Goal: Task Accomplishment & Management: Manage account settings

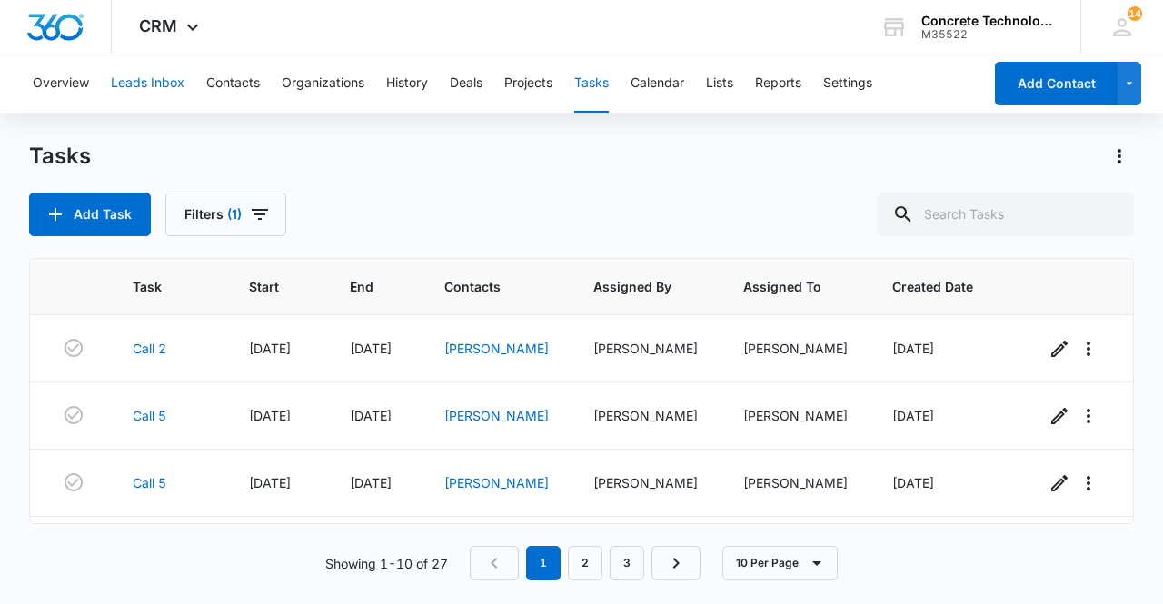
click at [134, 84] on button "Leads Inbox" at bounding box center [148, 84] width 74 height 58
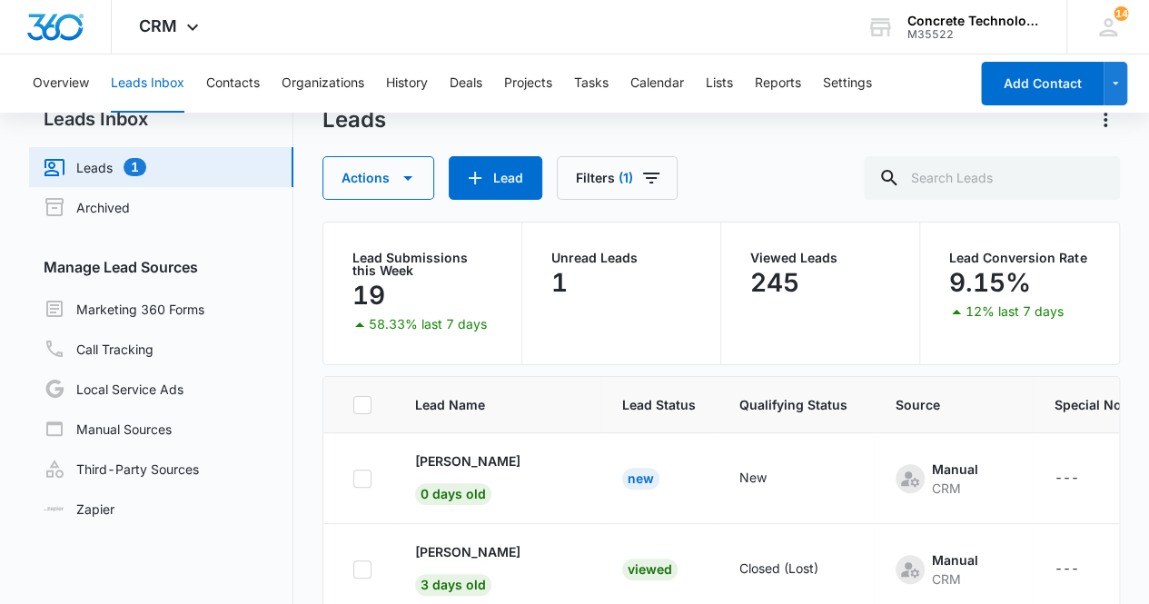
scroll to position [145, 0]
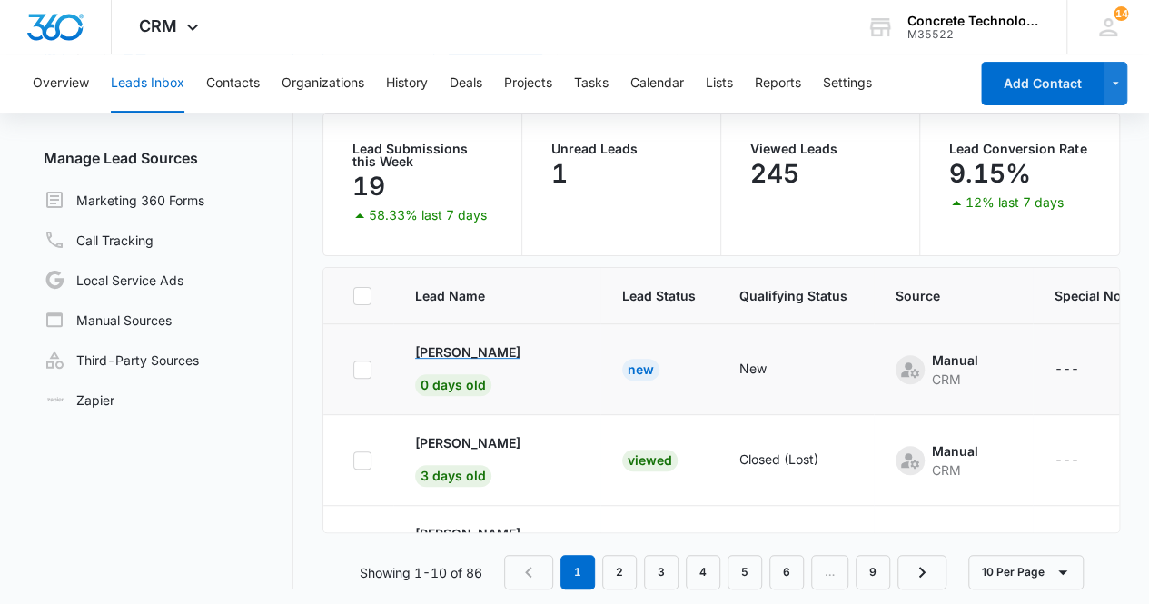
click at [460, 352] on p "[PERSON_NAME]" at bounding box center [467, 351] width 105 height 19
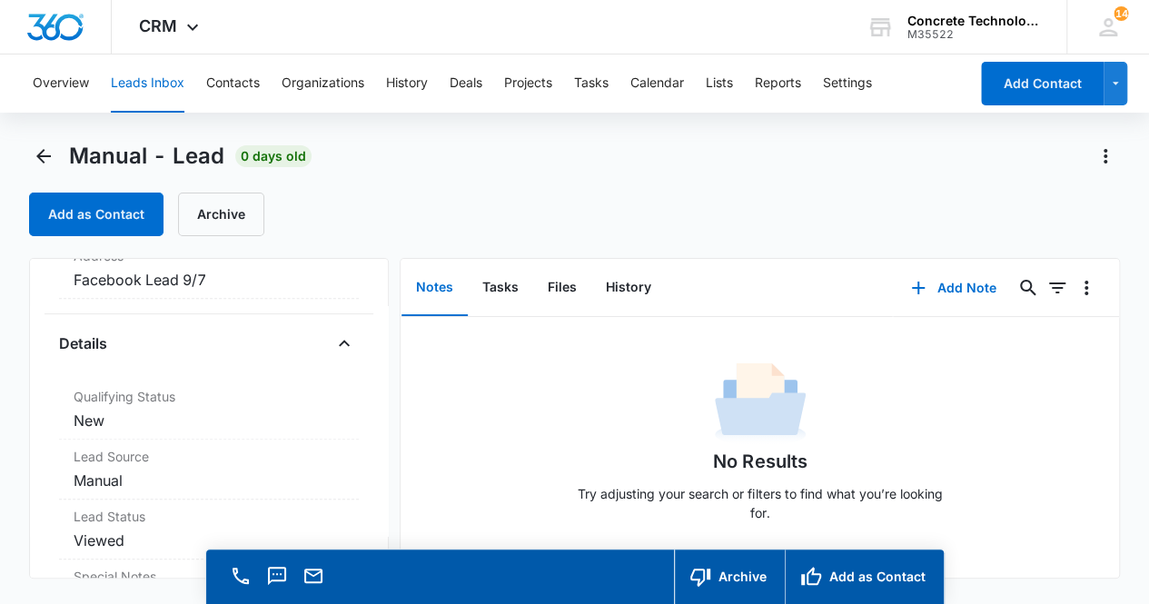
scroll to position [421, 0]
click at [256, 408] on dd "Cancel Save Changes New" at bounding box center [210, 414] width 272 height 22
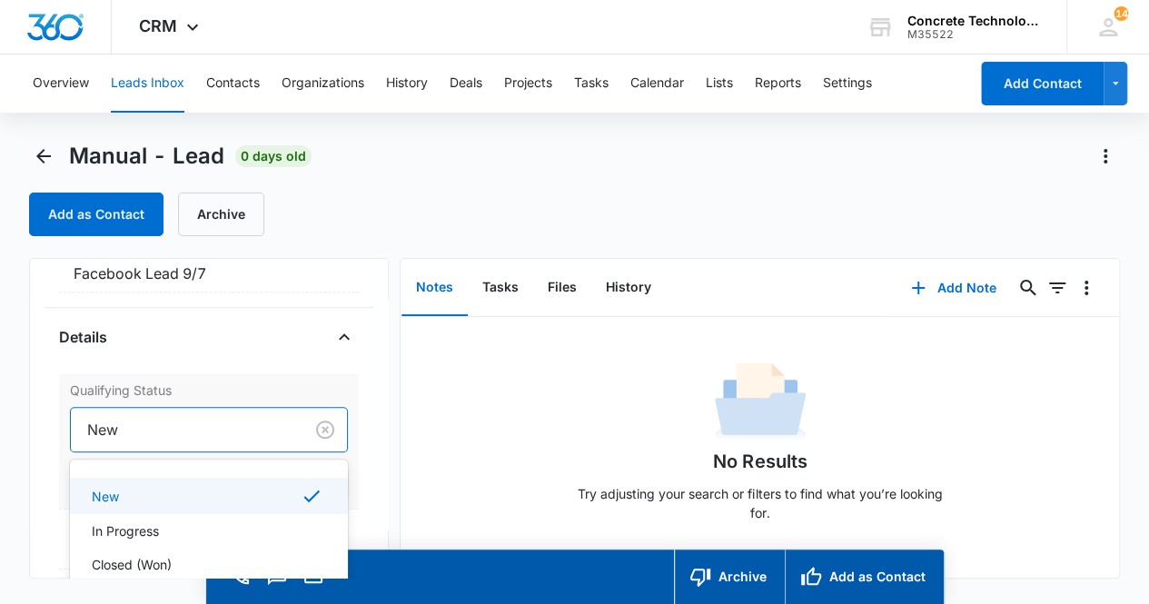
scroll to position [33, 0]
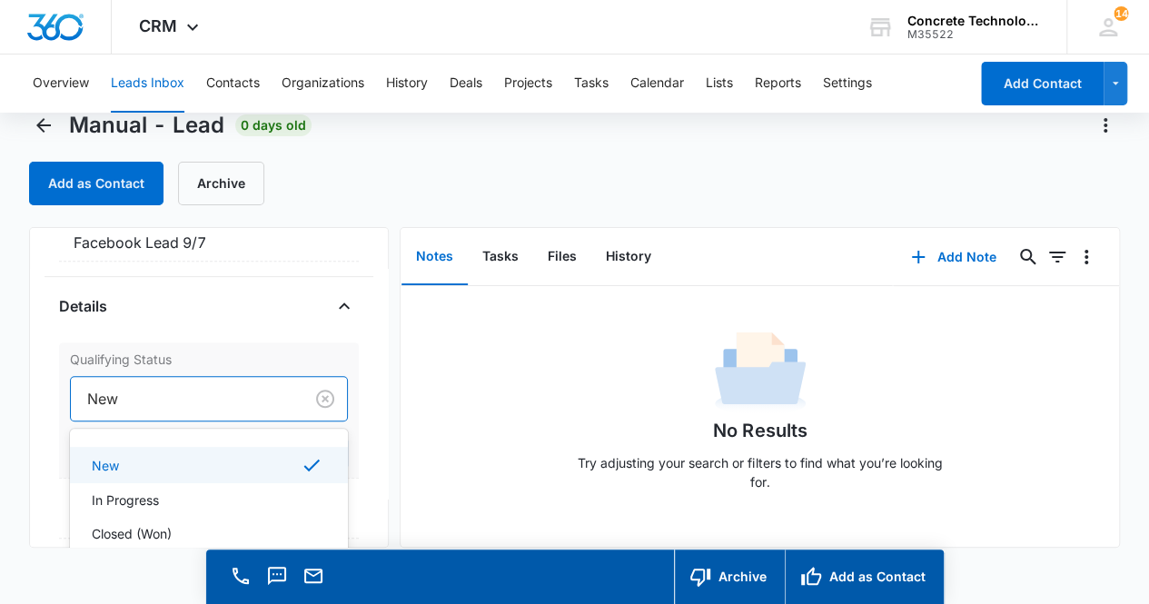
click at [181, 421] on div "4 results available. Use Up and Down to choose options, press Enter to select t…" at bounding box center [209, 398] width 279 height 45
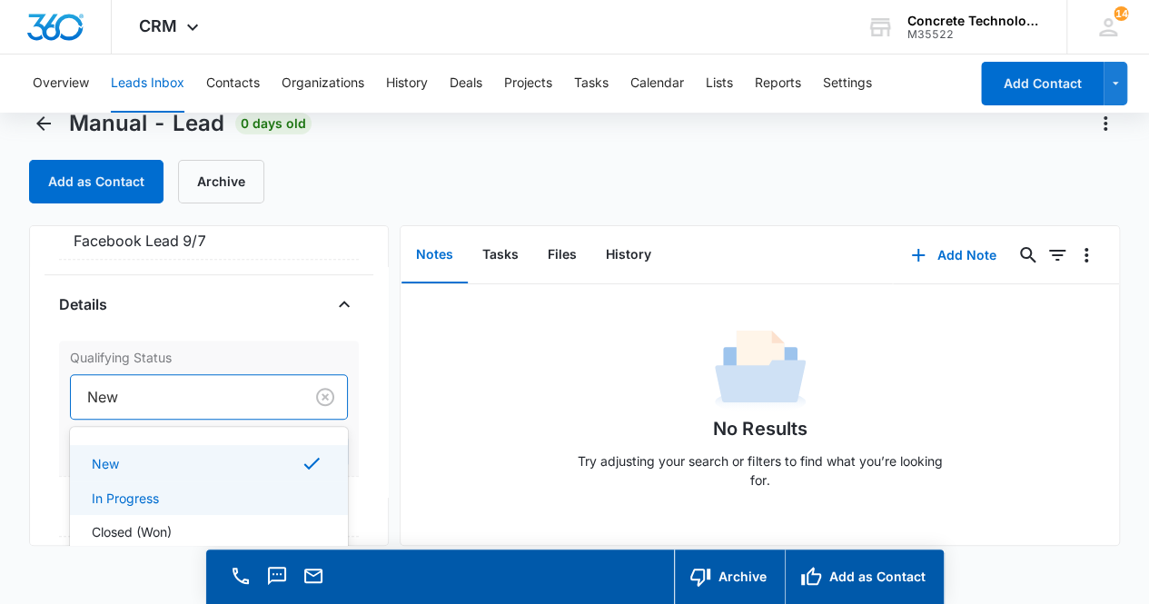
click at [175, 489] on div "In Progress" at bounding box center [208, 498] width 232 height 19
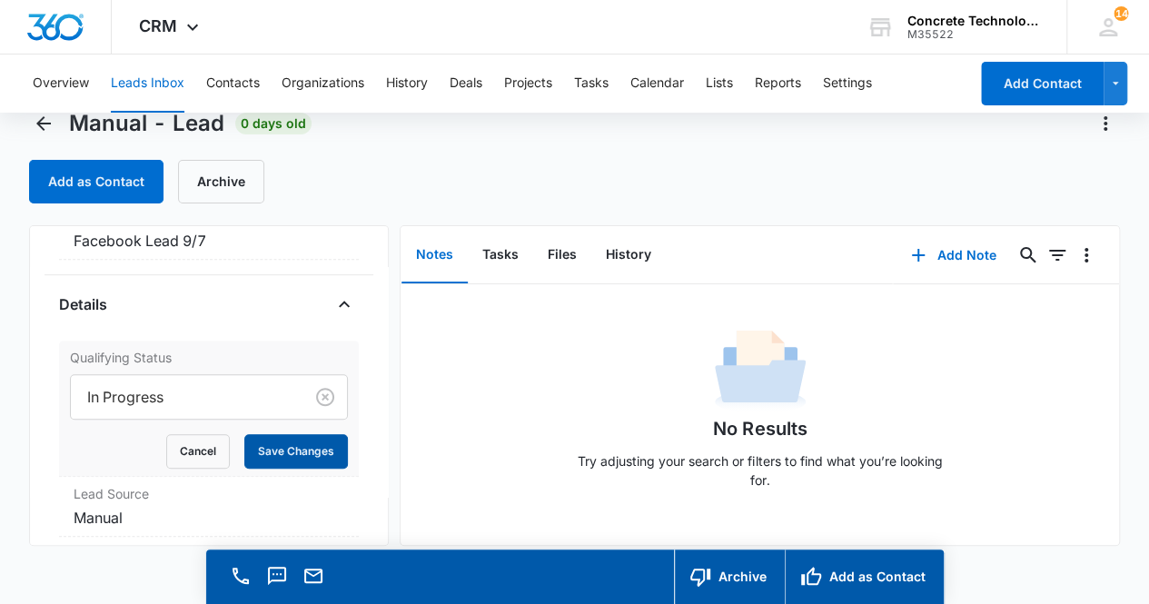
click at [291, 453] on button "Save Changes" at bounding box center [296, 451] width 104 height 35
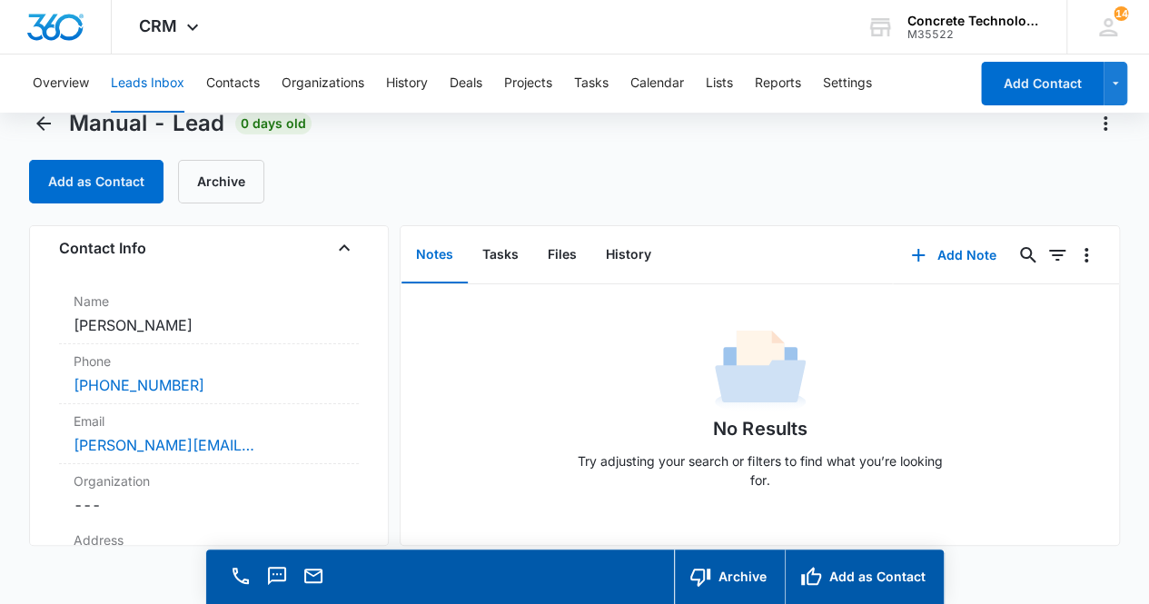
scroll to position [112, 0]
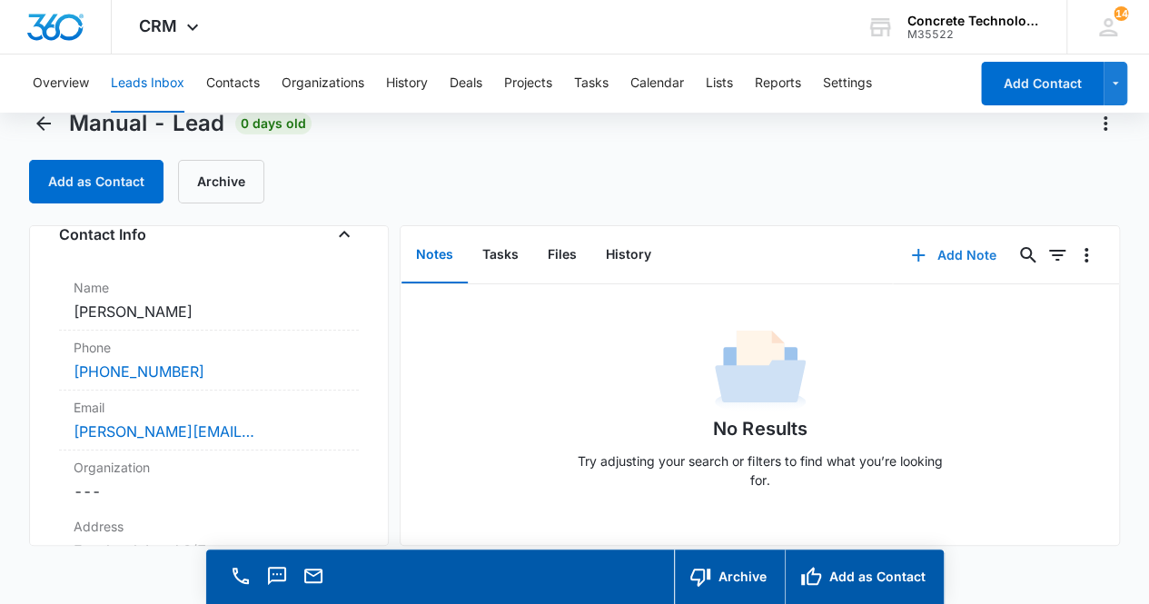
click at [943, 250] on button "Add Note" at bounding box center [953, 255] width 121 height 44
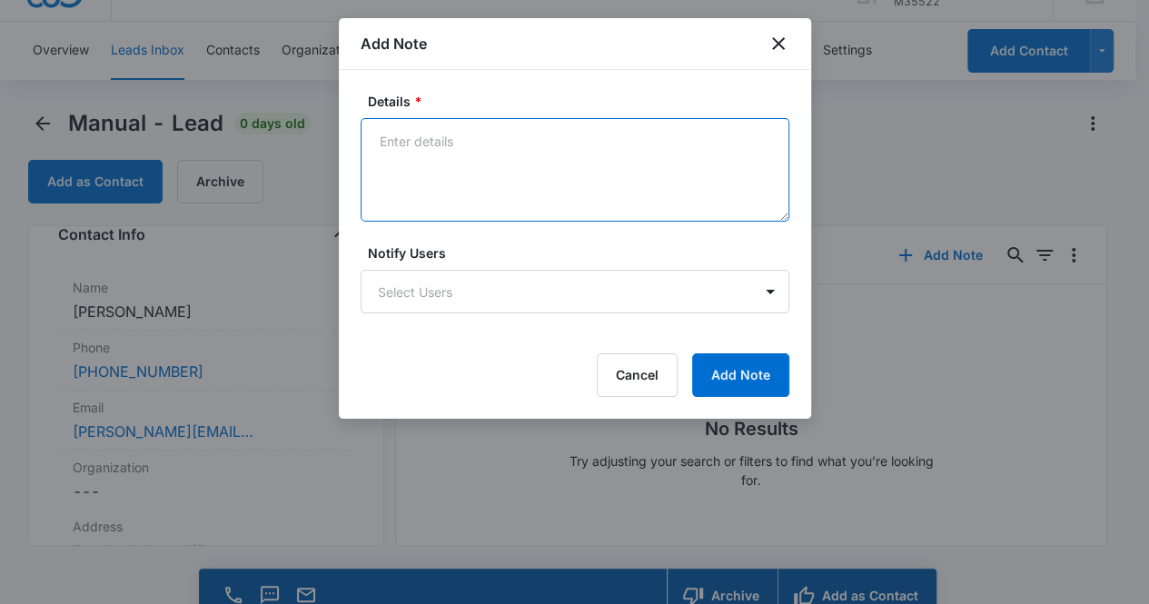
click at [423, 146] on textarea "Details *" at bounding box center [575, 170] width 429 height 104
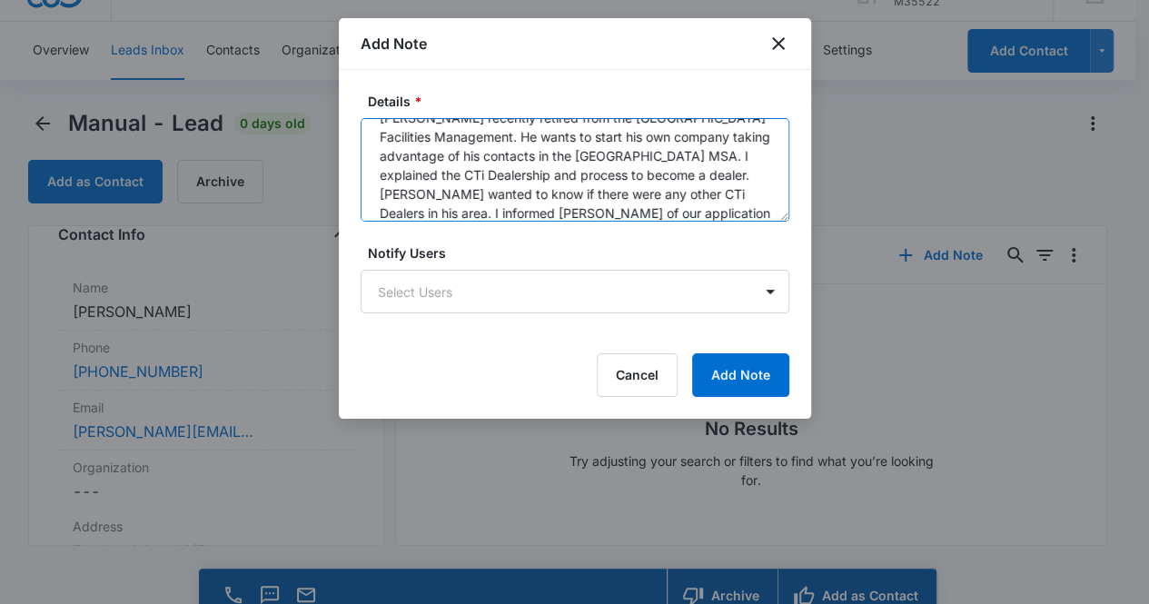
scroll to position [43, 0]
type textarea "[PERSON_NAME] recently retired from the [GEOGRAPHIC_DATA] Facilities Management…"
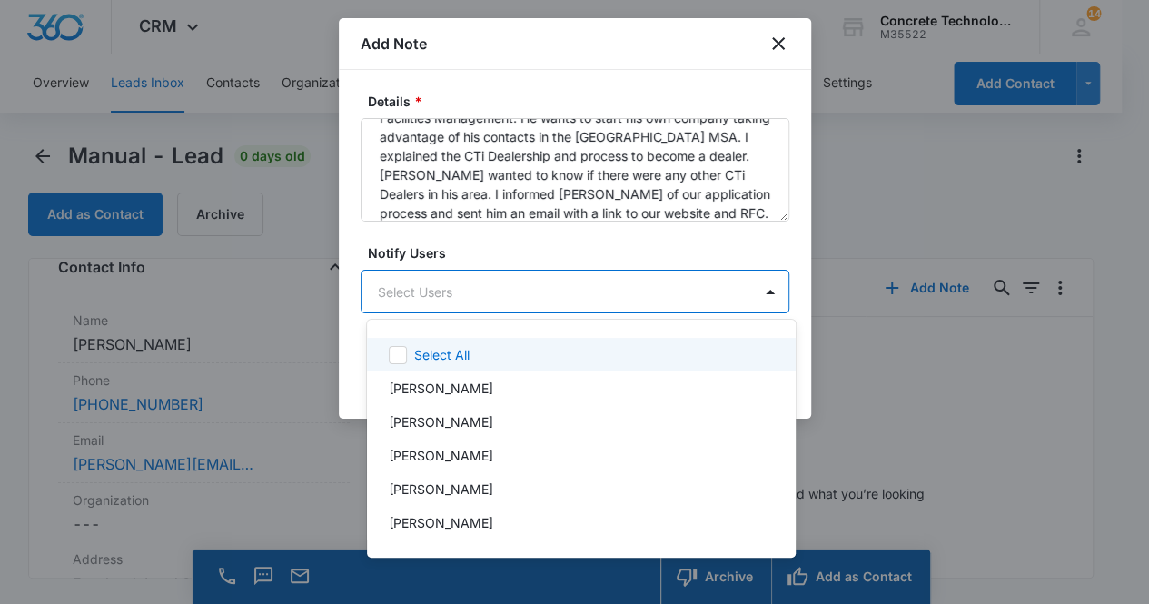
scroll to position [0, 0]
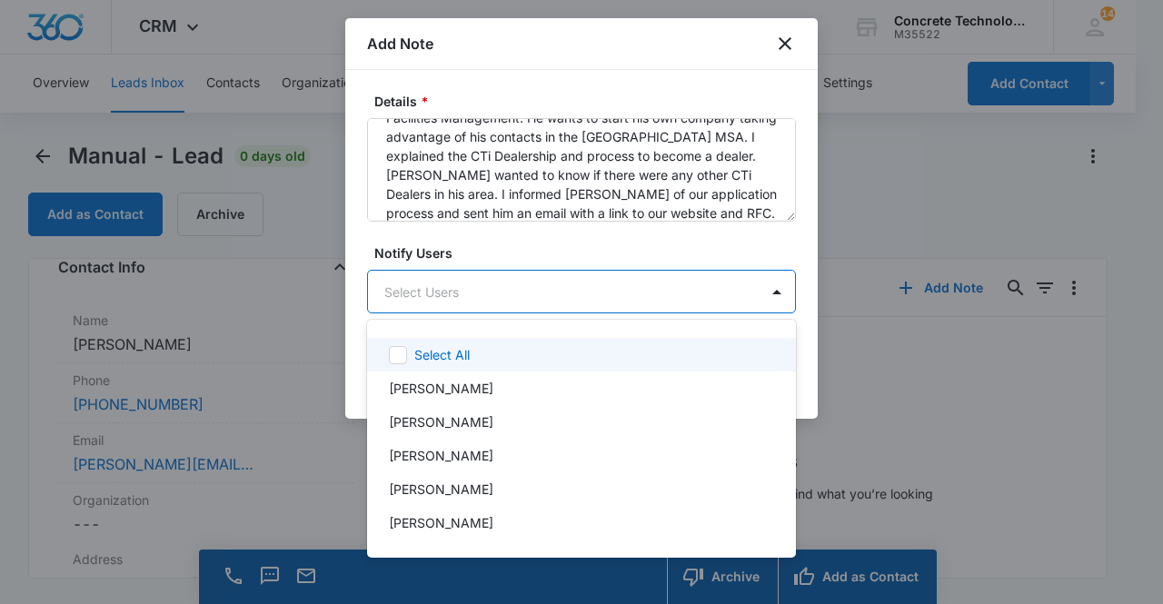
click at [553, 302] on body "CRM Apps Reputation Websites Forms CRM Email Social Content Ads Intelligence Fi…" at bounding box center [581, 302] width 1163 height 604
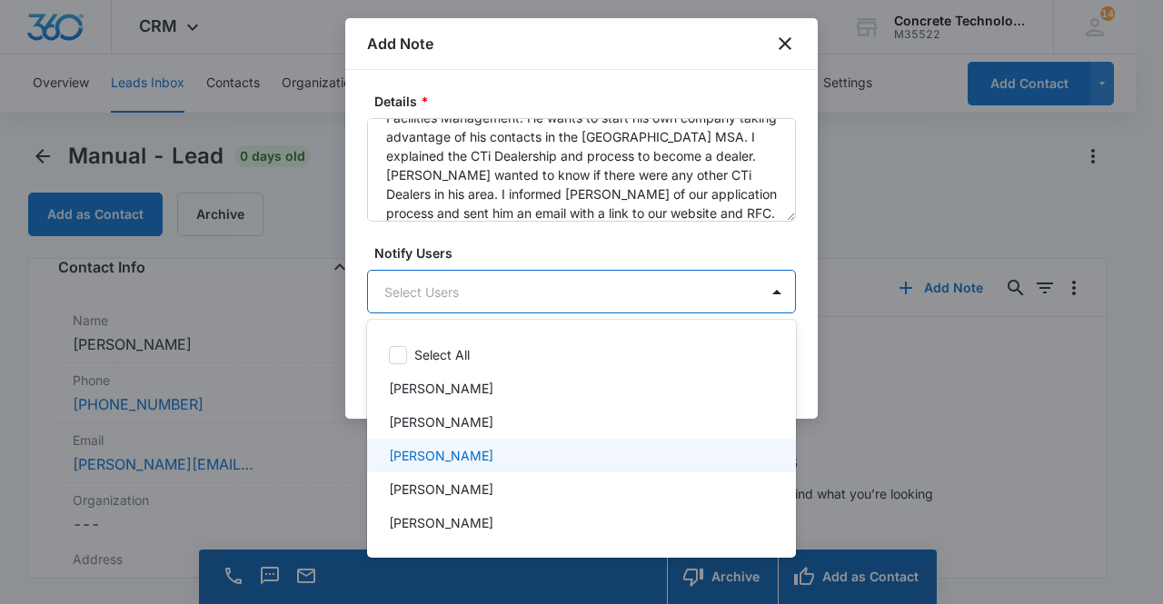
click at [501, 444] on div "[PERSON_NAME]" at bounding box center [581, 456] width 429 height 34
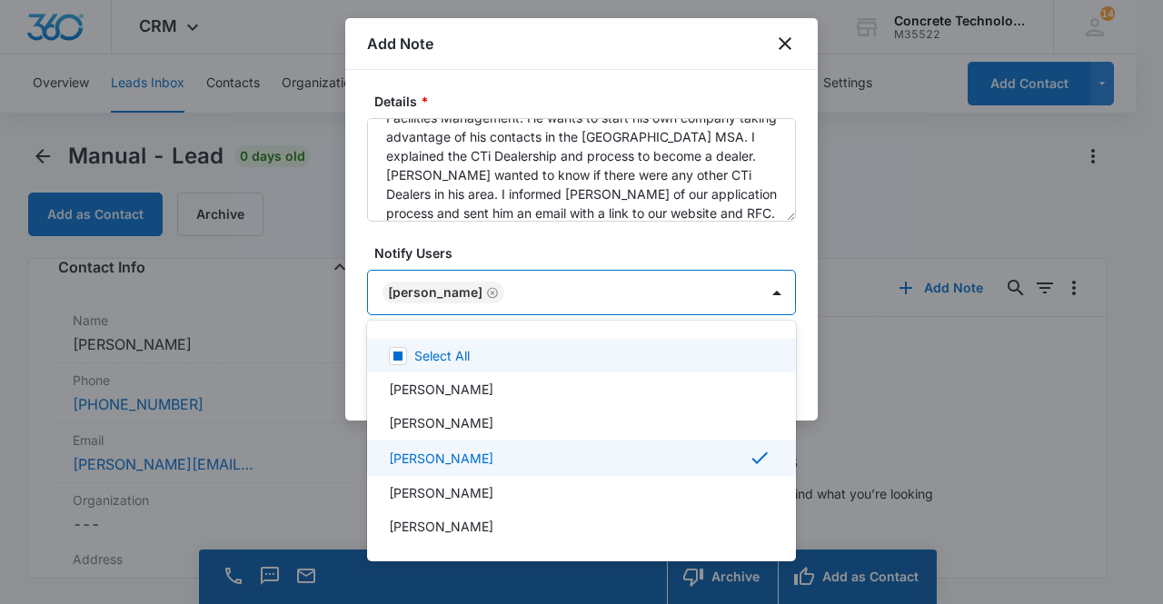
click at [599, 284] on div at bounding box center [581, 302] width 1163 height 604
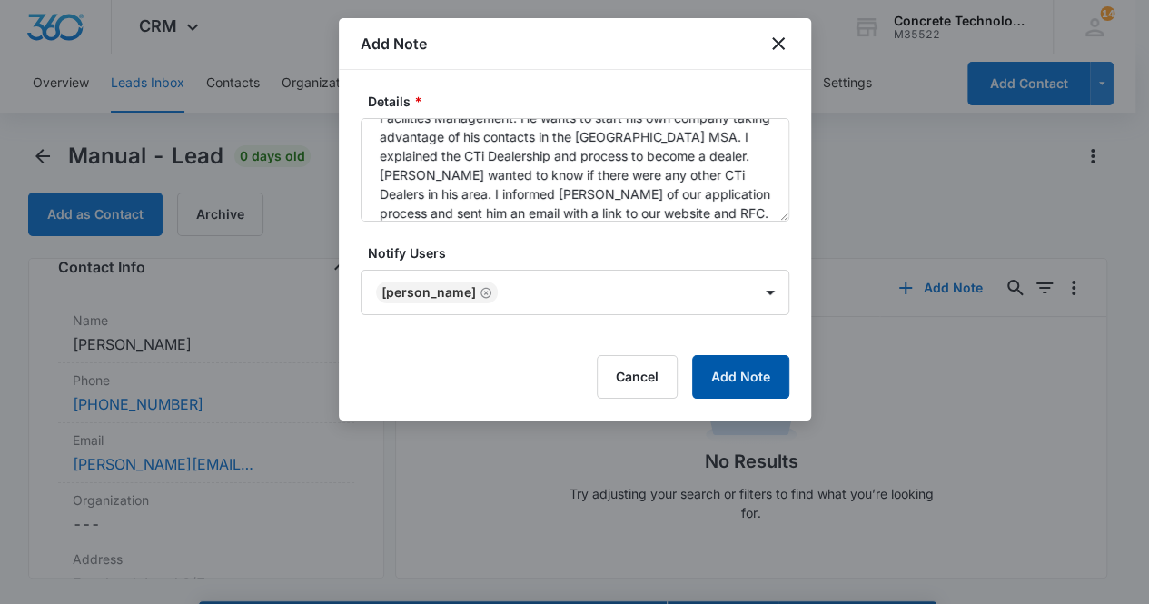
click at [735, 381] on button "Add Note" at bounding box center [740, 377] width 97 height 44
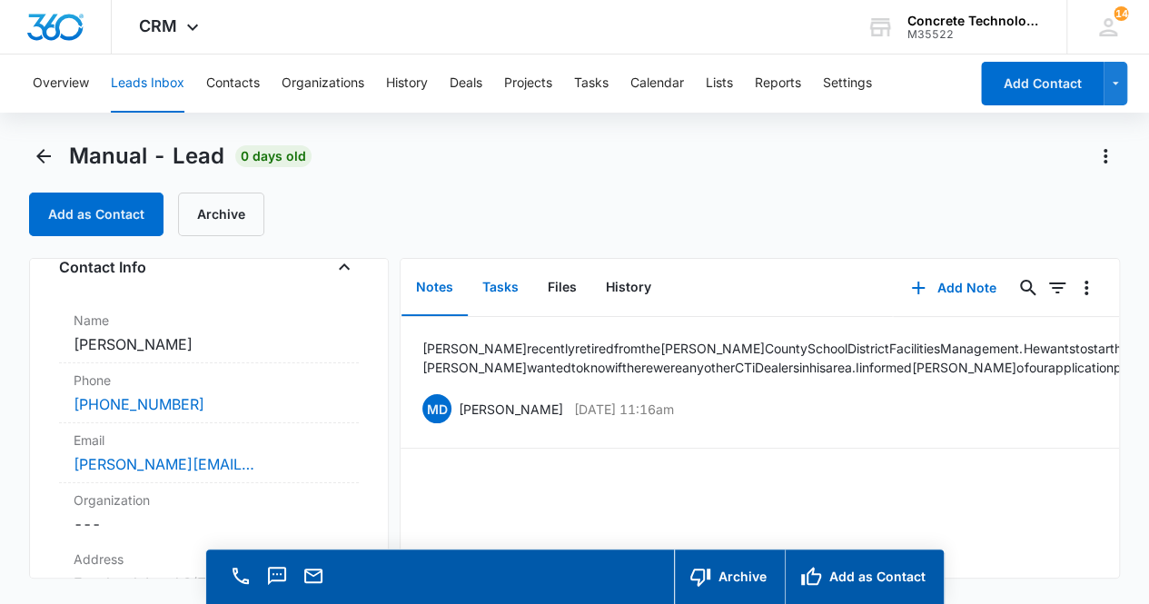
click at [504, 287] on button "Tasks" at bounding box center [500, 288] width 65 height 56
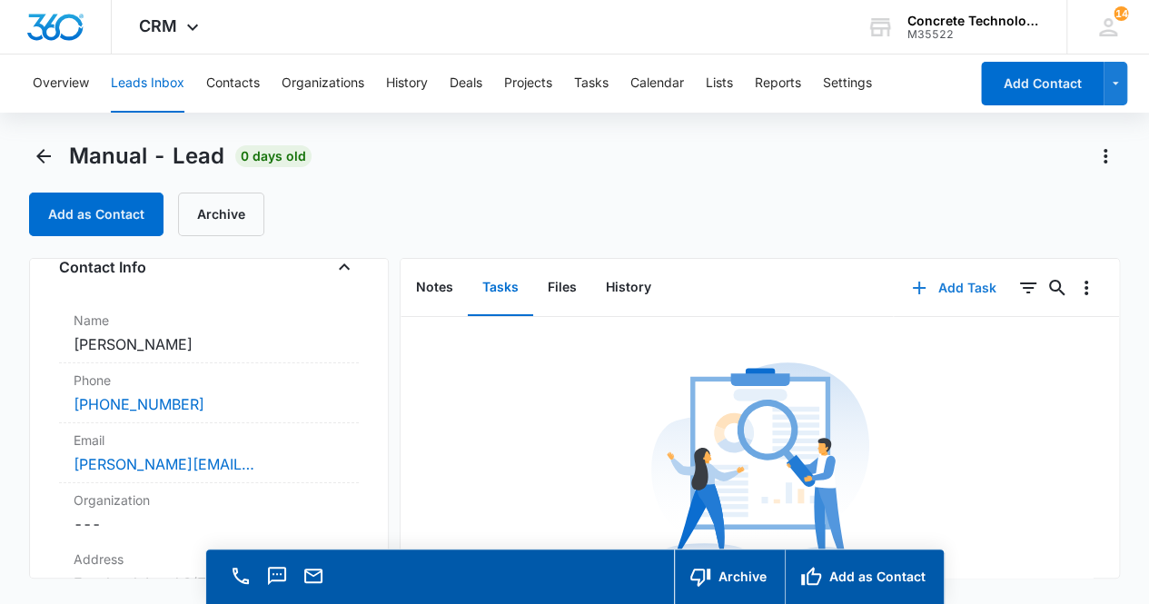
click at [968, 291] on button "Add Task" at bounding box center [954, 288] width 120 height 44
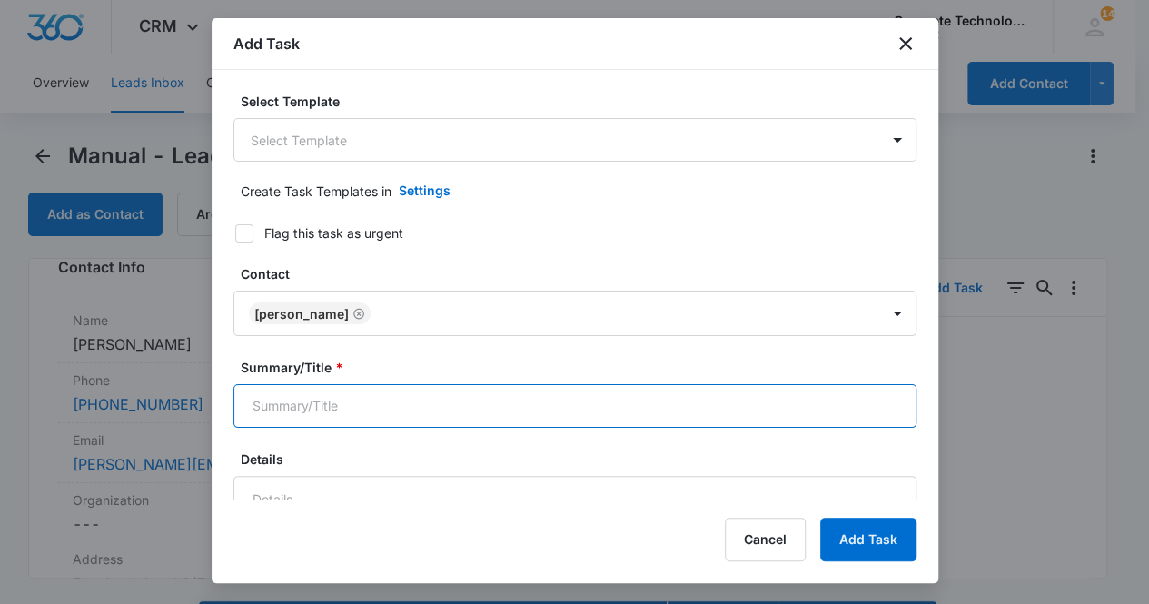
click at [407, 389] on input "Summary/Title *" at bounding box center [574, 406] width 683 height 44
type input "Follow up call"
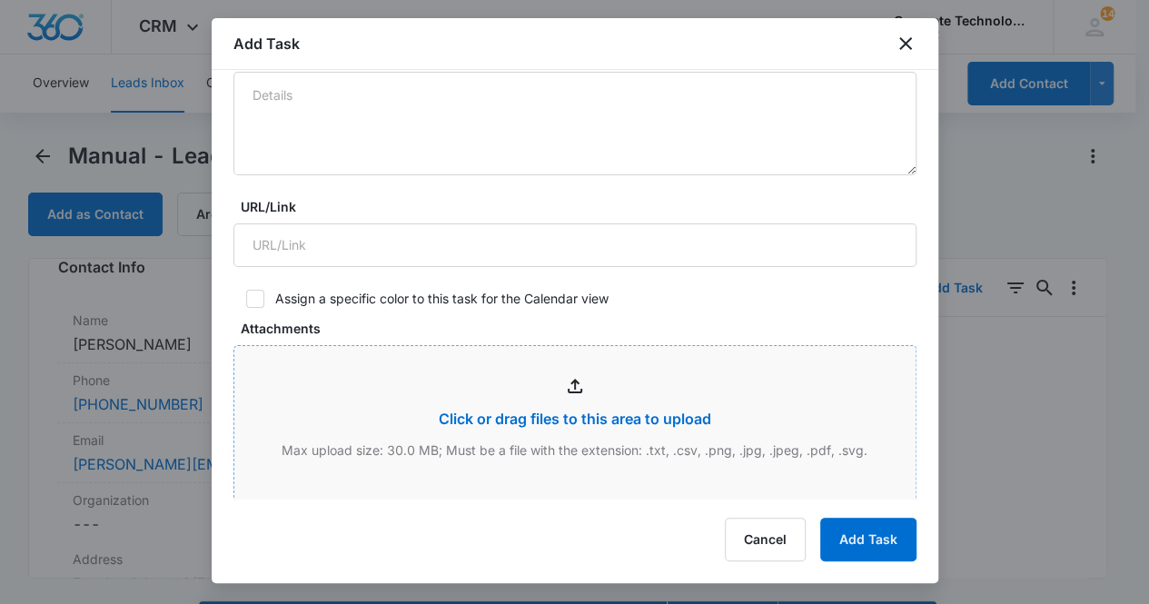
scroll to position [689, 0]
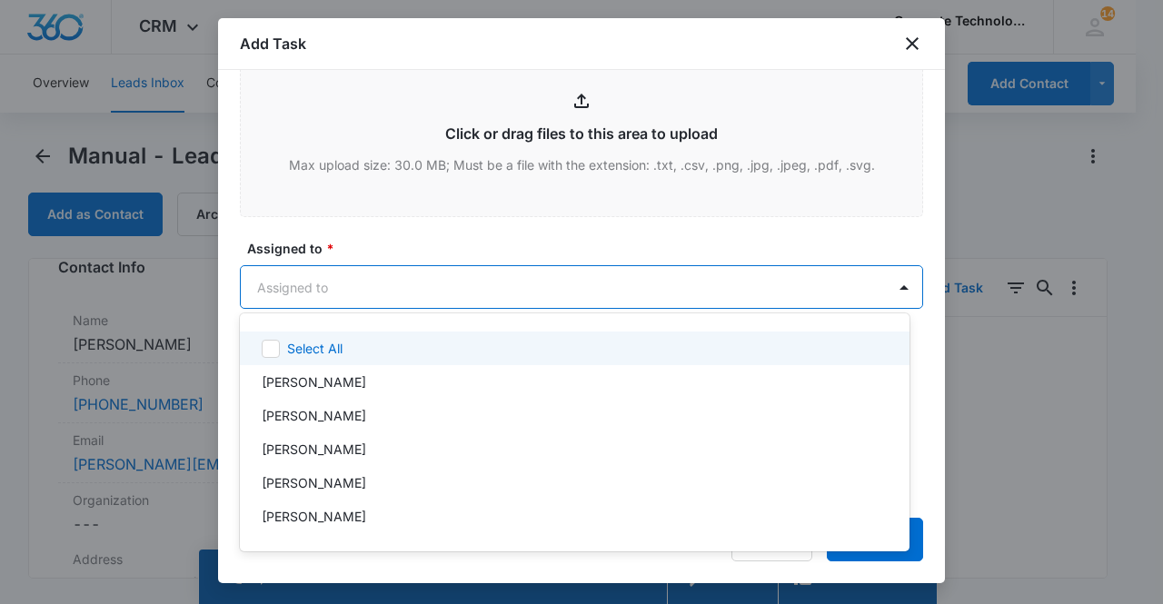
click at [367, 288] on body "CRM Apps Reputation Websites Forms CRM Email Social Content Ads Intelligence Fi…" at bounding box center [581, 302] width 1163 height 604
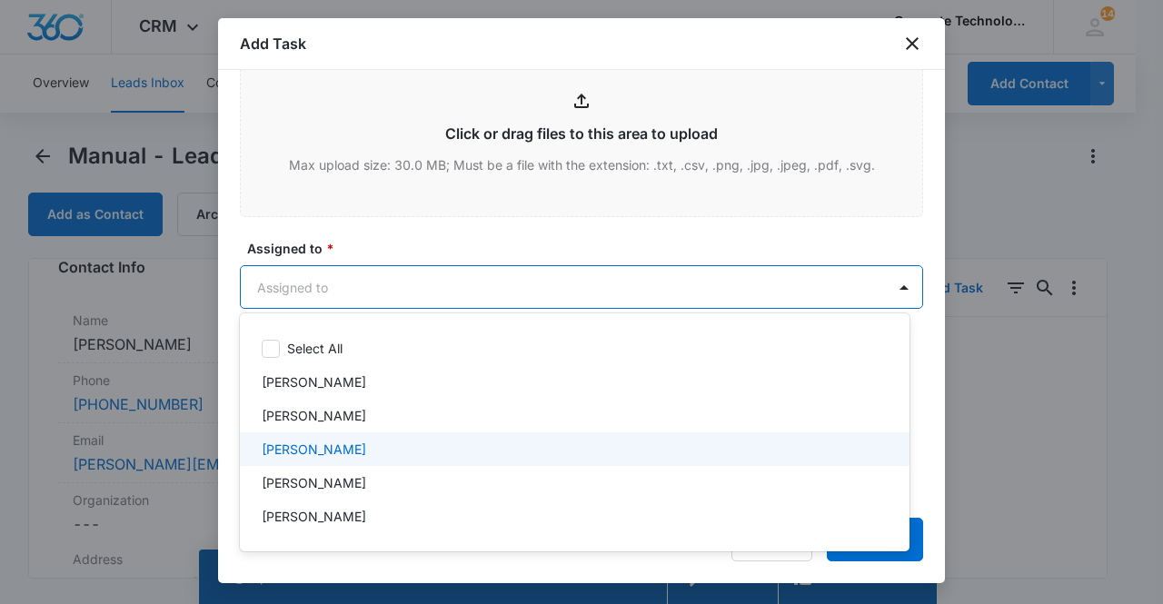
click at [347, 442] on div "[PERSON_NAME]" at bounding box center [573, 449] width 622 height 19
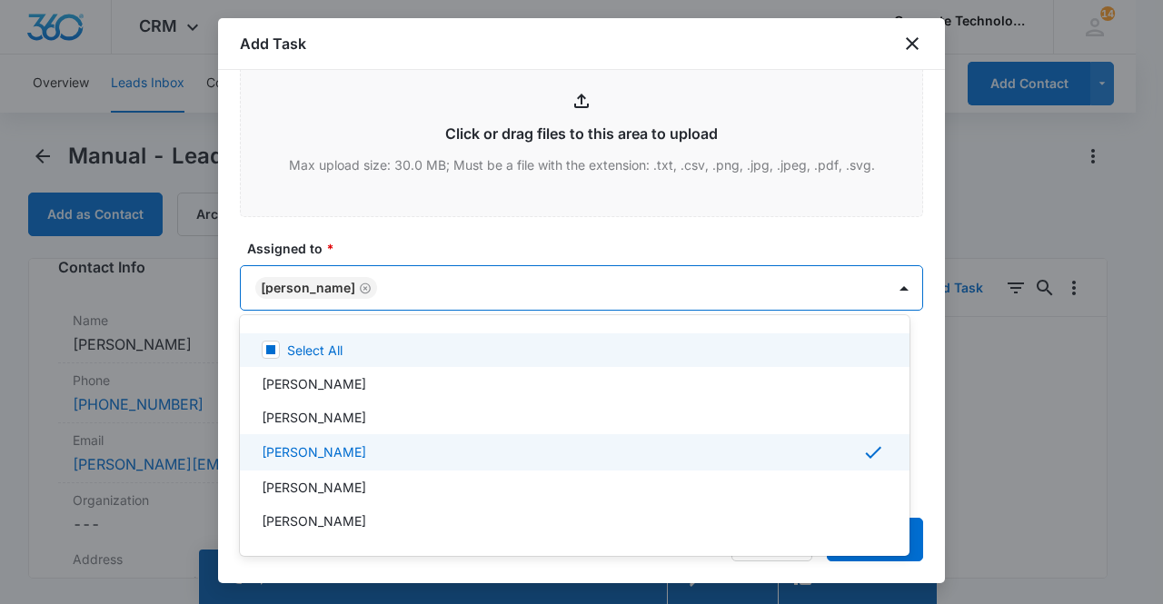
click at [314, 286] on div at bounding box center [581, 302] width 1163 height 604
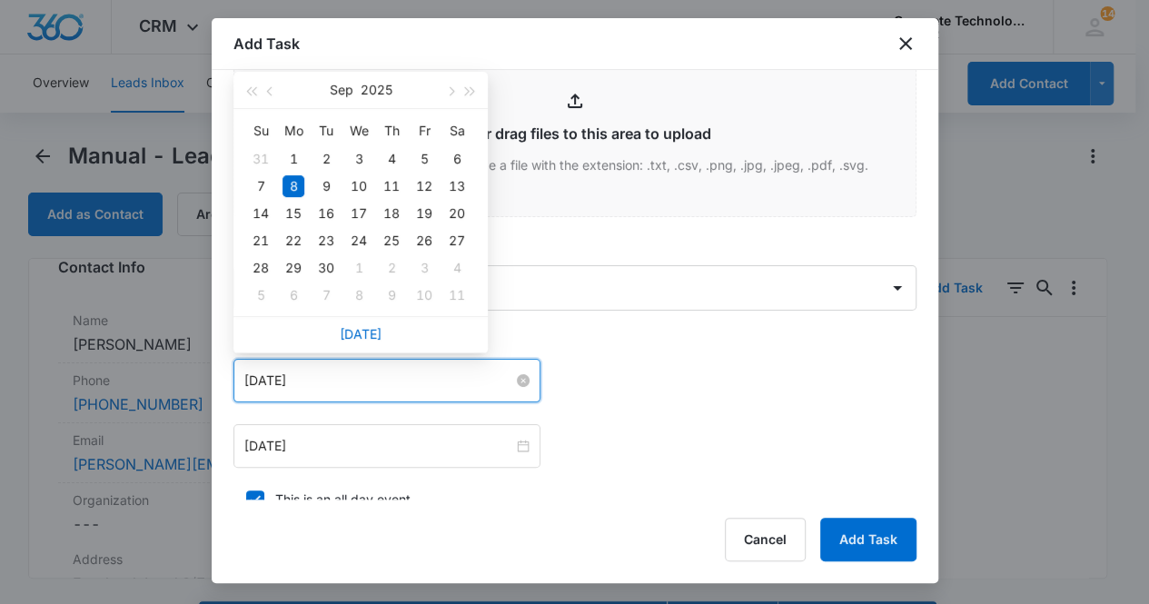
click at [342, 373] on input "[DATE]" at bounding box center [378, 381] width 269 height 20
type input "[DATE]"
click at [356, 183] on div "10" at bounding box center [359, 186] width 22 height 22
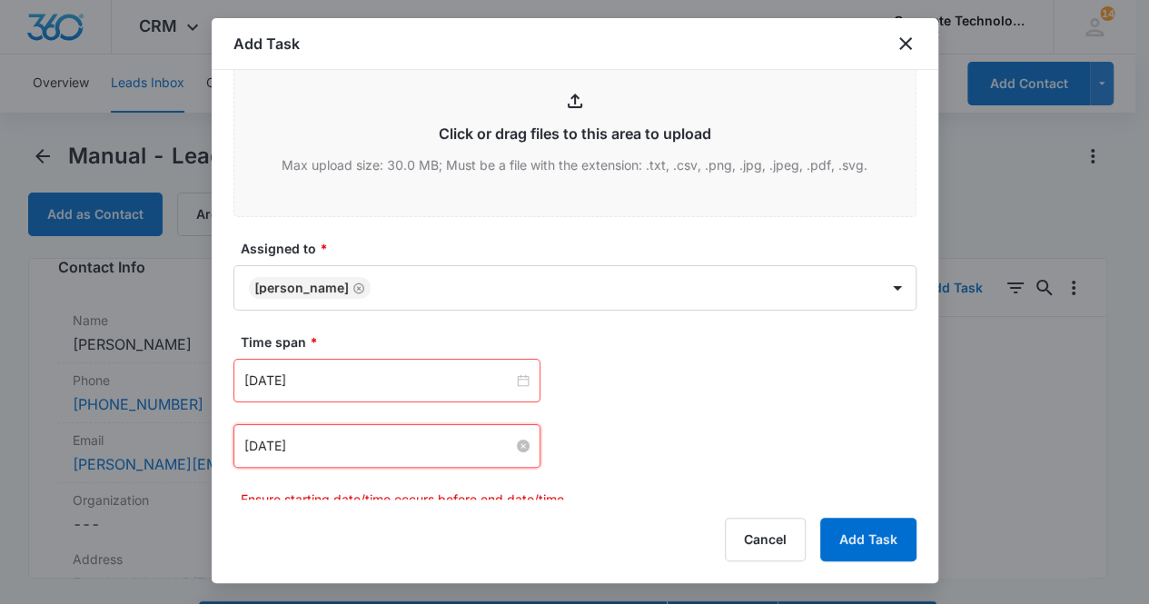
click at [397, 444] on input "[DATE]" at bounding box center [378, 446] width 269 height 20
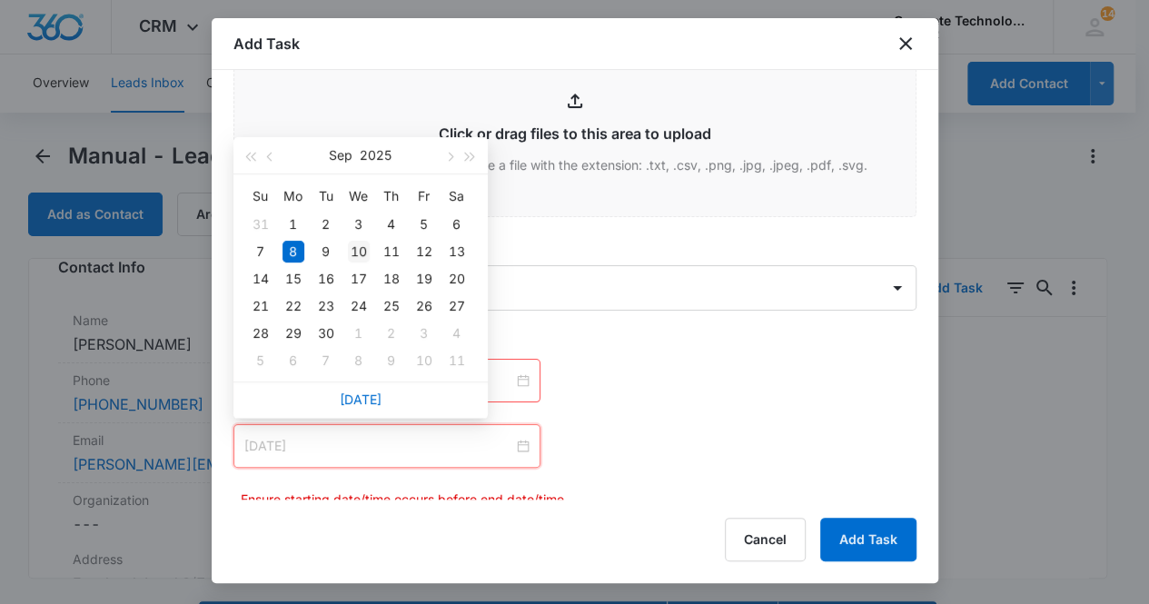
type input "[DATE]"
click at [362, 252] on div "10" at bounding box center [359, 252] width 22 height 22
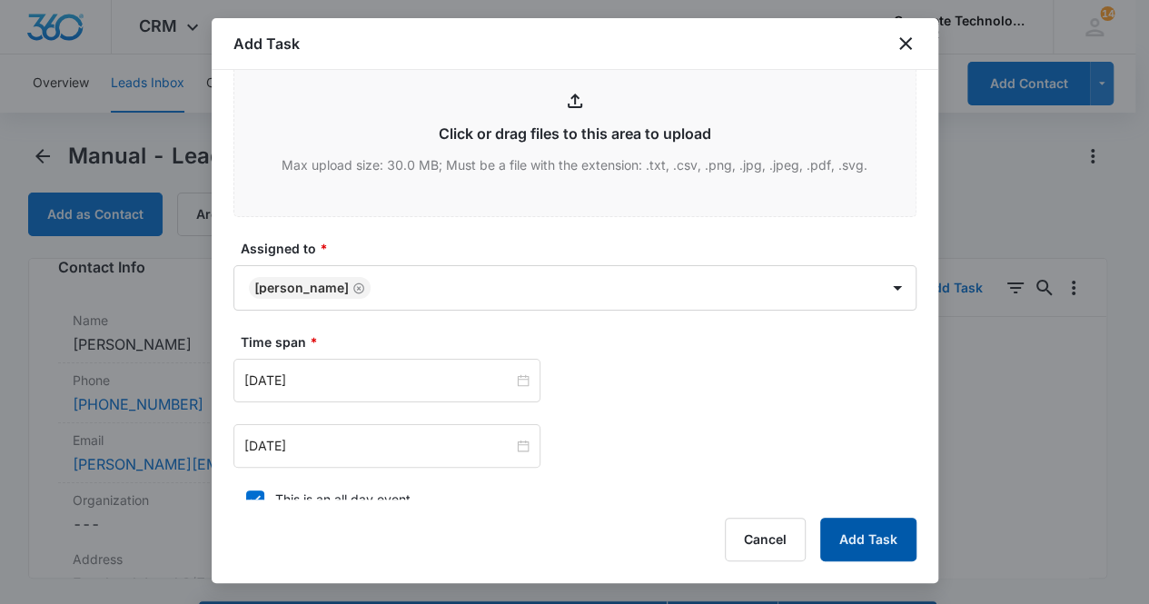
click at [858, 536] on button "Add Task" at bounding box center [868, 540] width 96 height 44
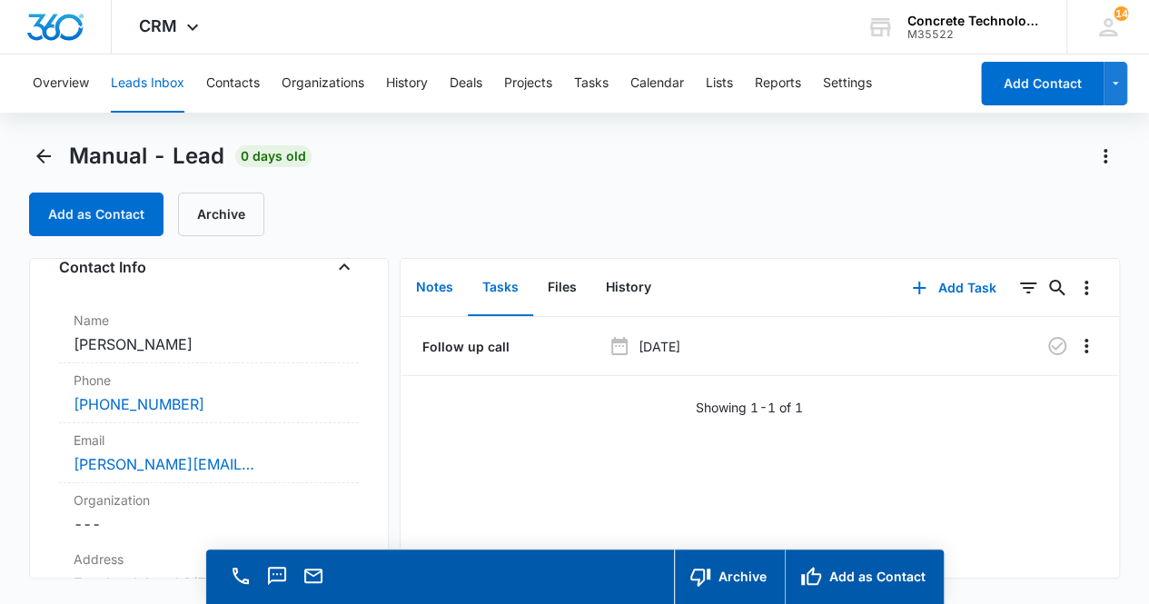
click at [439, 288] on button "Notes" at bounding box center [434, 288] width 66 height 56
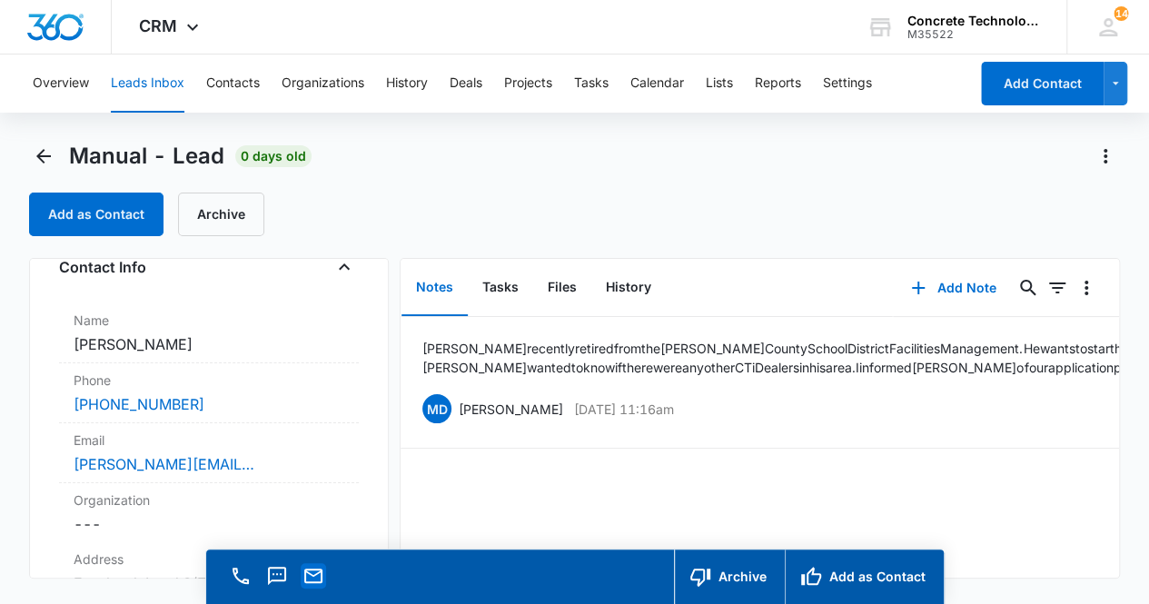
click at [316, 577] on icon "Email" at bounding box center [313, 576] width 22 height 22
click at [994, 533] on div "[PERSON_NAME] recently retired from the [GEOGRAPHIC_DATA] Facilities Management…" at bounding box center [760, 447] width 718 height 261
click at [81, 80] on button "Overview" at bounding box center [61, 84] width 56 height 58
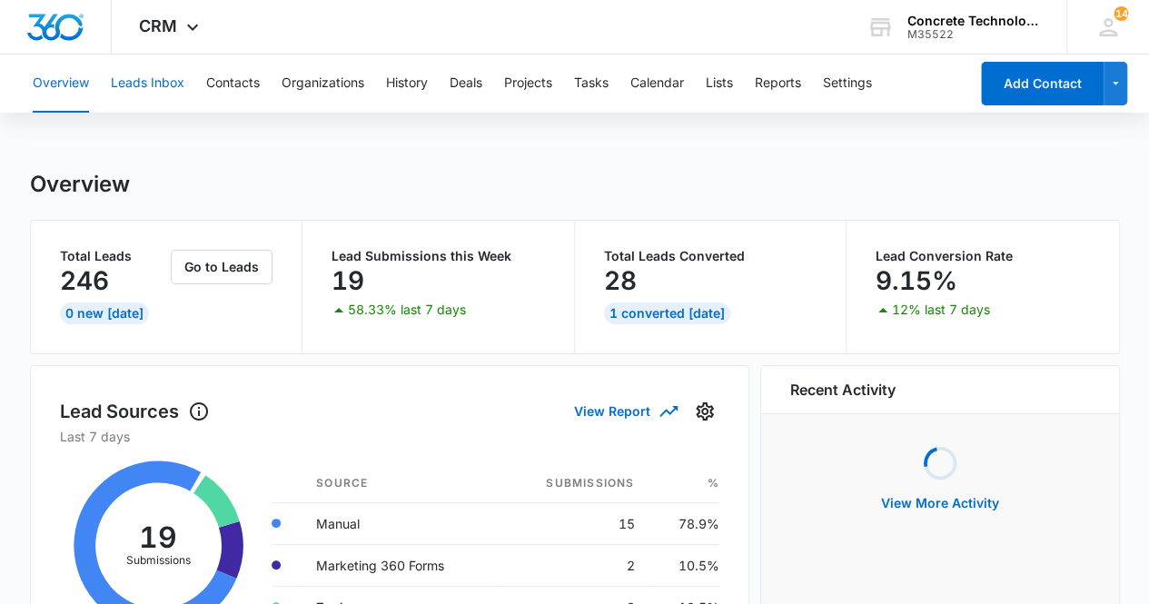
click at [165, 84] on button "Leads Inbox" at bounding box center [148, 84] width 74 height 58
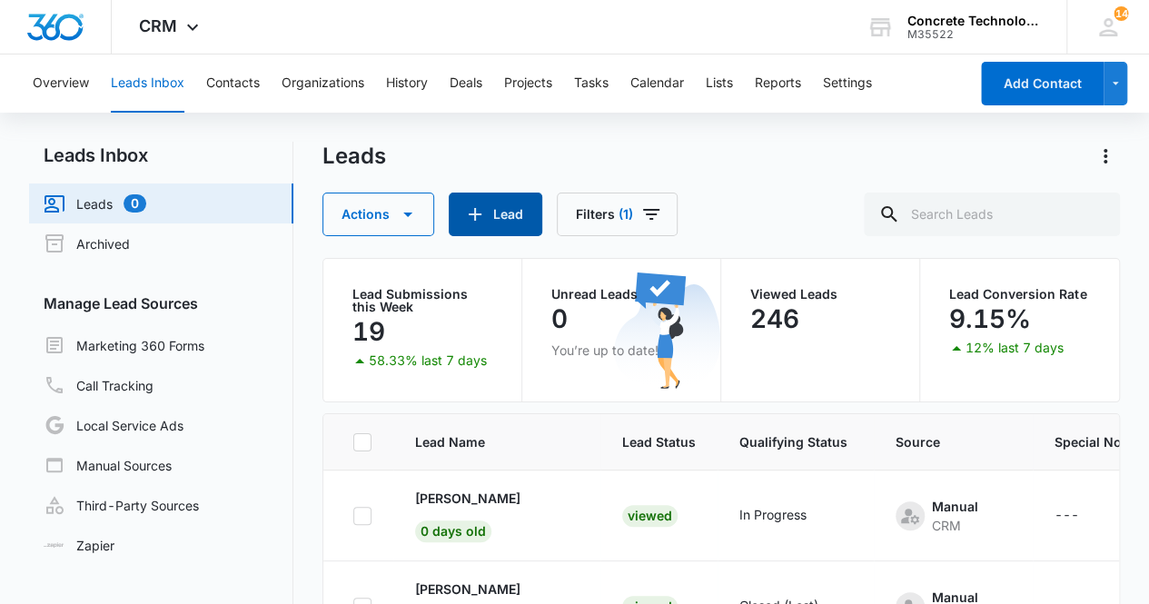
click at [478, 223] on icon "button" at bounding box center [475, 214] width 22 height 22
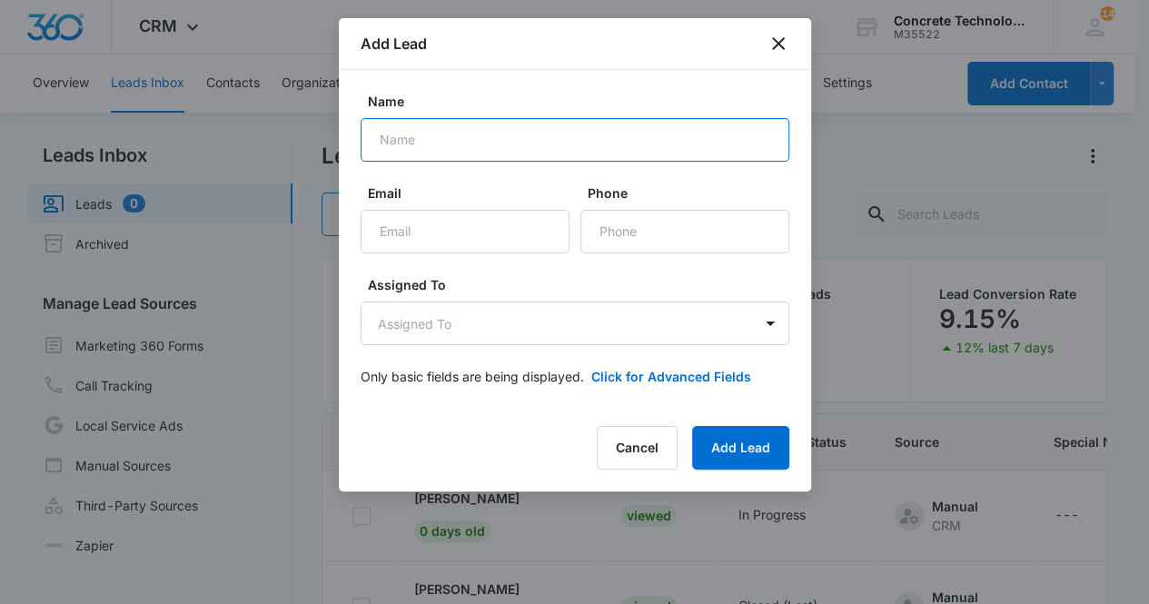
click at [429, 148] on input "Name" at bounding box center [575, 140] width 429 height 44
type input "[PERSON_NAME]"
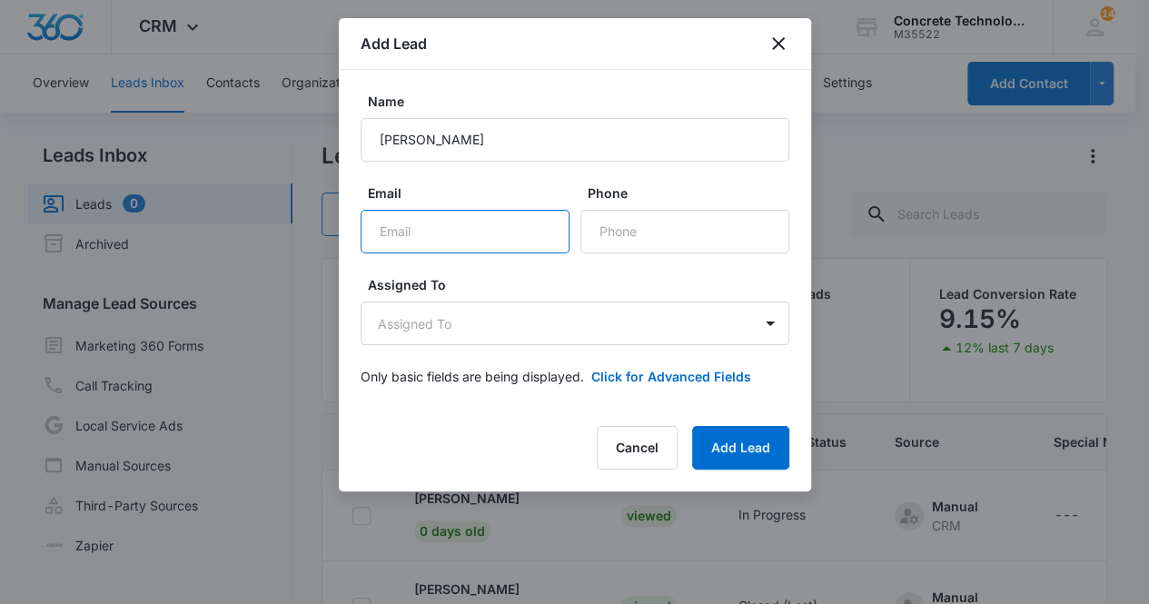
click at [414, 221] on input "Email" at bounding box center [465, 232] width 209 height 44
paste input "[EMAIL_ADDRESS][DOMAIN_NAME]"
type input "[EMAIL_ADDRESS][DOMAIN_NAME]"
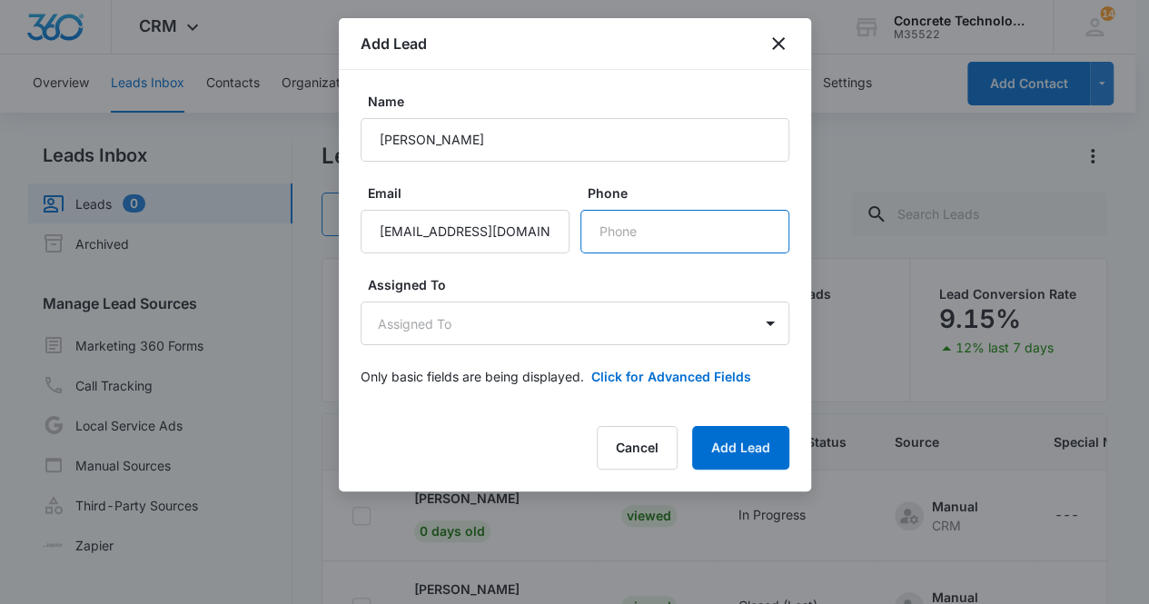
click at [641, 231] on input "Phone" at bounding box center [684, 232] width 209 height 44
click at [651, 236] on input "Phone" at bounding box center [684, 232] width 209 height 44
drag, startPoint x: 651, startPoint y: 236, endPoint x: 600, endPoint y: 231, distance: 52.1
paste input "[PHONE_NUMBER]"
type input "[PHONE_NUMBER]"
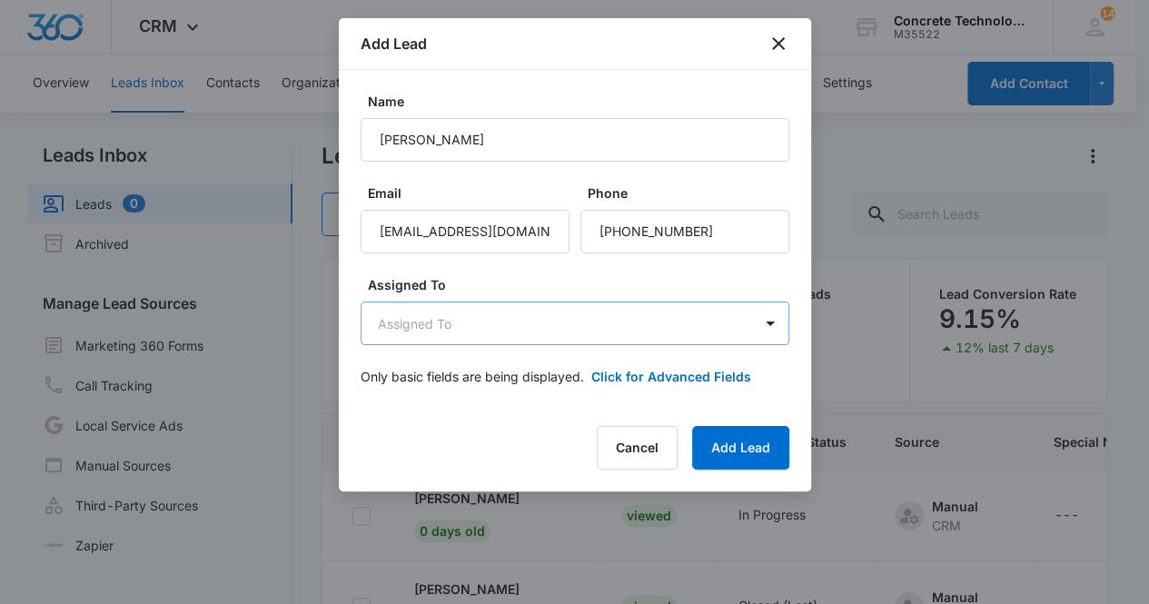
click at [471, 333] on body "CRM Apps Reputation Websites Forms CRM Email Social Content Ads Intelligence Fi…" at bounding box center [574, 379] width 1149 height 758
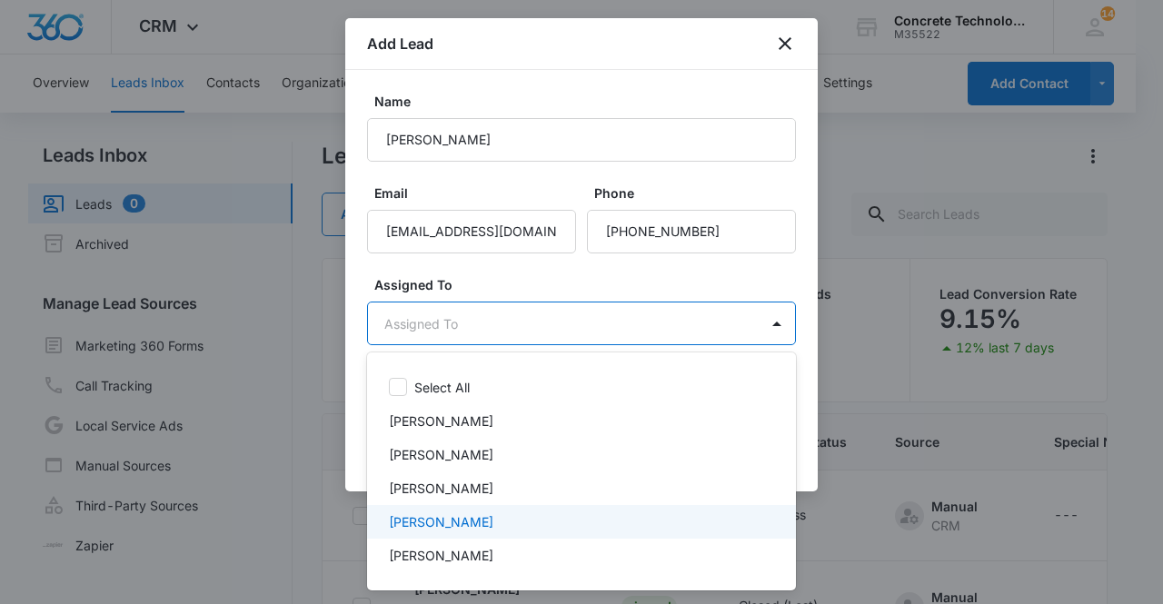
click at [469, 522] on p "[PERSON_NAME]" at bounding box center [441, 521] width 104 height 19
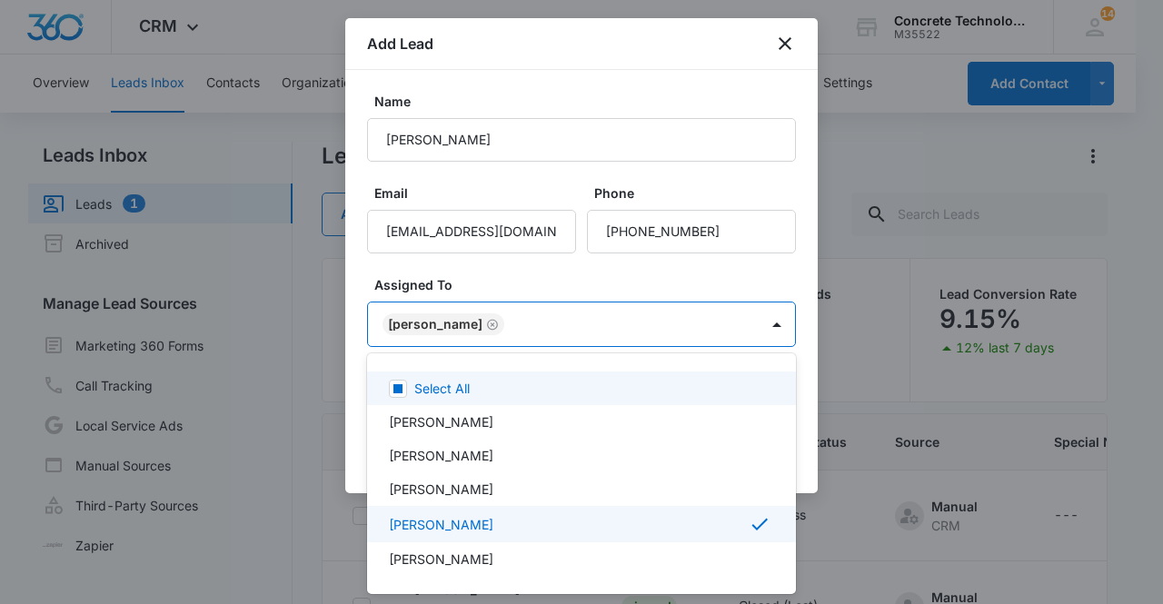
click at [434, 324] on div at bounding box center [581, 302] width 1163 height 604
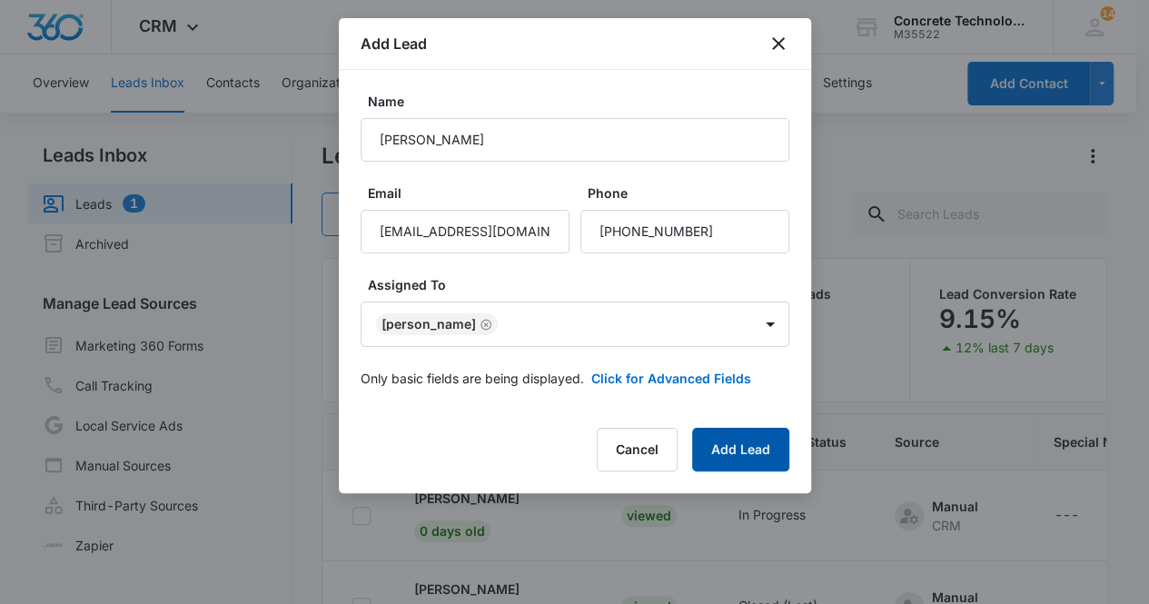
click at [743, 448] on button "Add Lead" at bounding box center [740, 450] width 97 height 44
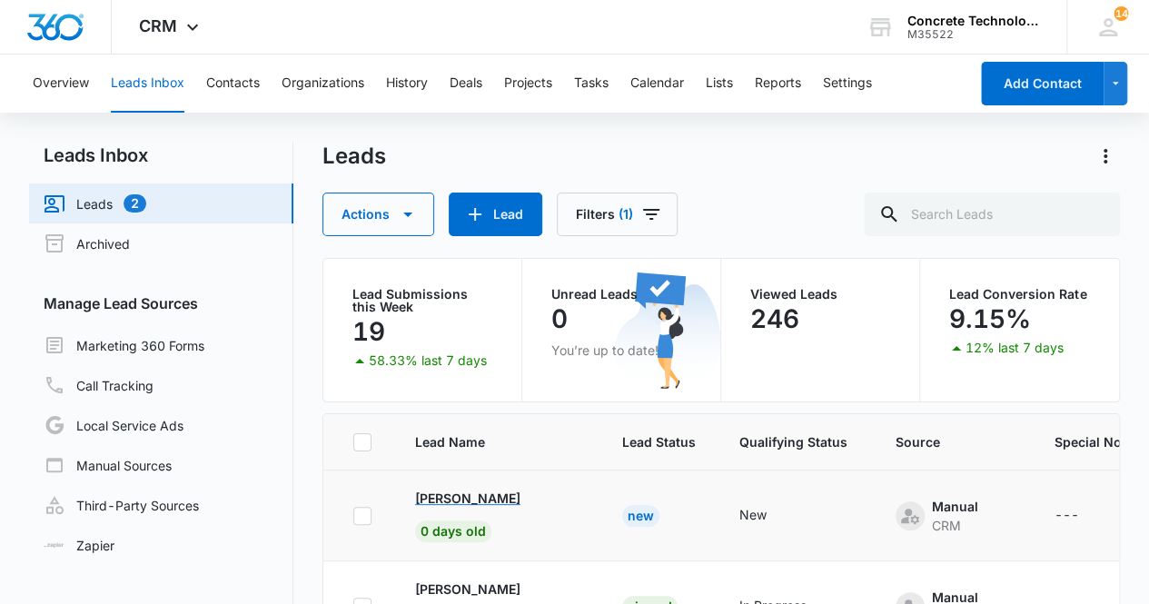
click at [457, 494] on p "[PERSON_NAME]" at bounding box center [467, 498] width 105 height 19
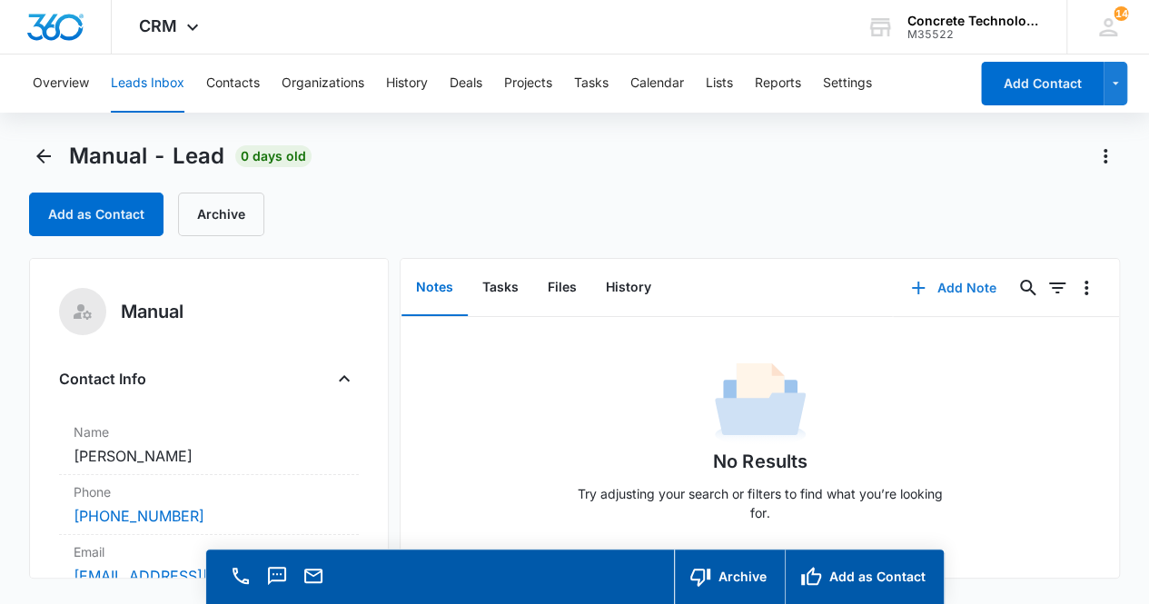
click at [938, 293] on button "Add Note" at bounding box center [953, 288] width 121 height 44
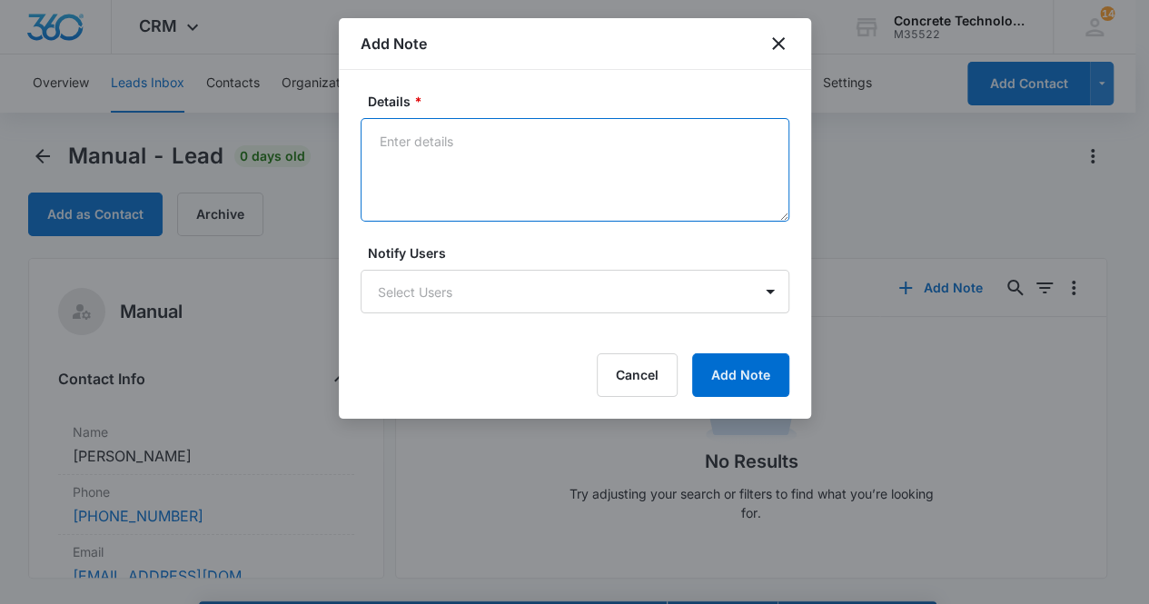
click at [405, 140] on textarea "Details *" at bounding box center [575, 170] width 429 height 104
type textarea "Voicemail, email & text"
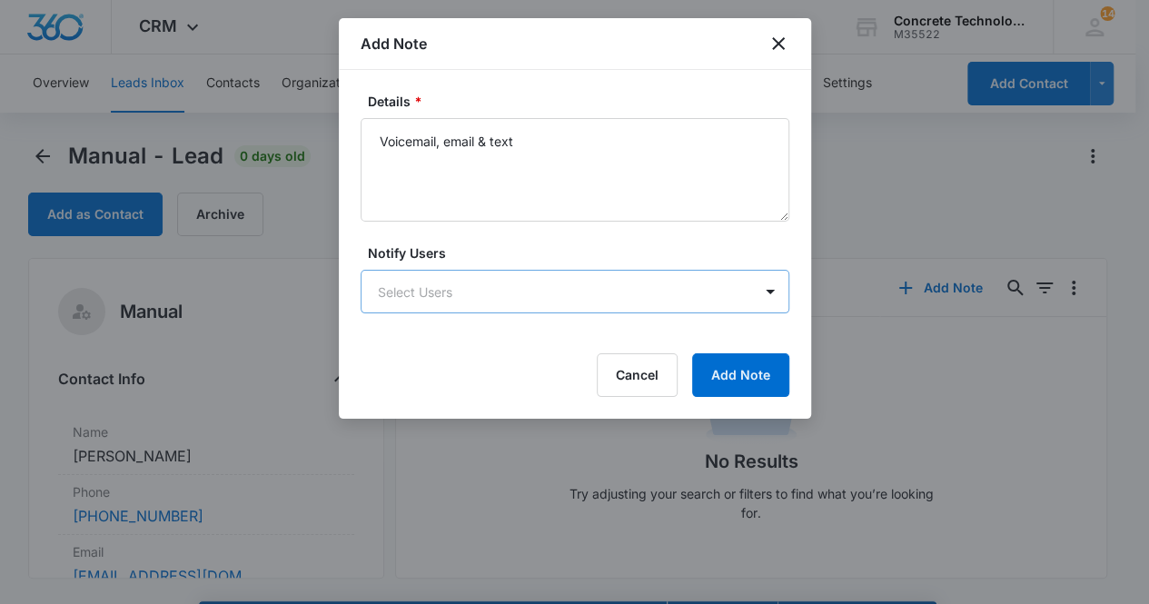
click at [550, 296] on body "CRM Apps Reputation Websites Forms CRM Email Social Content Ads Intelligence Fi…" at bounding box center [574, 328] width 1149 height 656
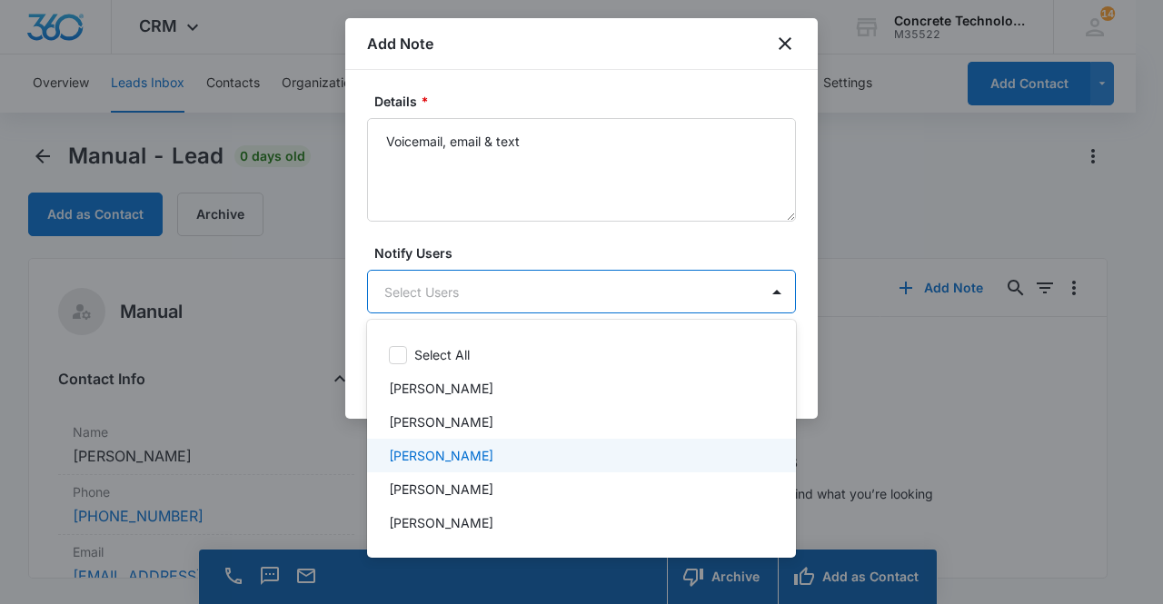
click at [512, 456] on div "[PERSON_NAME]" at bounding box center [580, 455] width 382 height 19
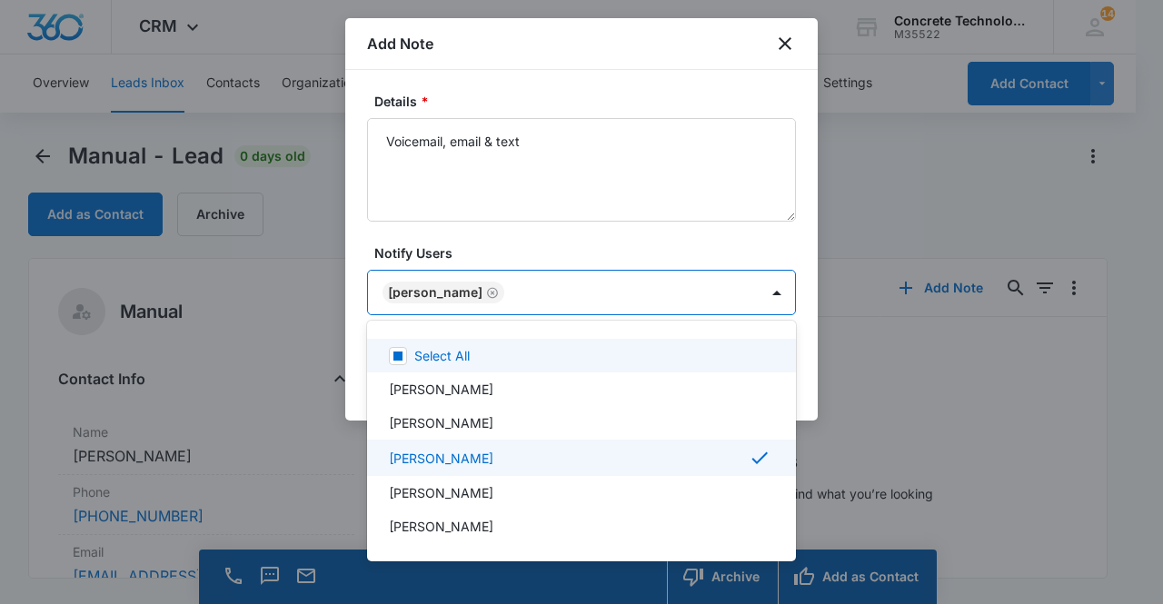
click at [451, 291] on div at bounding box center [581, 302] width 1163 height 604
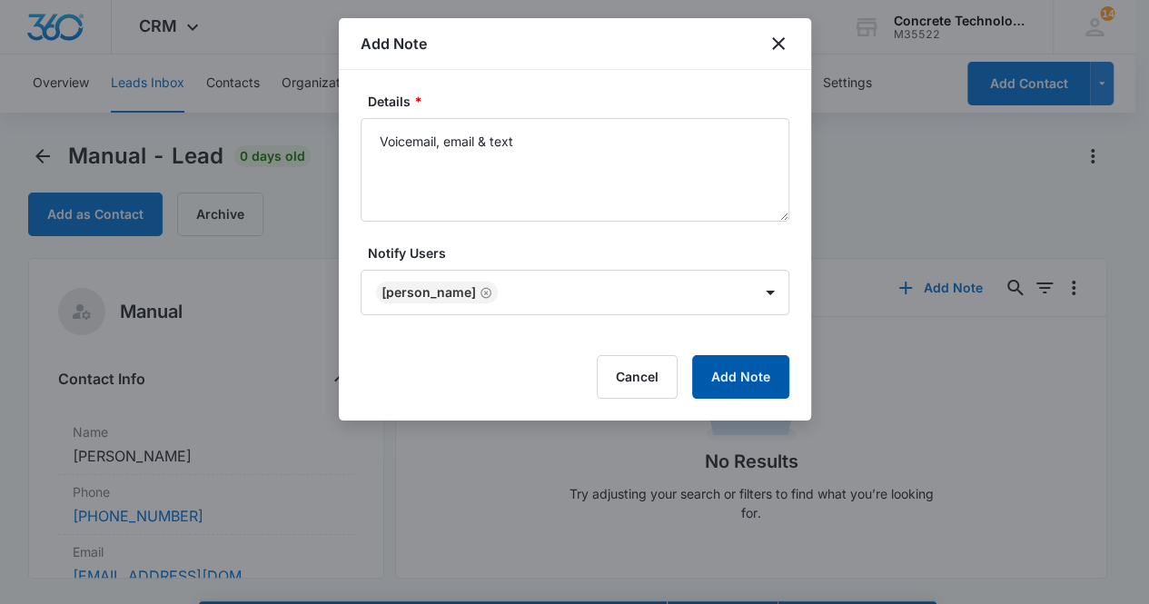
click at [728, 380] on button "Add Note" at bounding box center [740, 377] width 97 height 44
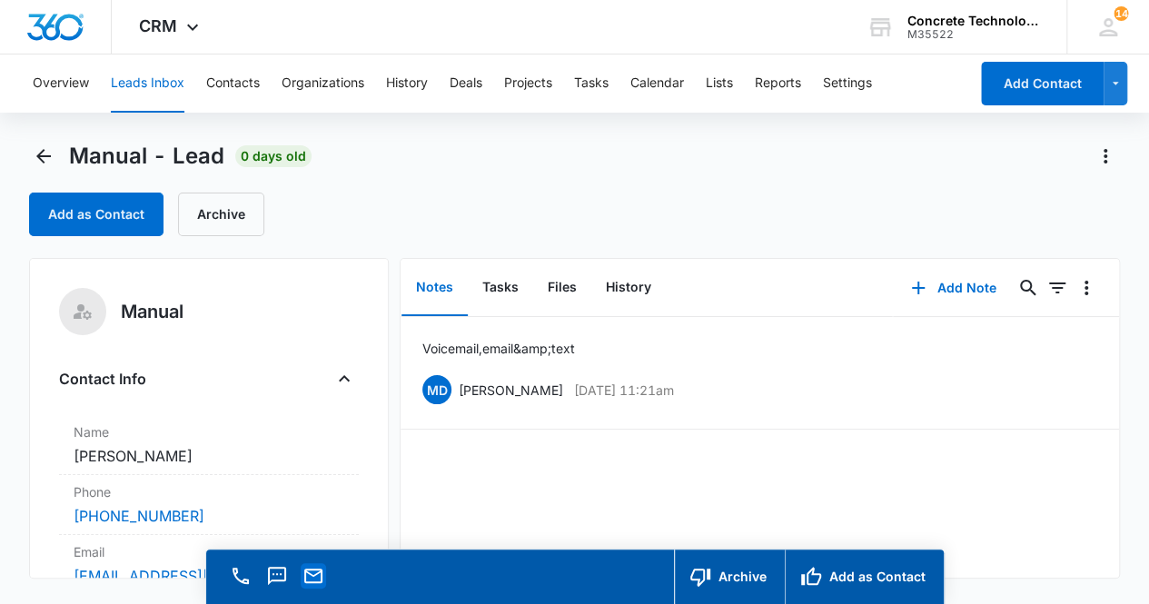
click at [314, 582] on icon "Email" at bounding box center [313, 576] width 18 height 15
click at [1025, 522] on div "Voicemail, email &amp; text MD [PERSON_NAME] [DATE] 11:21am Delete Edit" at bounding box center [760, 447] width 718 height 261
click at [500, 288] on button "Tasks" at bounding box center [500, 288] width 65 height 56
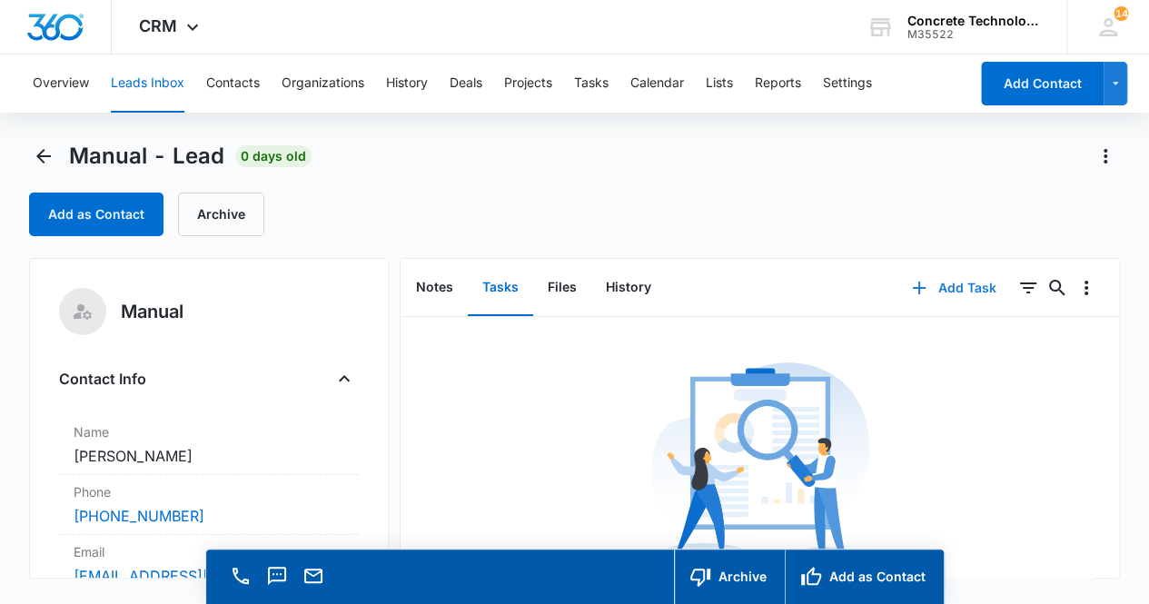
click at [958, 286] on button "Add Task" at bounding box center [954, 288] width 120 height 44
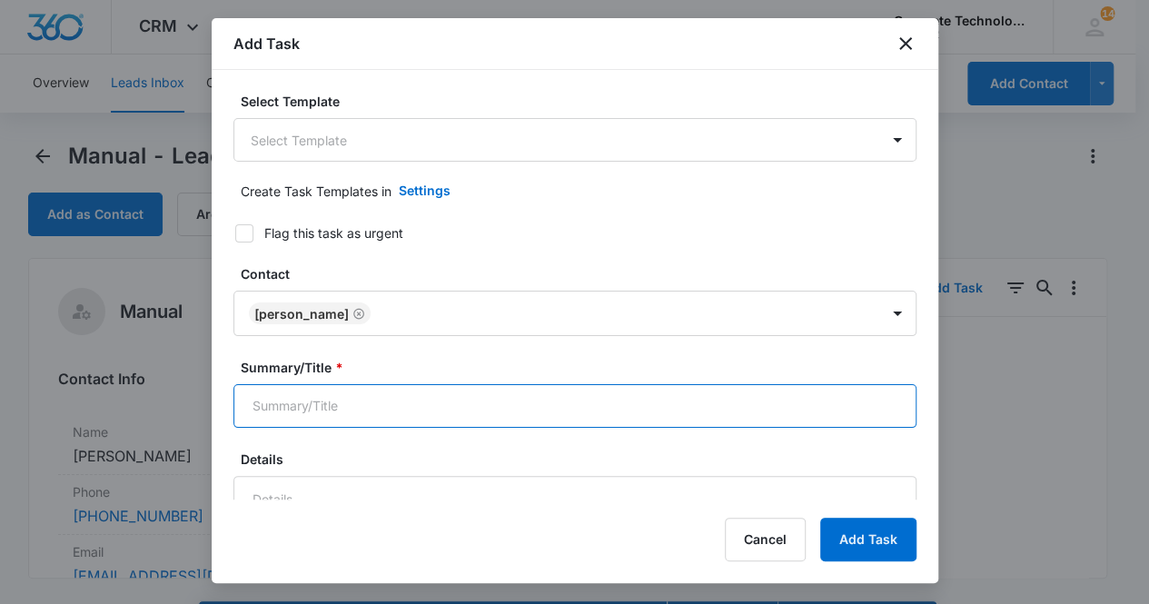
drag, startPoint x: 372, startPoint y: 412, endPoint x: 382, endPoint y: 384, distance: 30.2
click at [371, 405] on input "Summary/Title *" at bounding box center [574, 406] width 683 height 44
type input "Call 2"
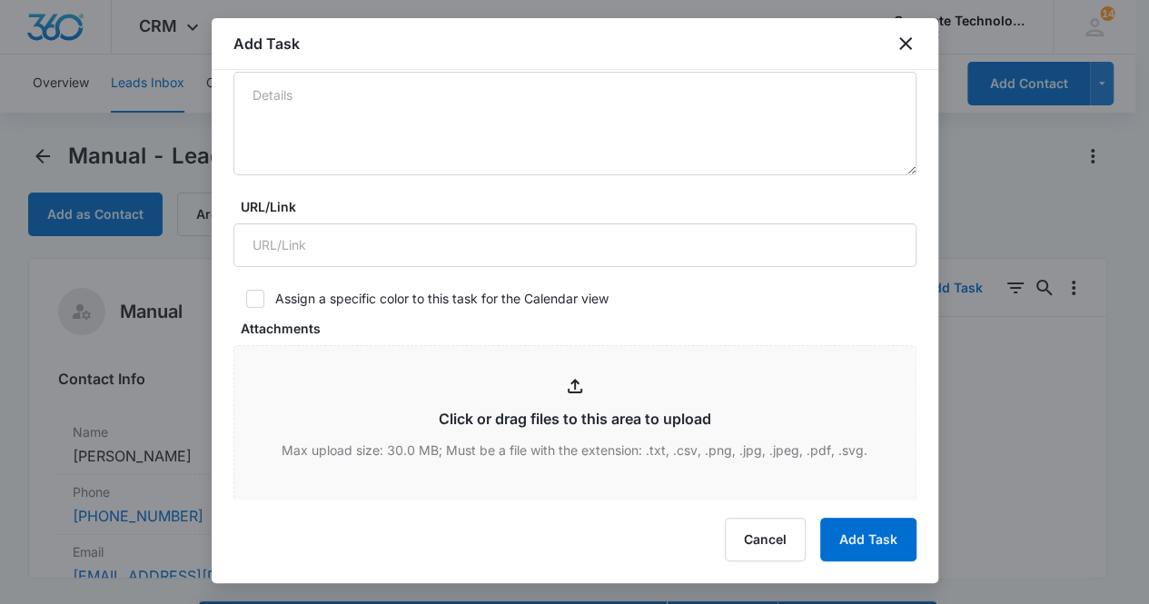
scroll to position [689, 0]
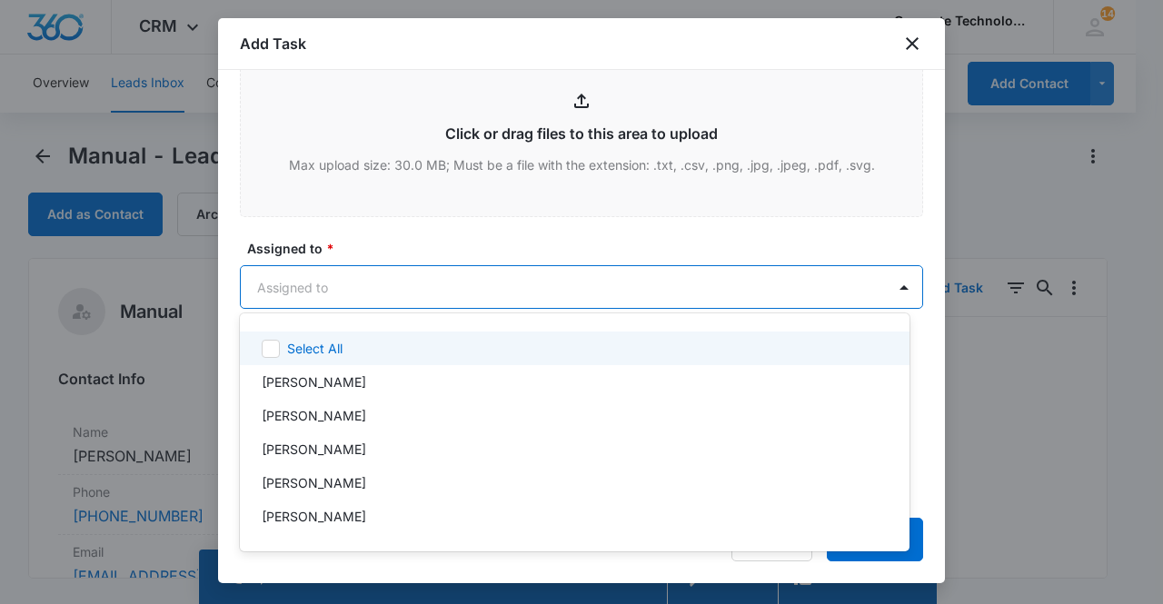
click at [383, 281] on body "CRM Apps Reputation Websites Forms CRM Email Social Content Ads Intelligence Fi…" at bounding box center [581, 302] width 1163 height 604
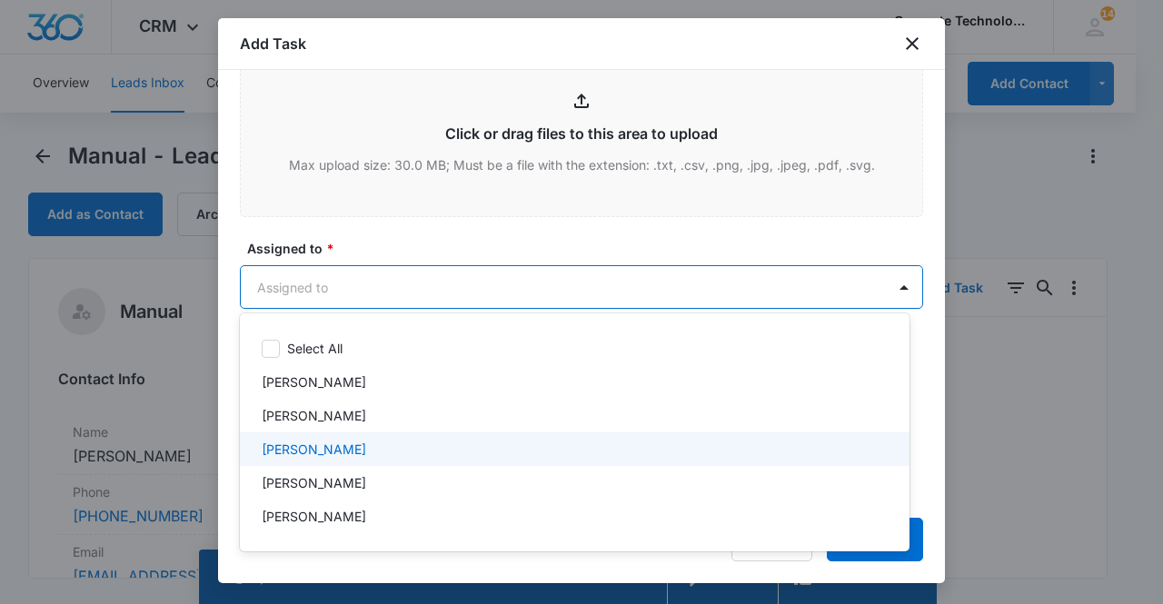
click at [352, 443] on div "[PERSON_NAME]" at bounding box center [573, 449] width 622 height 19
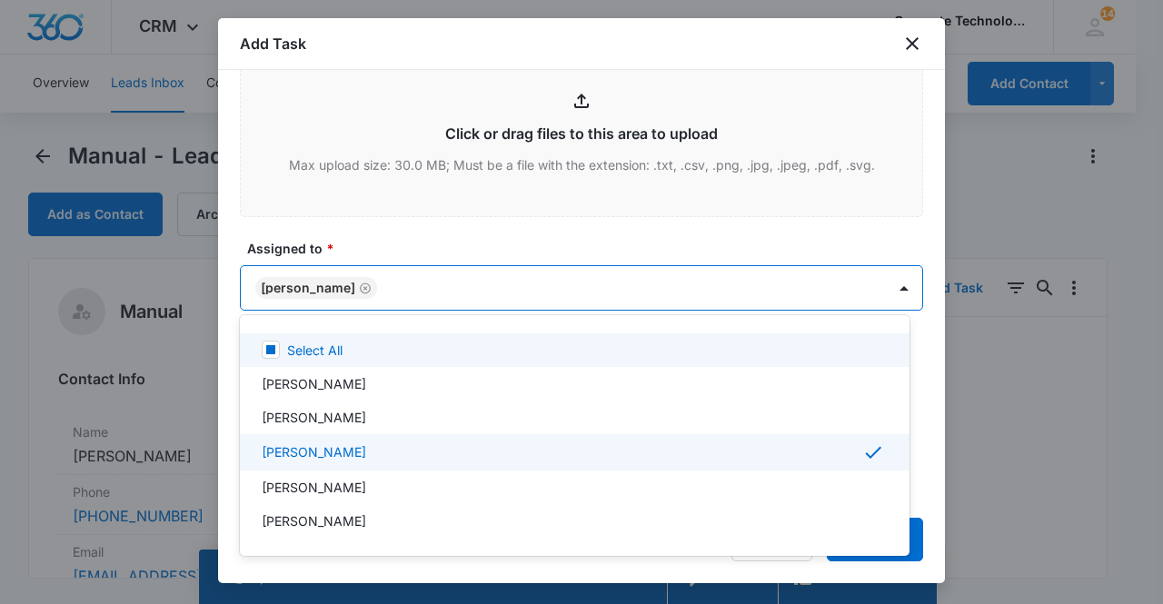
click at [318, 284] on div at bounding box center [581, 302] width 1163 height 604
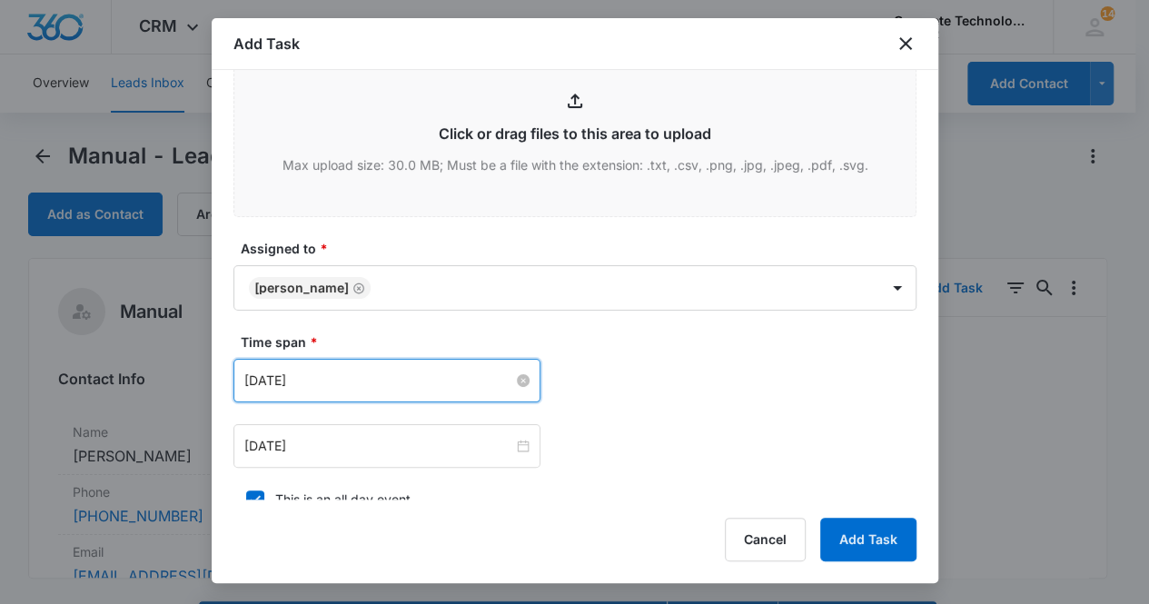
click at [325, 371] on input "[DATE]" at bounding box center [378, 381] width 269 height 20
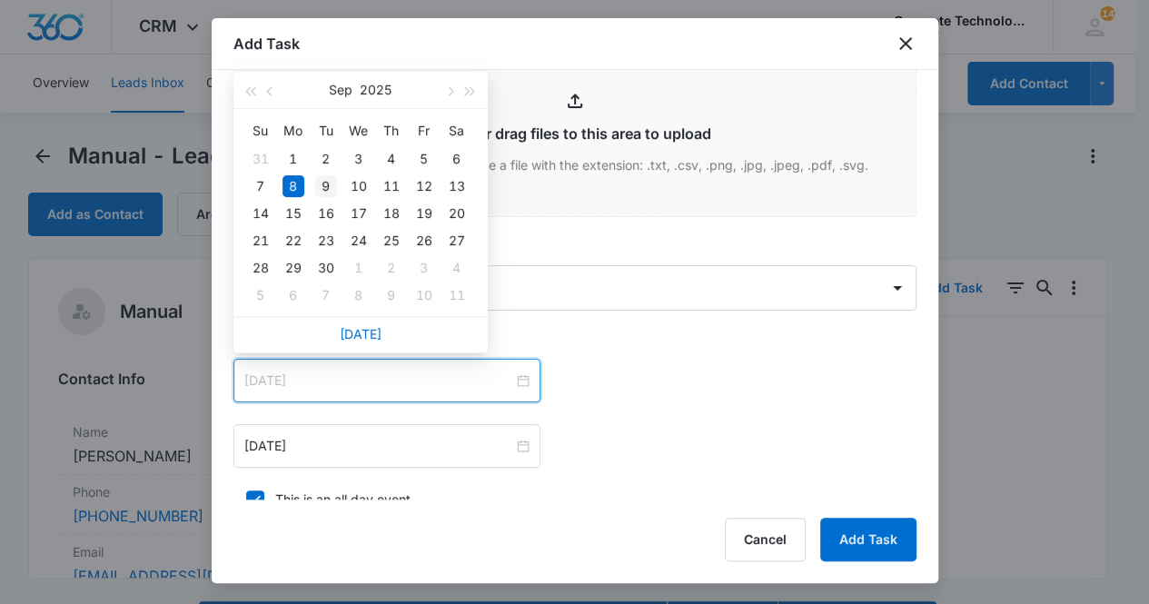
type input "[DATE]"
click at [324, 192] on div "9" at bounding box center [326, 186] width 22 height 22
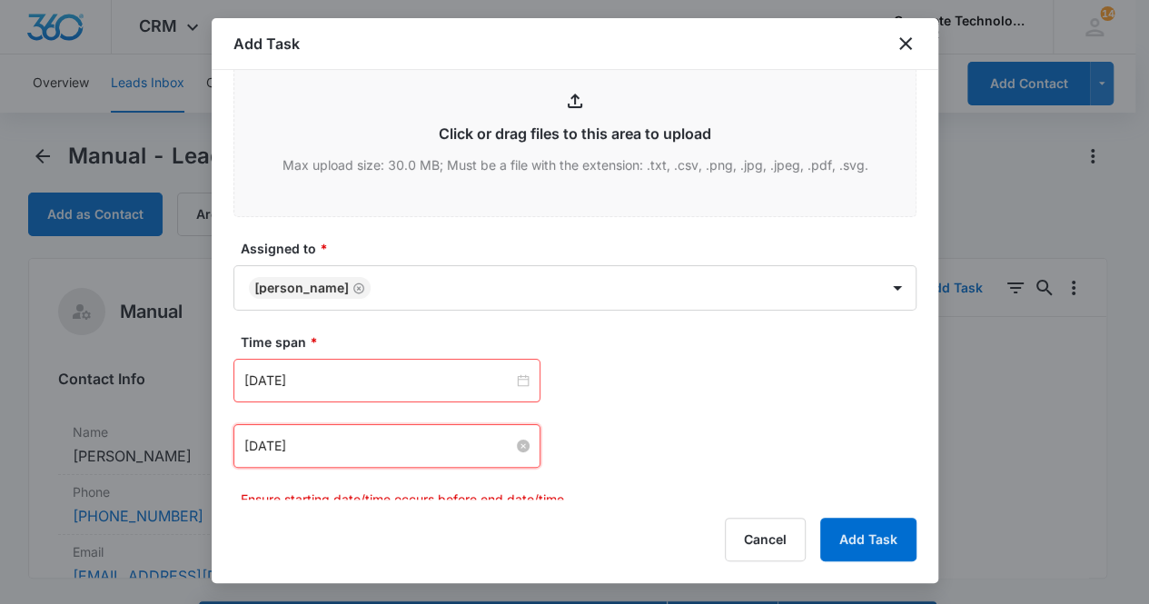
click at [342, 447] on input "[DATE]" at bounding box center [378, 446] width 269 height 20
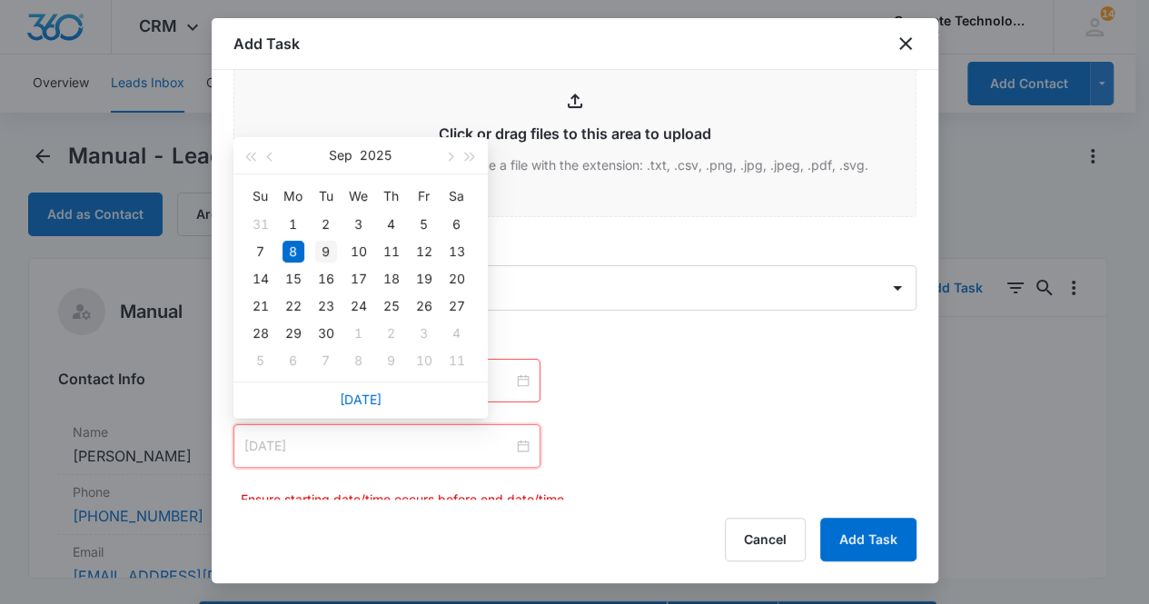
type input "[DATE]"
click at [322, 252] on div "9" at bounding box center [326, 252] width 22 height 22
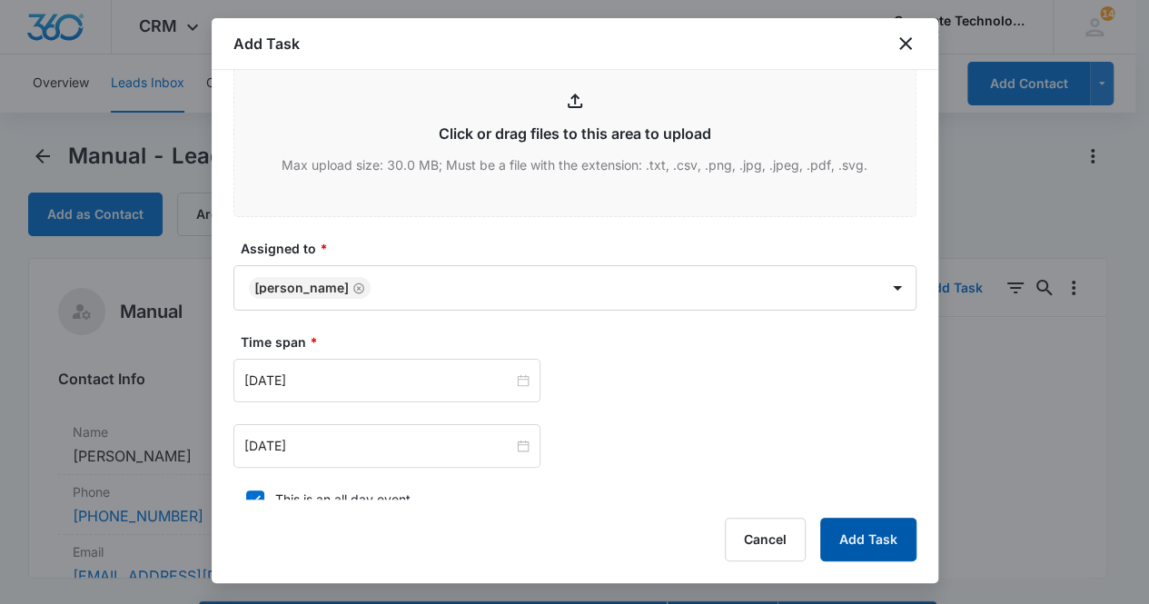
click at [866, 539] on button "Add Task" at bounding box center [868, 540] width 96 height 44
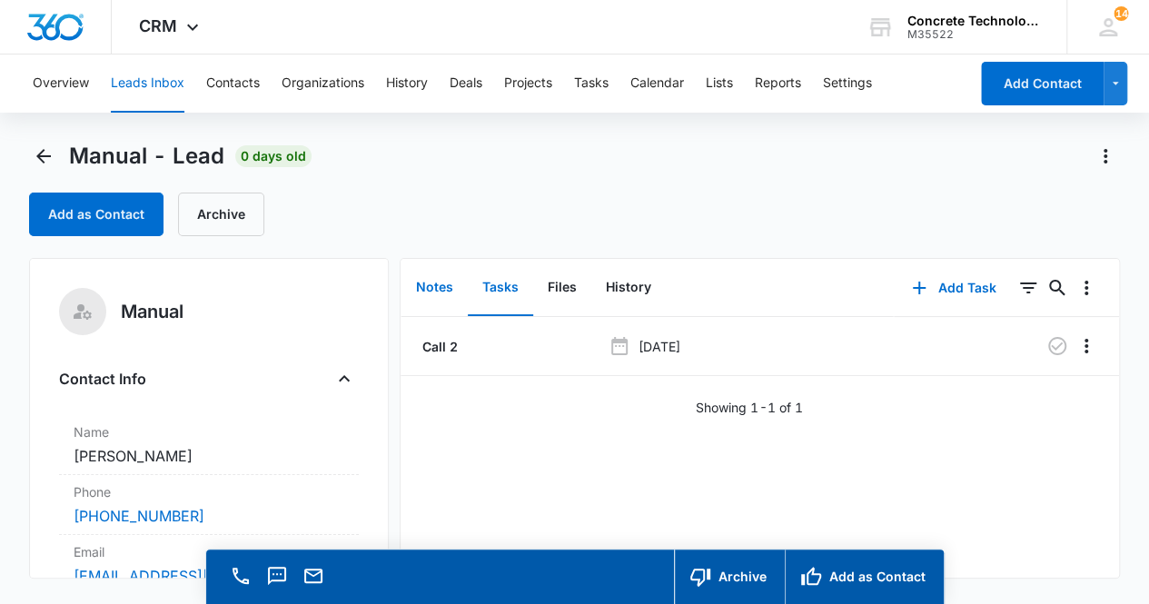
click at [435, 282] on button "Notes" at bounding box center [434, 288] width 66 height 56
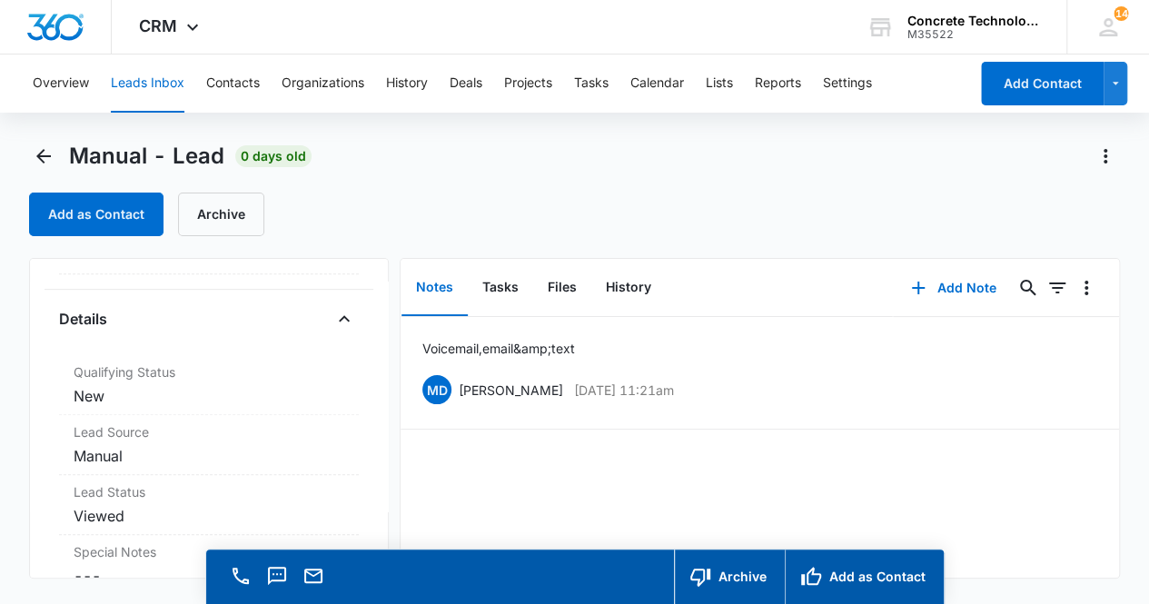
scroll to position [471, 0]
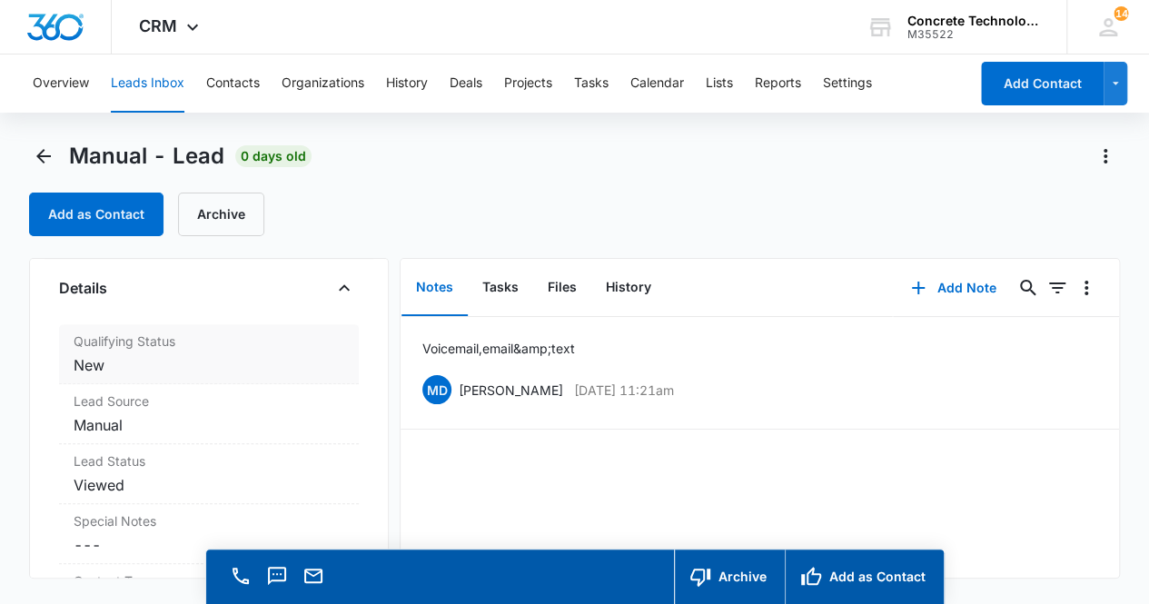
click at [173, 362] on dd "Cancel Save Changes New" at bounding box center [210, 365] width 272 height 22
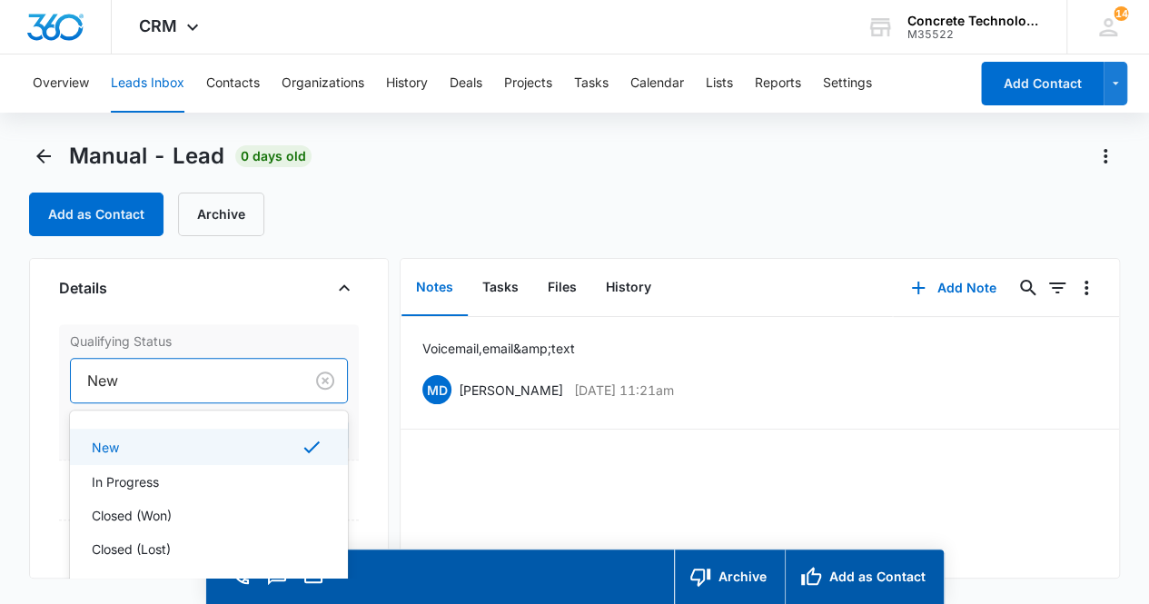
click at [198, 381] on div at bounding box center [183, 380] width 193 height 25
click at [162, 475] on div "In Progress" at bounding box center [208, 481] width 232 height 19
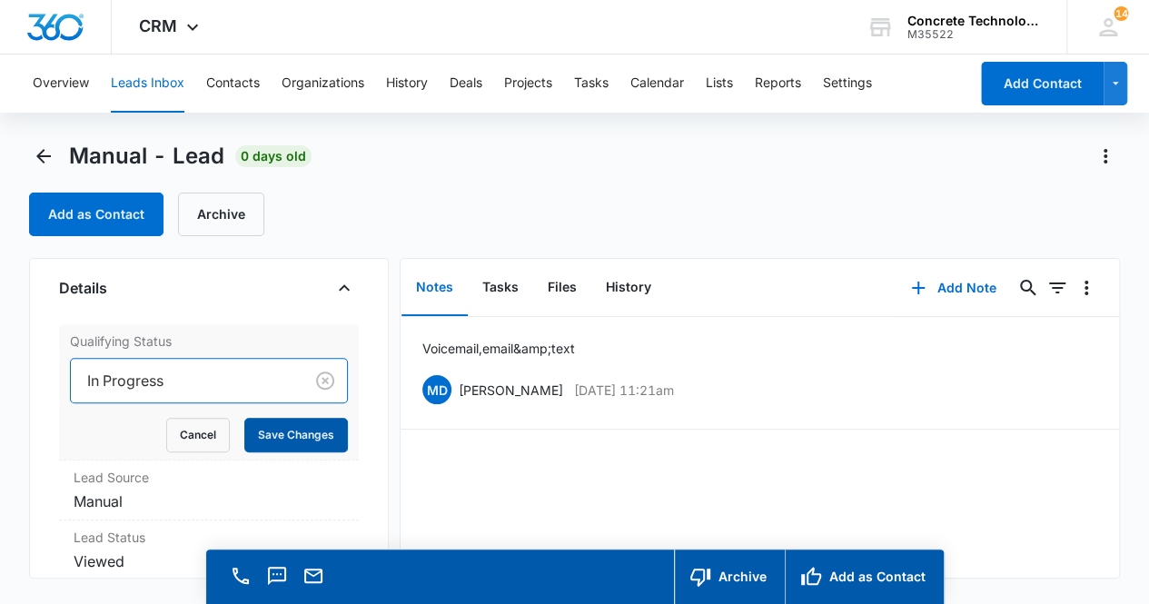
click at [273, 430] on button "Save Changes" at bounding box center [296, 435] width 104 height 35
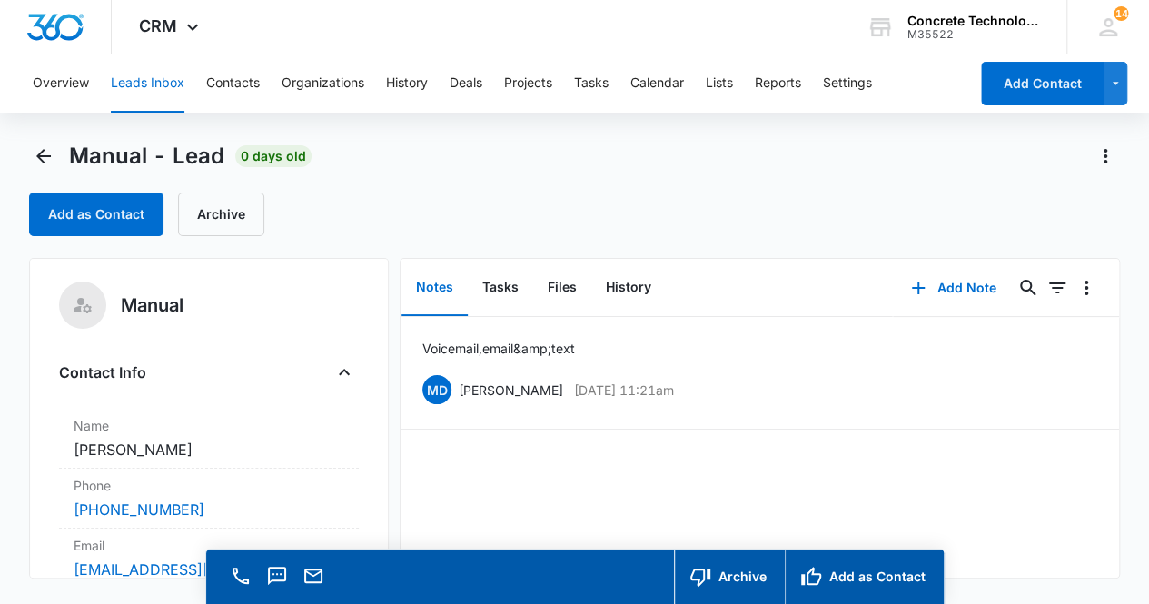
scroll to position [0, 0]
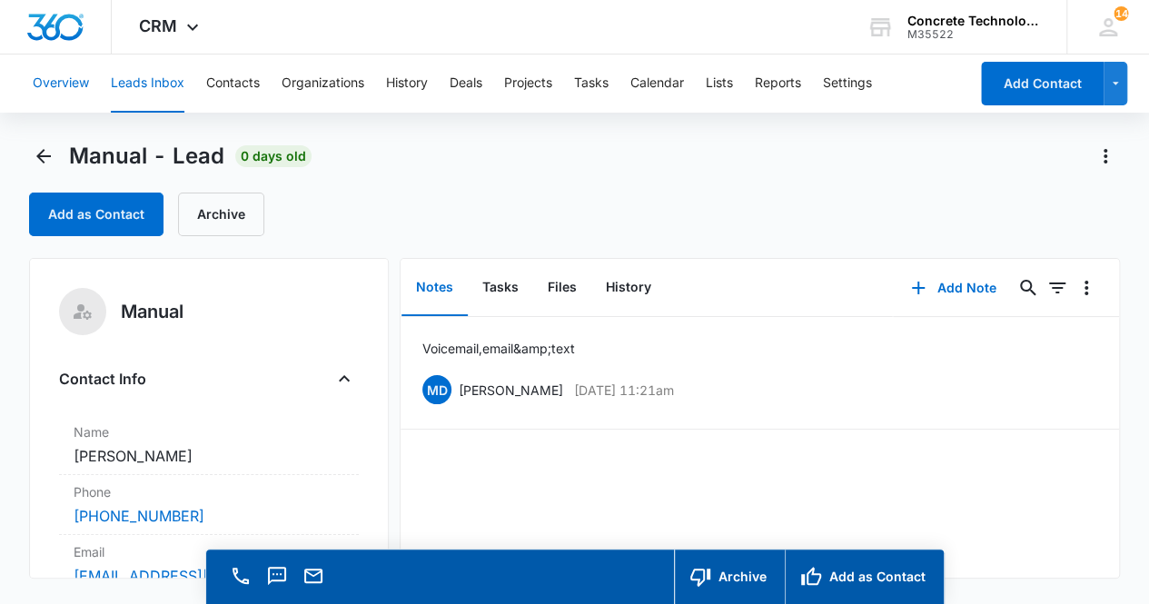
click at [68, 85] on button "Overview" at bounding box center [61, 84] width 56 height 58
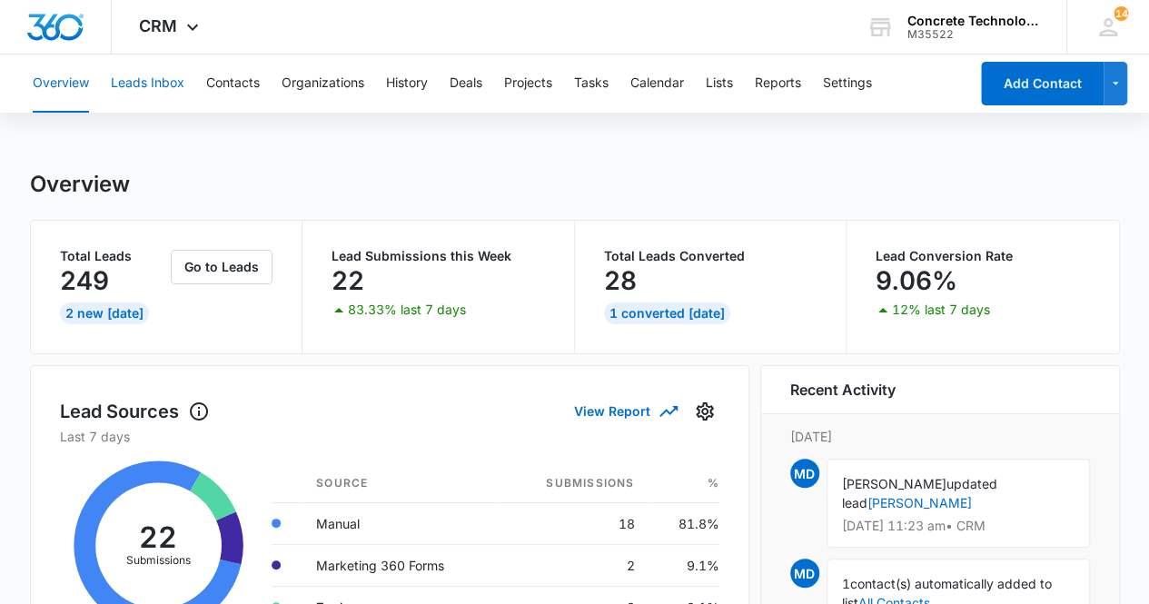
click at [165, 84] on button "Leads Inbox" at bounding box center [148, 84] width 74 height 58
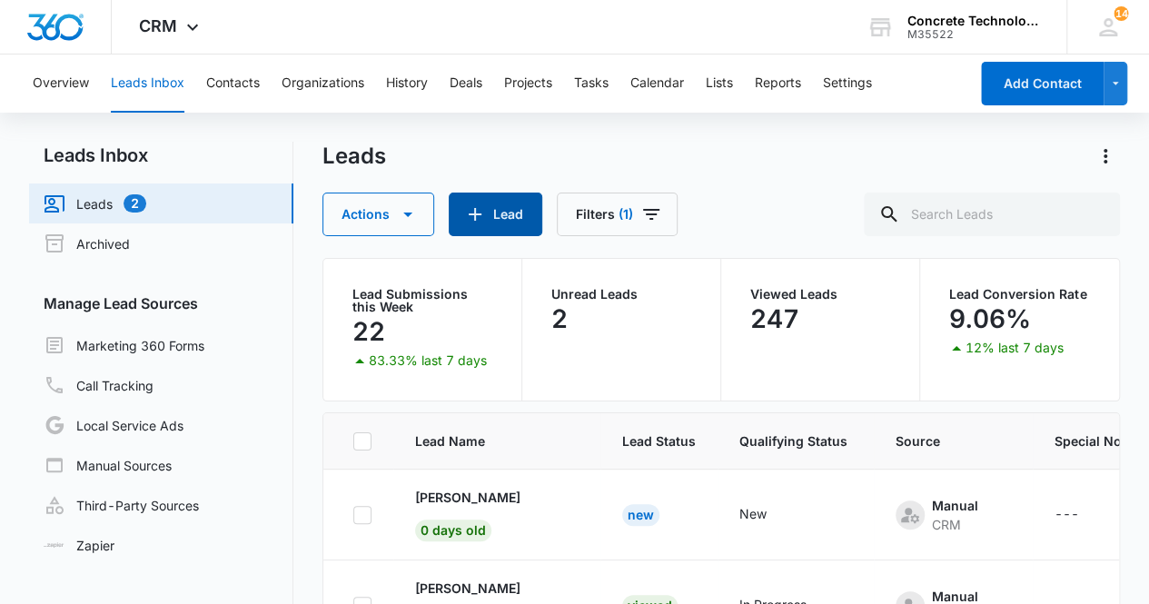
click at [489, 219] on button "Lead" at bounding box center [496, 215] width 94 height 44
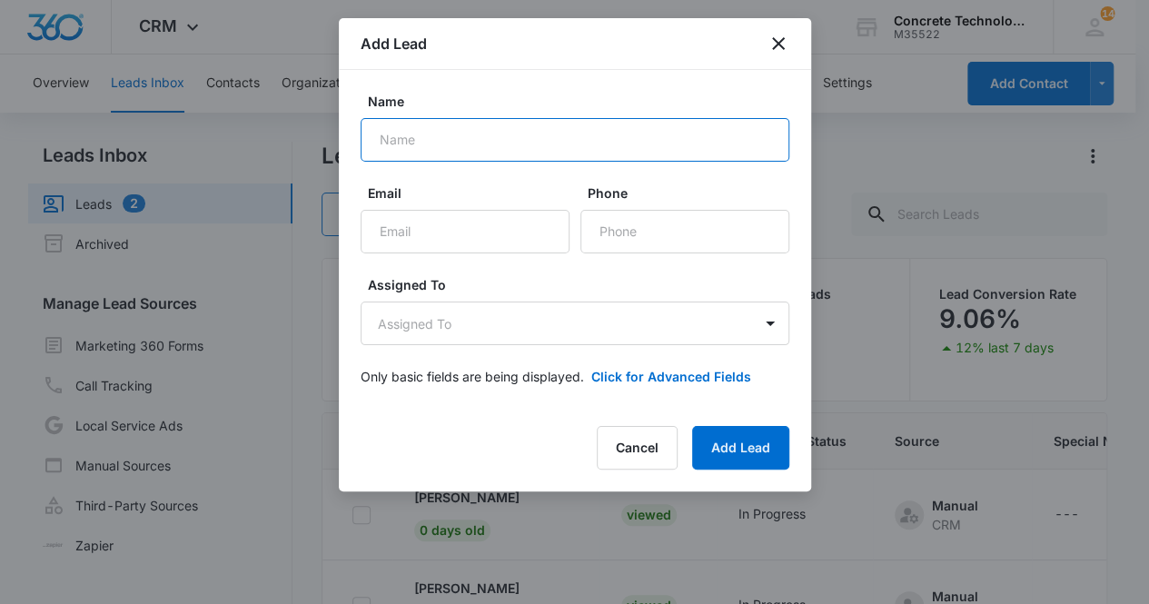
click at [438, 133] on input "Name" at bounding box center [575, 140] width 429 height 44
type input "[DEMOGRAPHIC_DATA][PERSON_NAME]"
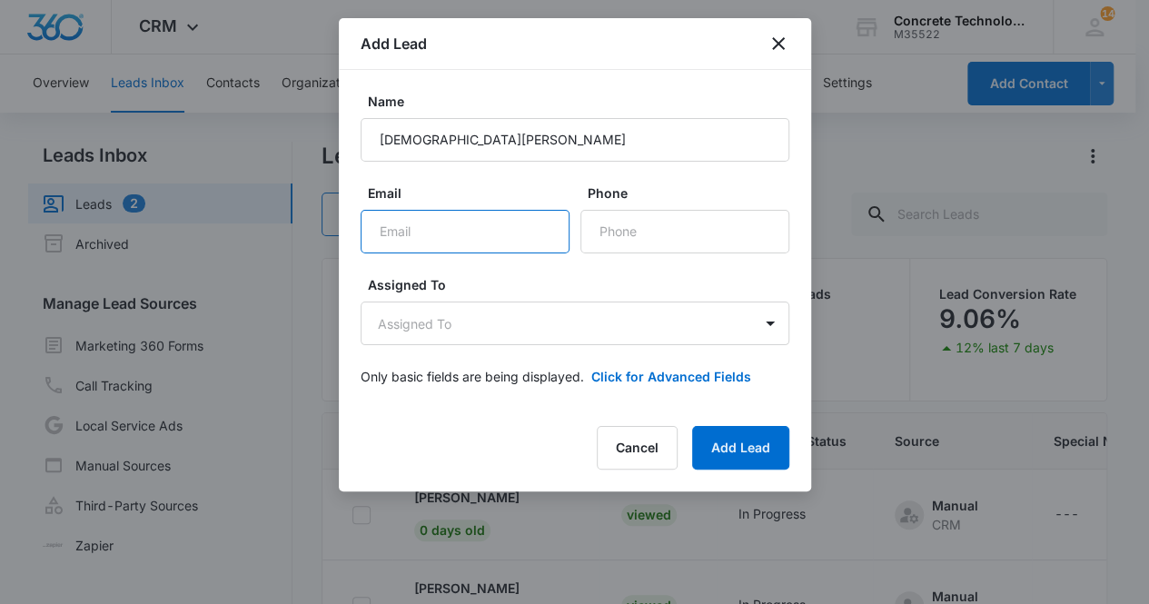
click at [403, 224] on input "Email" at bounding box center [465, 232] width 209 height 44
paste input "[EMAIL_ADDRESS][DOMAIN_NAME]"
type input "[EMAIL_ADDRESS][DOMAIN_NAME]"
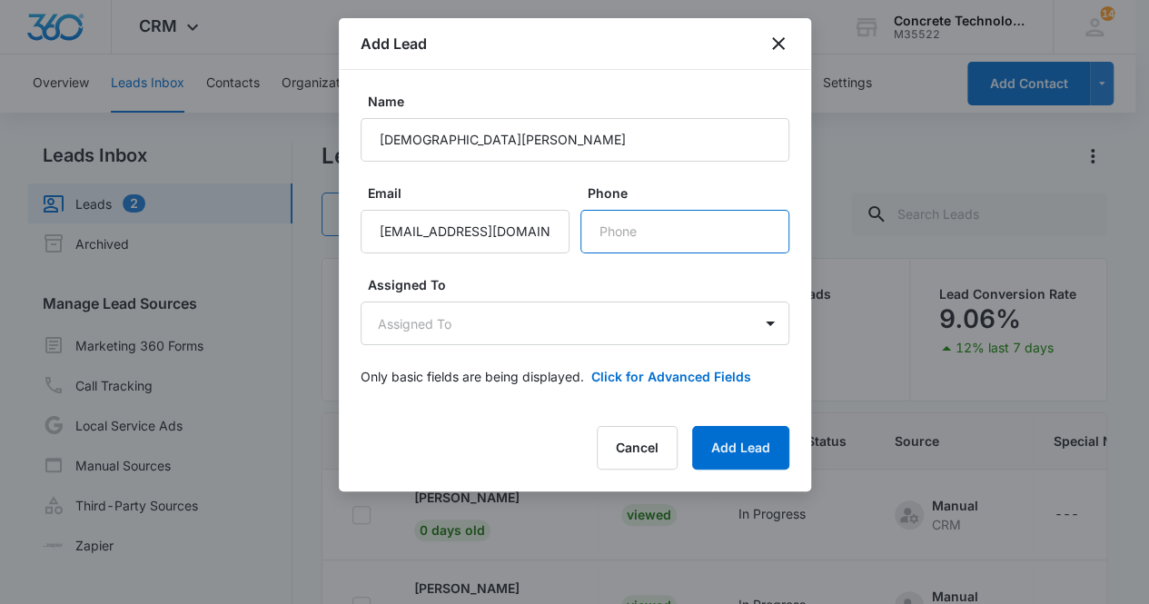
click at [680, 230] on input "Phone" at bounding box center [684, 232] width 209 height 44
click at [625, 227] on input "Phone" at bounding box center [684, 232] width 209 height 44
paste input "[PHONE_NUMBER]"
type input "[PHONE_NUMBER]"
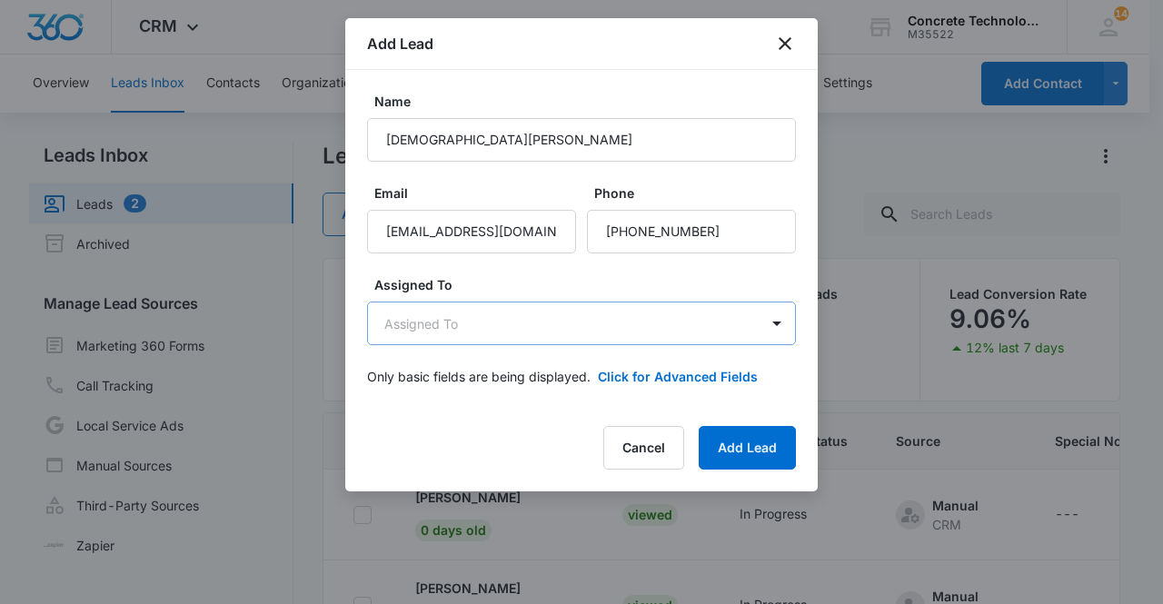
click at [495, 321] on body "CRM Apps Reputation Websites Forms CRM Email Social Content Ads Intelligence Fi…" at bounding box center [581, 378] width 1163 height 757
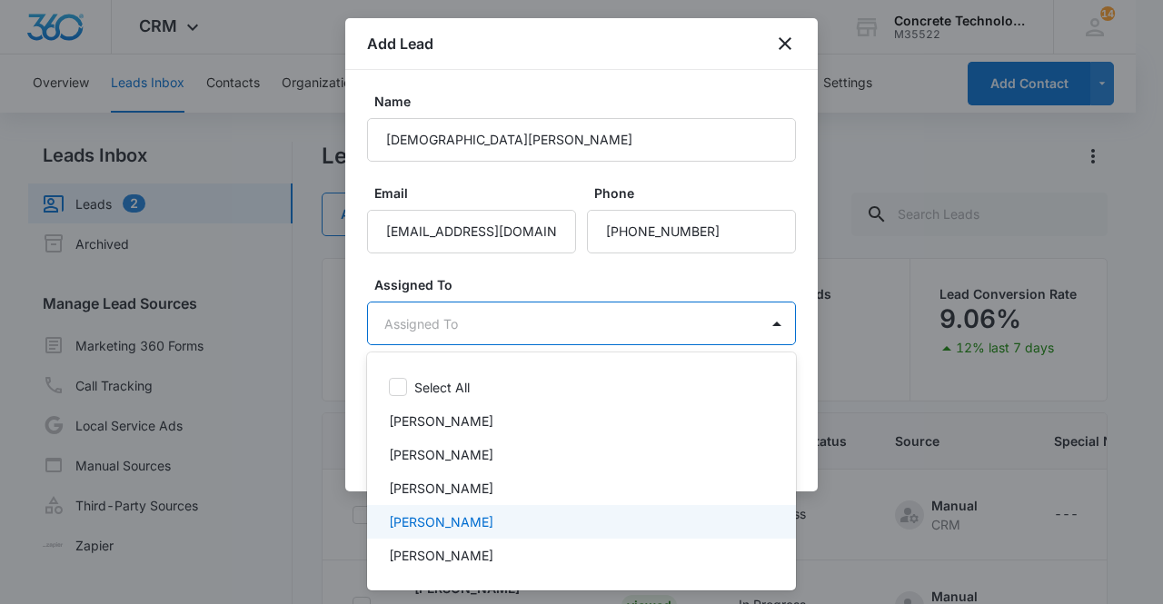
click at [468, 515] on p "[PERSON_NAME]" at bounding box center [441, 521] width 104 height 19
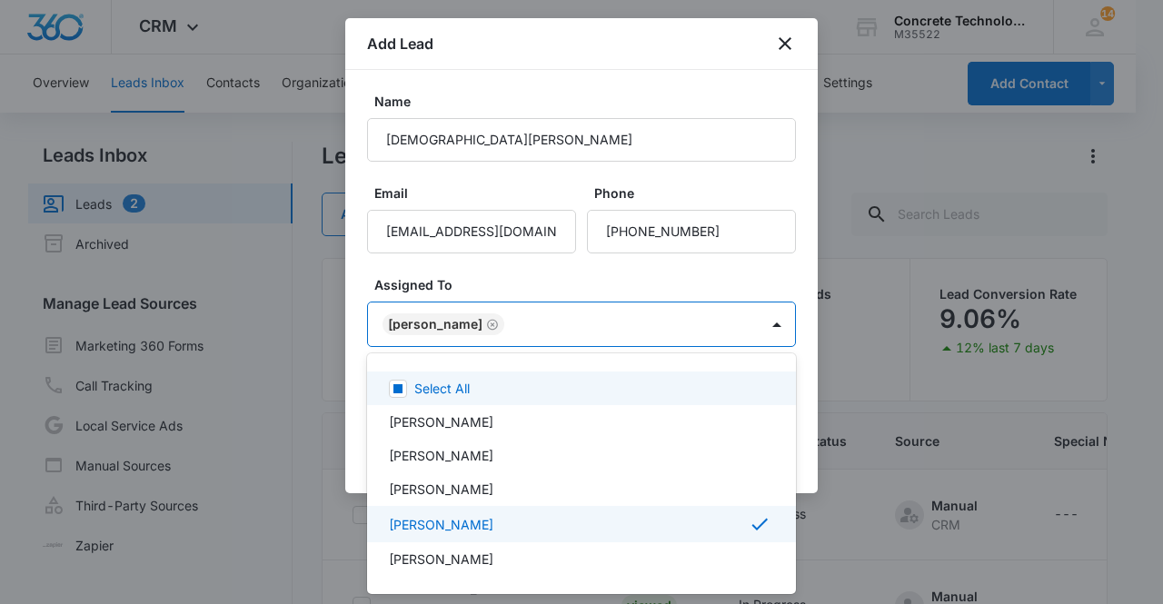
click at [441, 321] on div at bounding box center [581, 302] width 1163 height 604
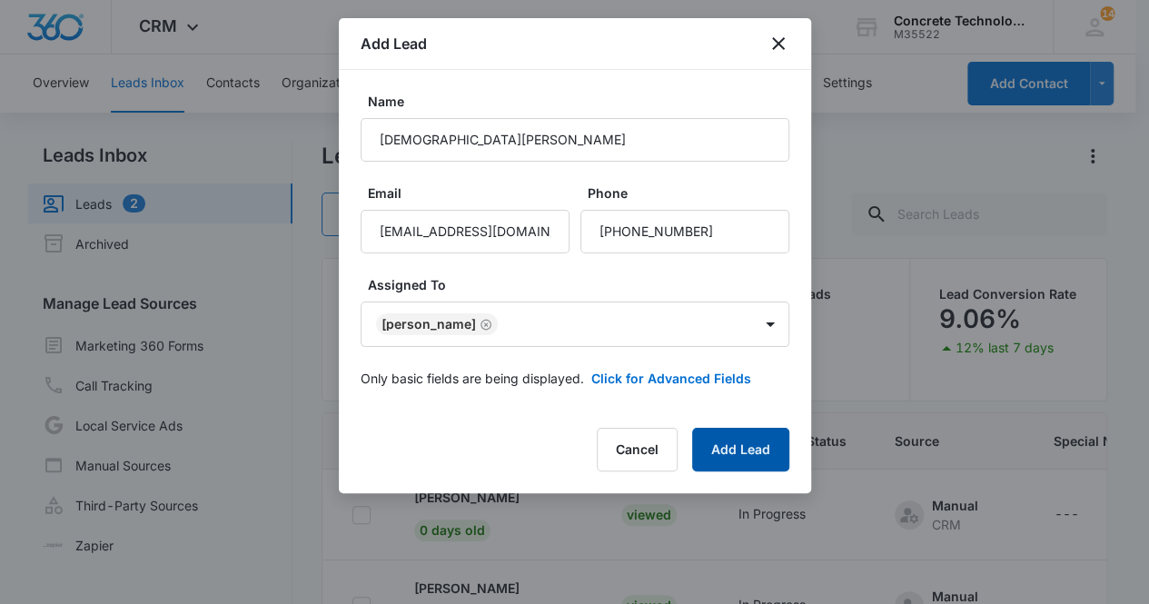
click at [738, 455] on button "Add Lead" at bounding box center [740, 450] width 97 height 44
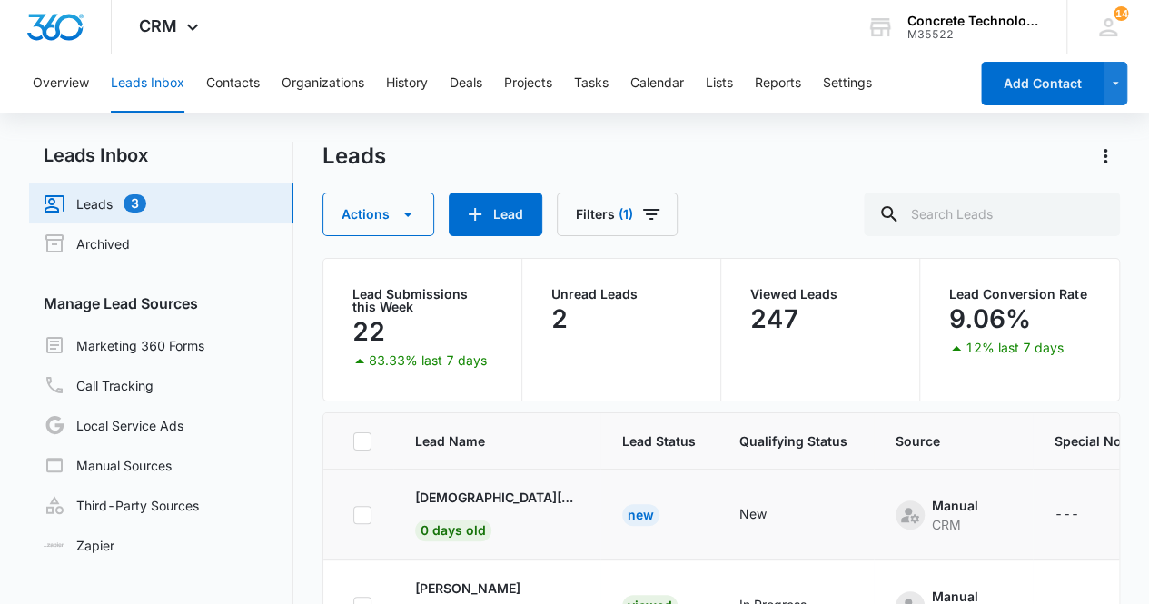
click at [622, 513] on div "New" at bounding box center [640, 515] width 37 height 22
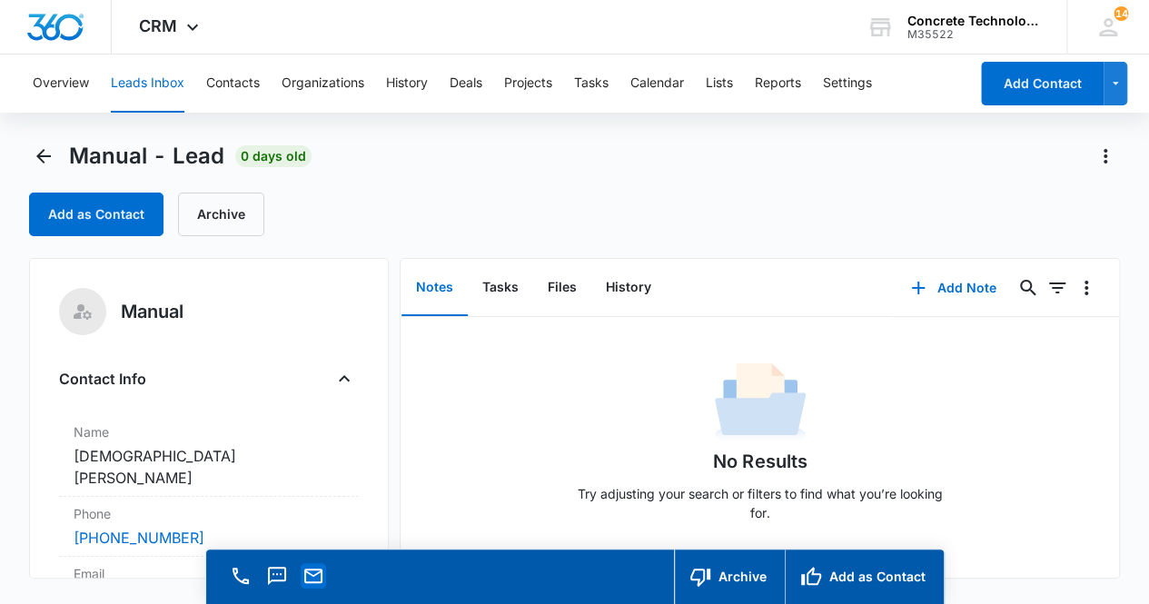
click at [314, 581] on icon "Email" at bounding box center [313, 576] width 18 height 15
click at [957, 479] on div "No Results Try adjusting your search or filters to find what you’re looking for." at bounding box center [760, 447] width 718 height 180
click at [954, 276] on button "Add Note" at bounding box center [953, 288] width 121 height 44
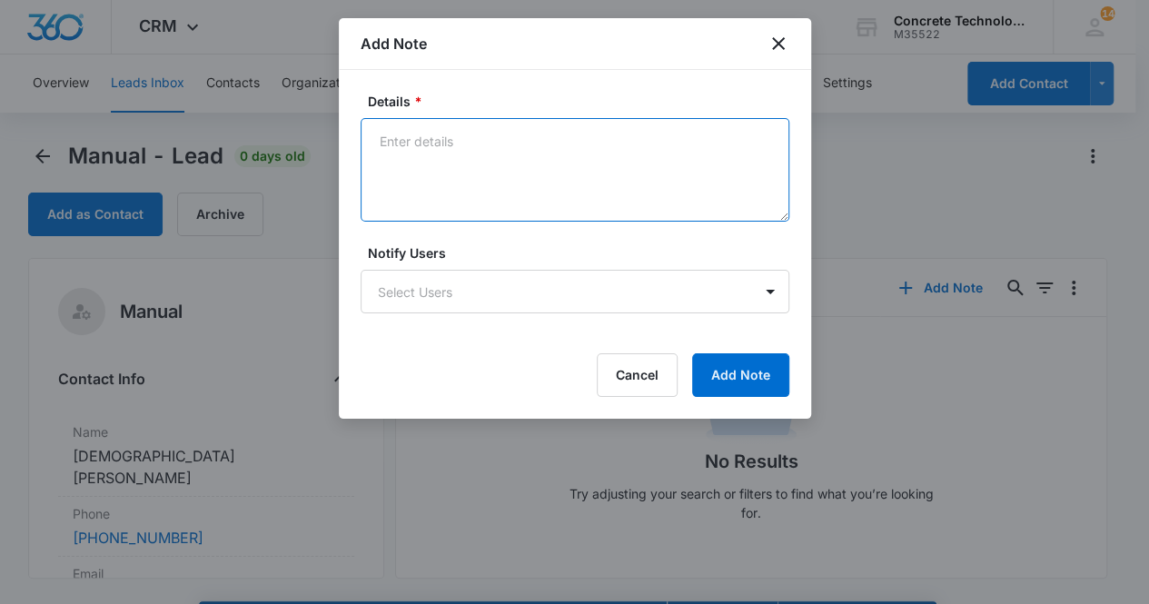
click at [456, 166] on textarea "Details *" at bounding box center [575, 170] width 429 height 104
type textarea "Voicemail, email & text"
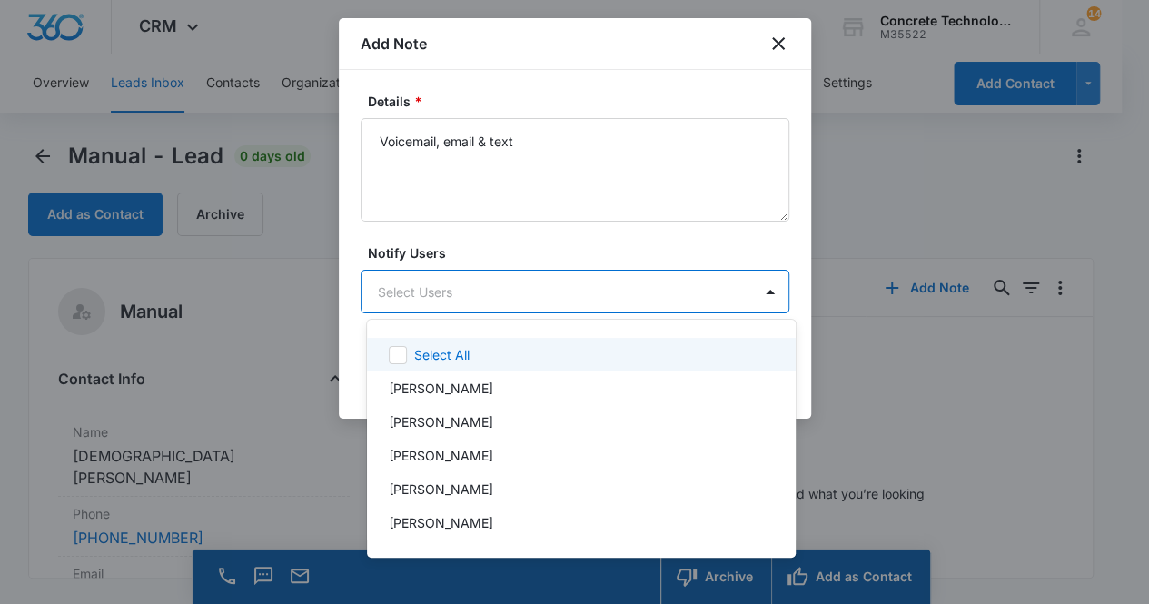
click at [447, 290] on body "CRM Apps Reputation Websites Forms CRM Email Social Content Ads Intelligence Fi…" at bounding box center [574, 302] width 1149 height 604
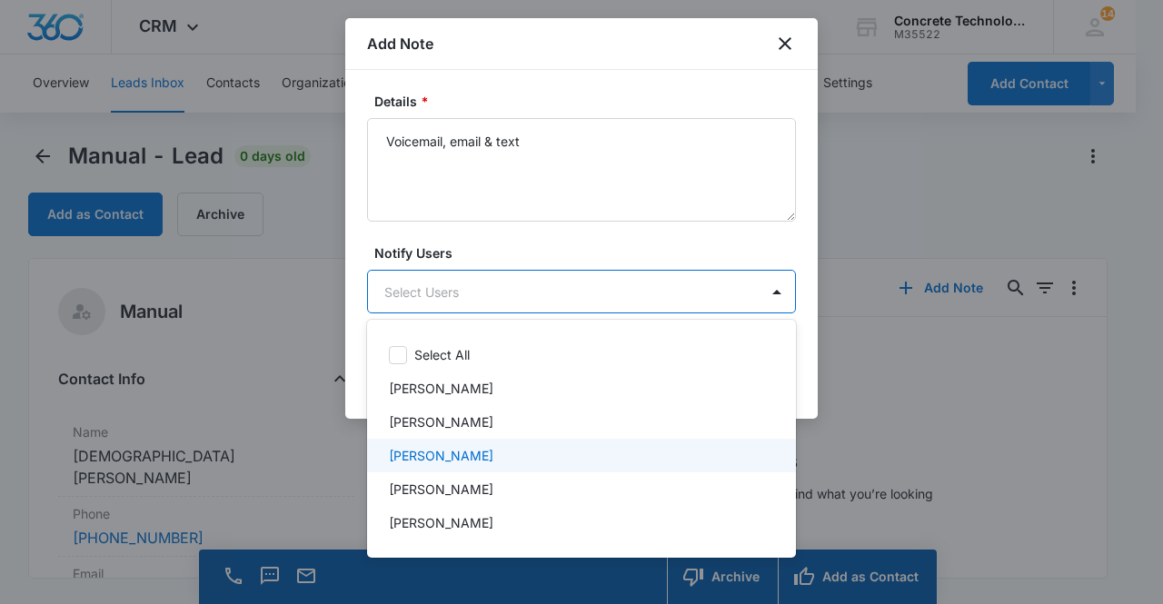
click at [491, 456] on div "[PERSON_NAME]" at bounding box center [580, 455] width 382 height 19
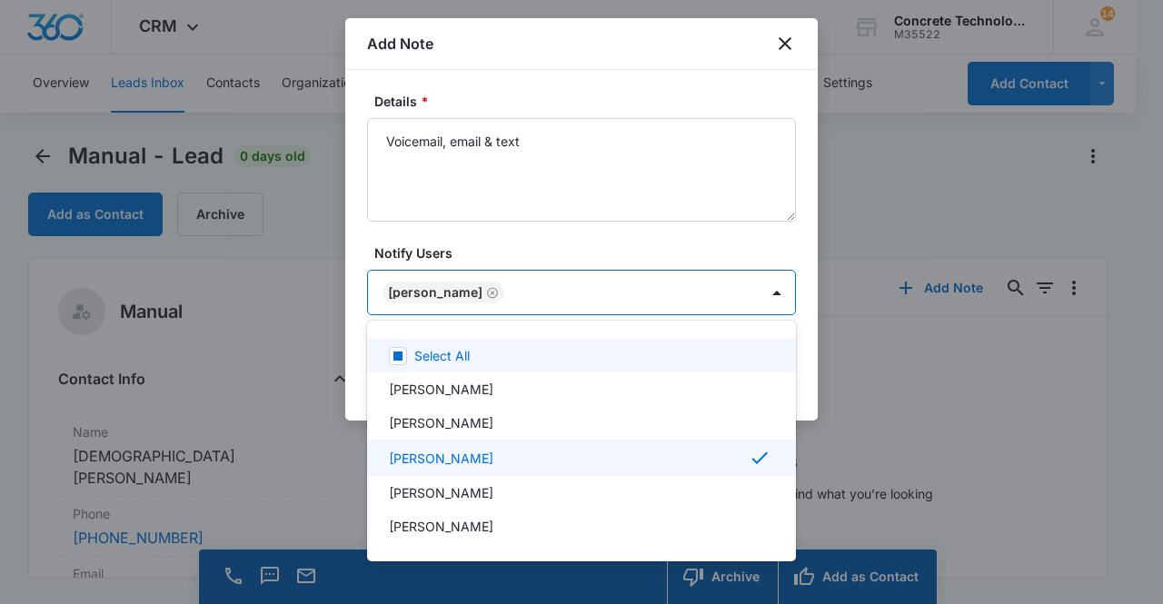
click at [444, 286] on div at bounding box center [581, 302] width 1163 height 604
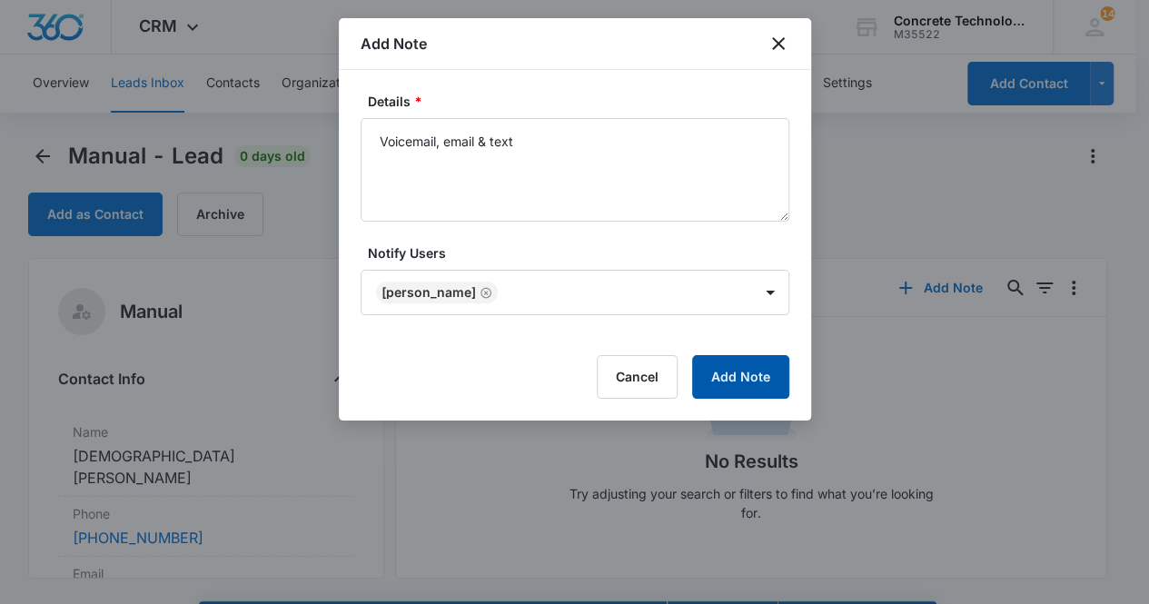
click at [749, 381] on button "Add Note" at bounding box center [740, 377] width 97 height 44
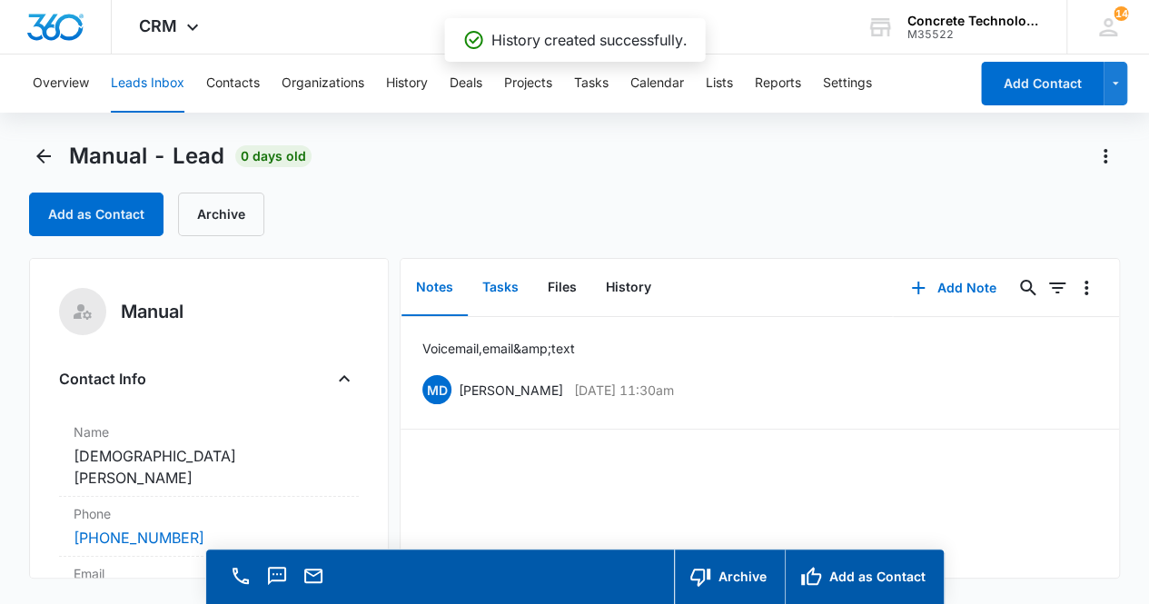
click at [502, 288] on button "Tasks" at bounding box center [500, 288] width 65 height 56
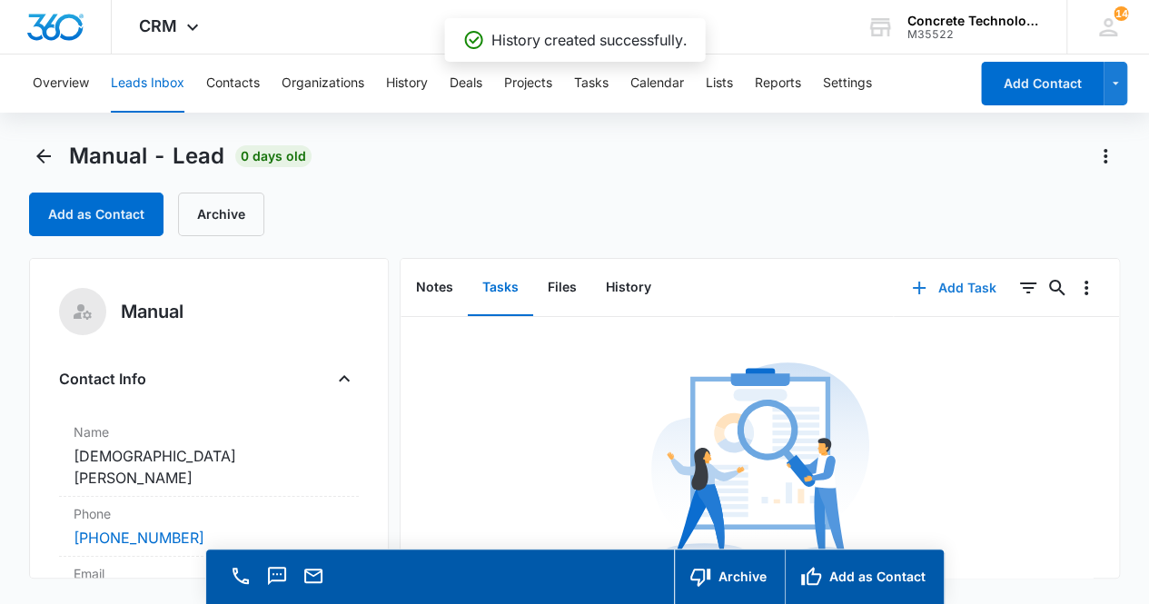
click at [949, 292] on button "Add Task" at bounding box center [954, 288] width 120 height 44
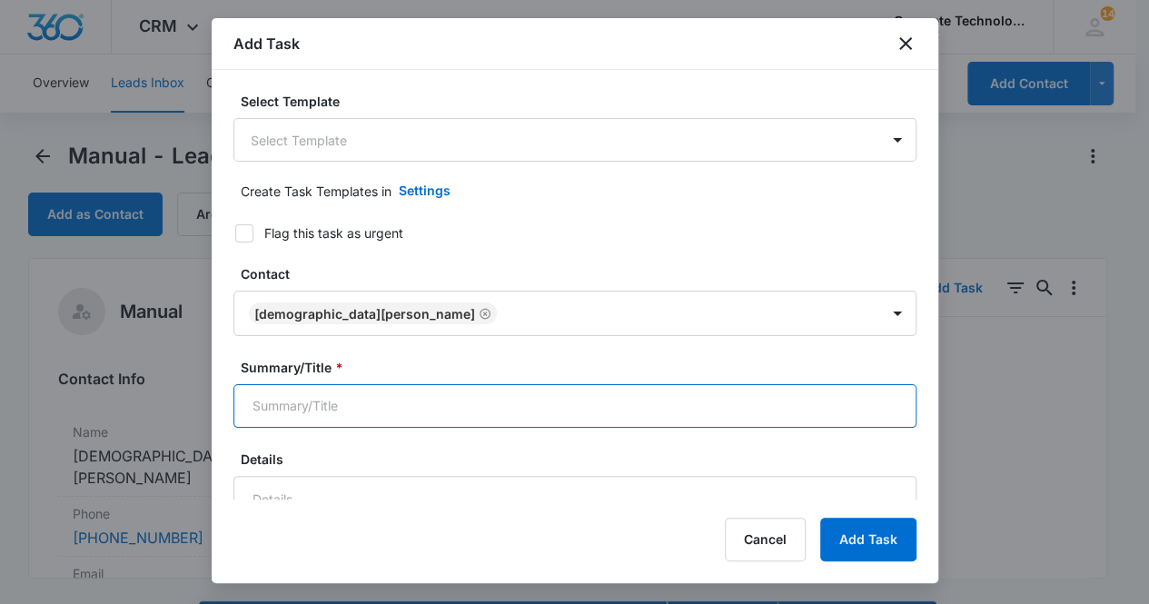
drag, startPoint x: 385, startPoint y: 397, endPoint x: 385, endPoint y: 372, distance: 25.4
click at [383, 382] on div "Summary/Title *" at bounding box center [574, 393] width 683 height 70
type input "Call 2"
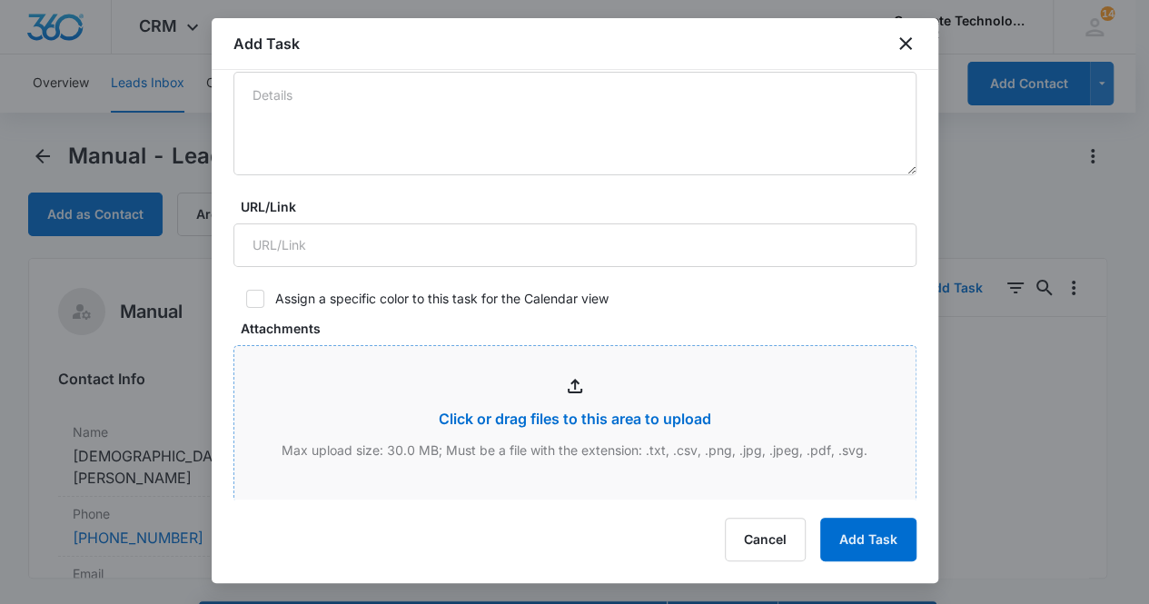
scroll to position [689, 0]
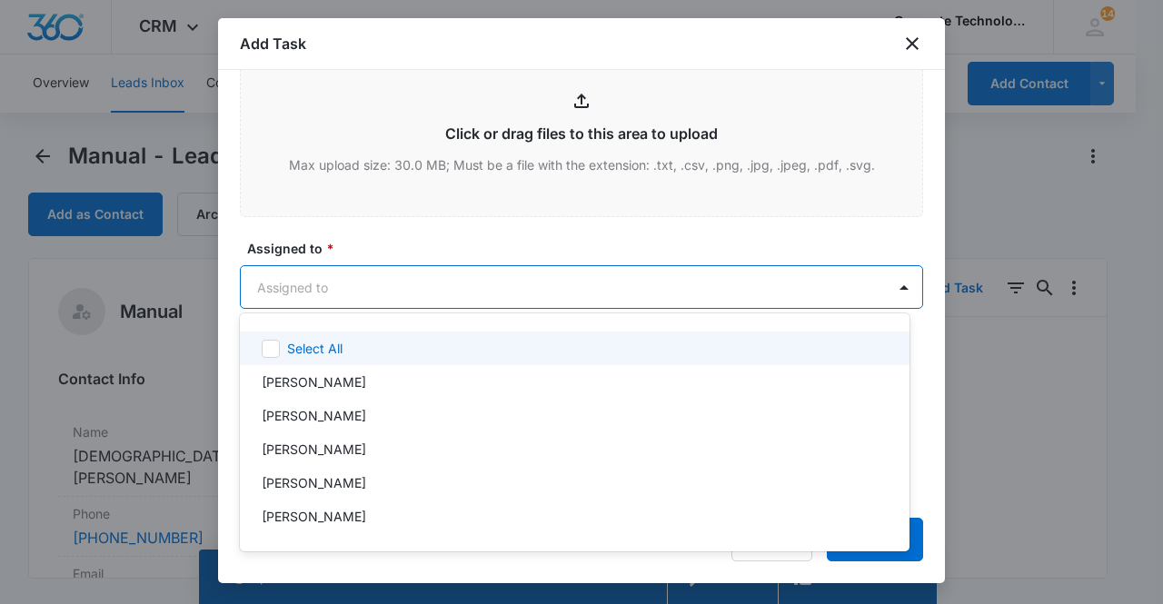
drag, startPoint x: 309, startPoint y: 284, endPoint x: 290, endPoint y: 283, distance: 19.1
click at [290, 283] on div at bounding box center [581, 302] width 1163 height 604
drag, startPoint x: 290, startPoint y: 283, endPoint x: 273, endPoint y: 286, distance: 17.5
click at [273, 286] on div at bounding box center [581, 302] width 1163 height 604
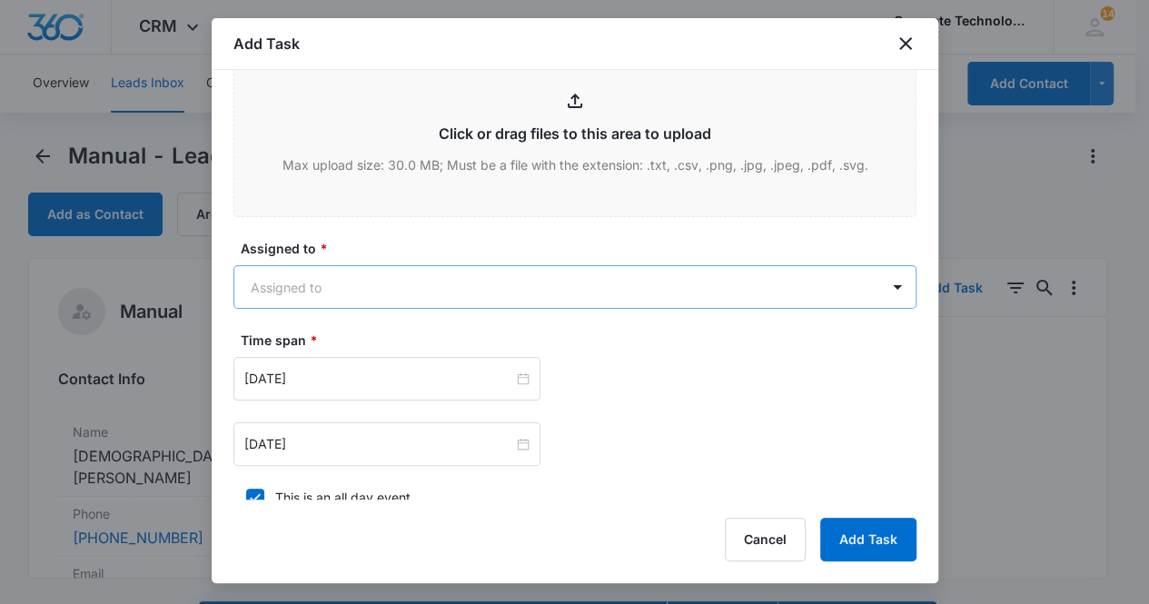
click at [273, 290] on body "CRM Apps Reputation Websites Forms CRM Email Social Content Ads Intelligence Fi…" at bounding box center [574, 328] width 1149 height 656
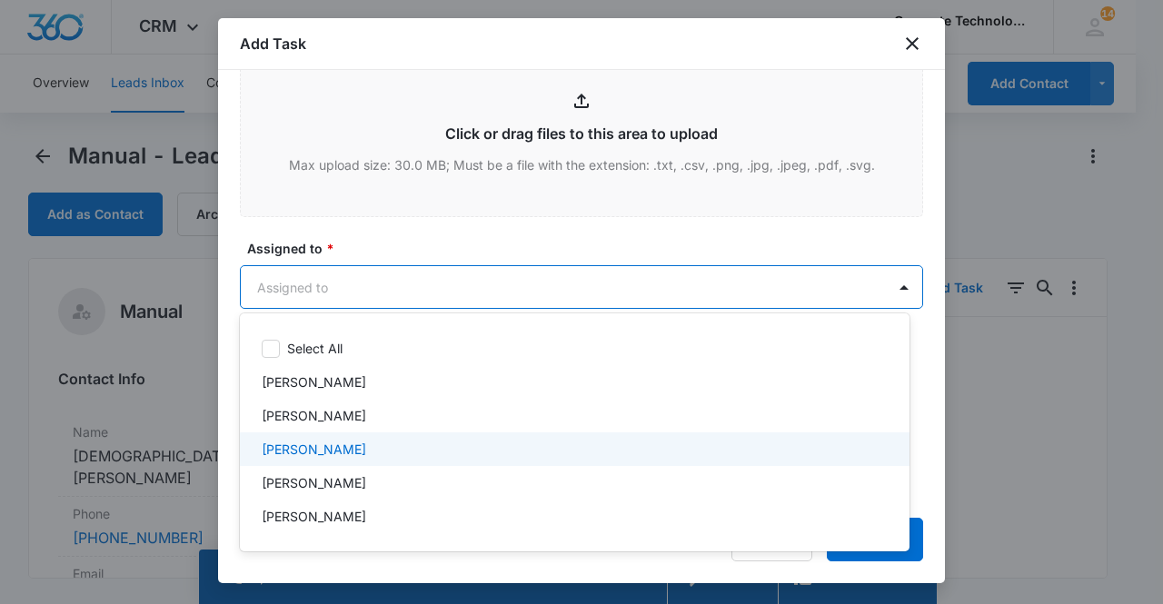
click at [306, 444] on p "[PERSON_NAME]" at bounding box center [314, 449] width 104 height 19
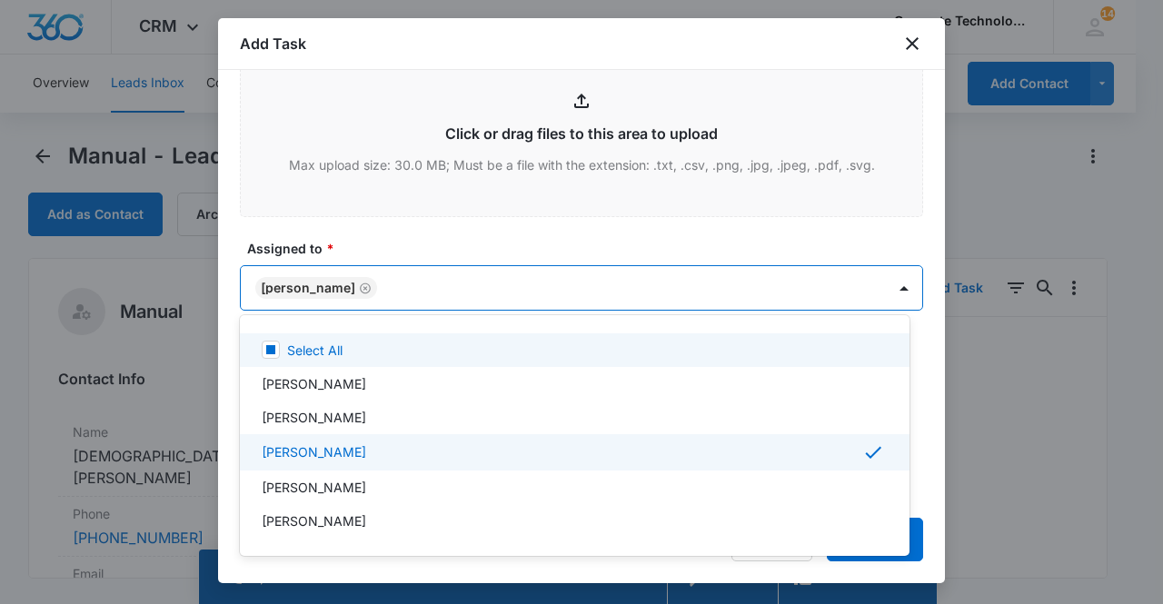
click at [320, 286] on div at bounding box center [581, 302] width 1163 height 604
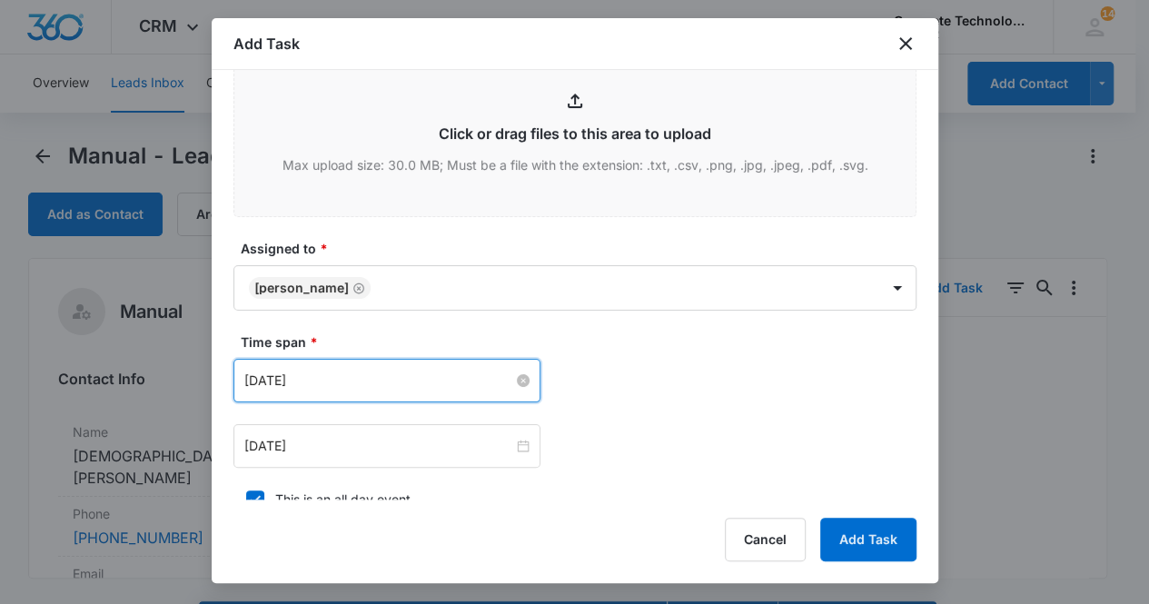
click at [331, 372] on input "[DATE]" at bounding box center [378, 381] width 269 height 20
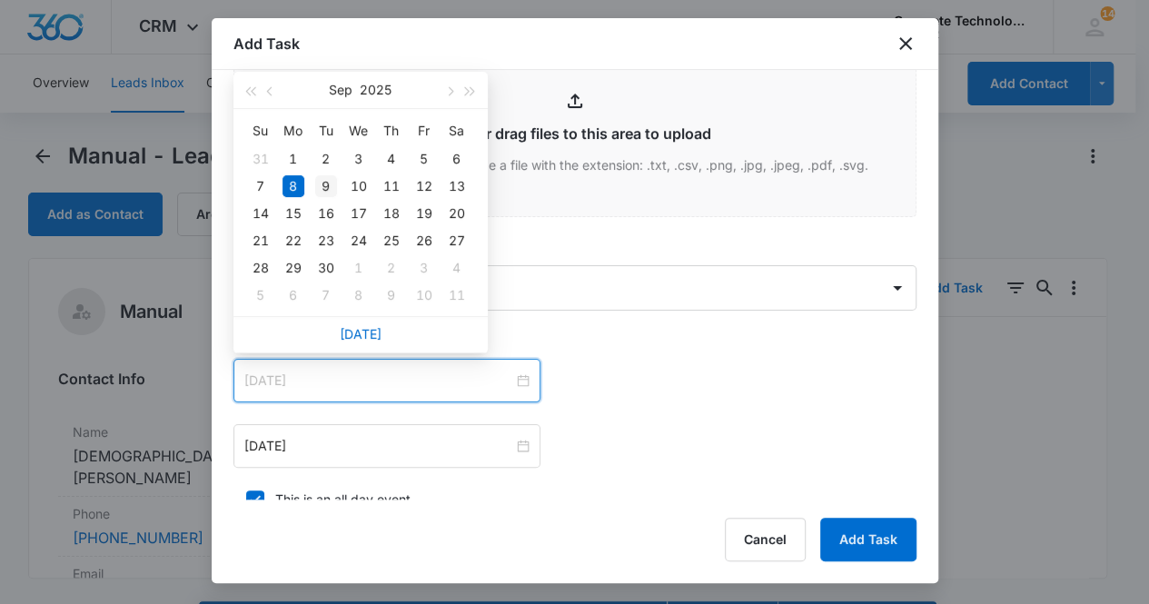
type input "[DATE]"
click at [323, 181] on div "9" at bounding box center [326, 186] width 22 height 22
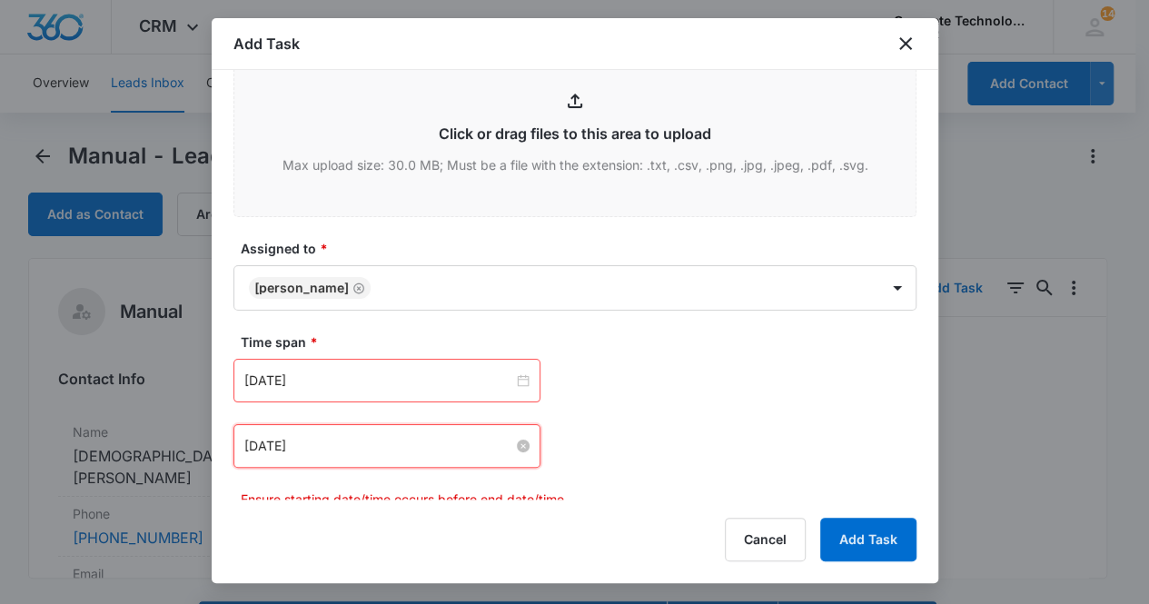
click at [362, 446] on input "[DATE]" at bounding box center [378, 446] width 269 height 20
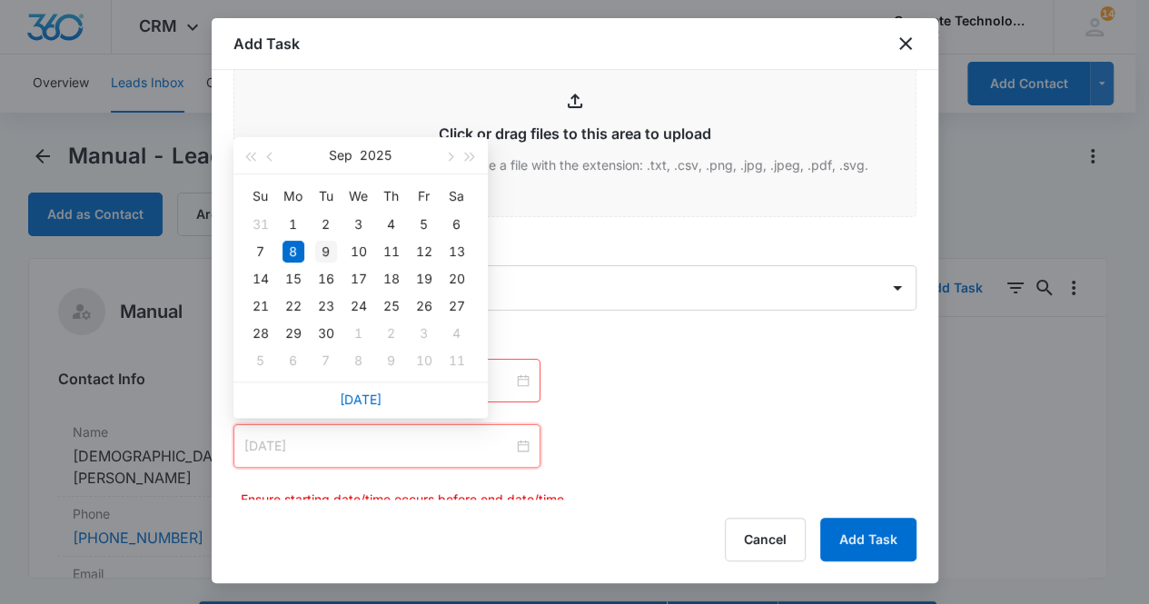
type input "[DATE]"
click at [327, 253] on div "9" at bounding box center [326, 252] width 22 height 22
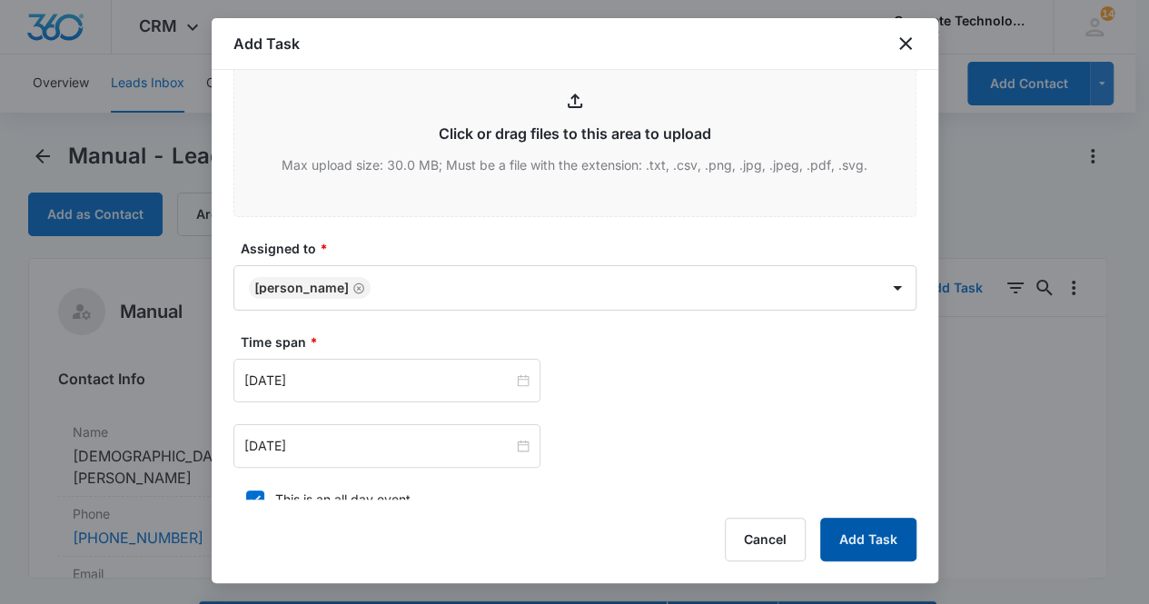
click at [869, 544] on button "Add Task" at bounding box center [868, 540] width 96 height 44
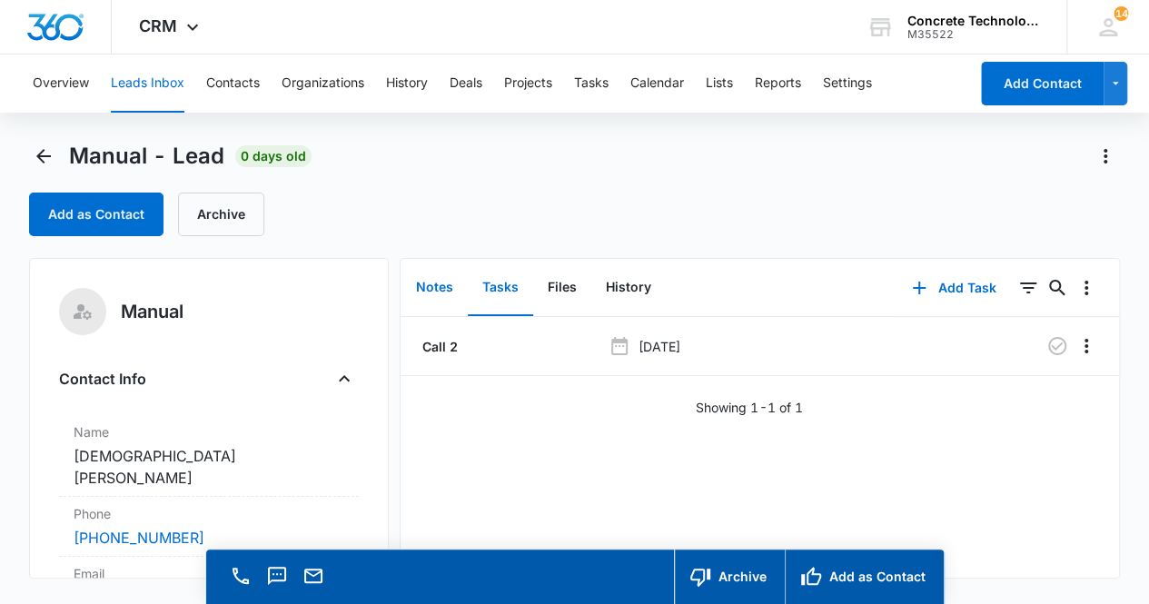
click at [432, 282] on button "Notes" at bounding box center [434, 288] width 66 height 56
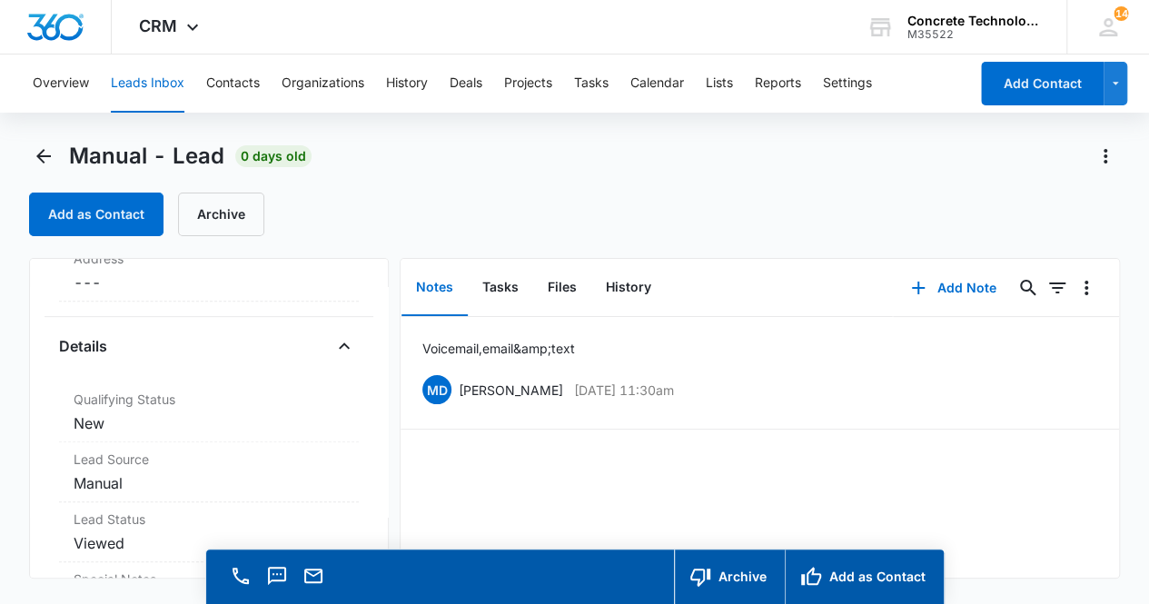
scroll to position [459, 0]
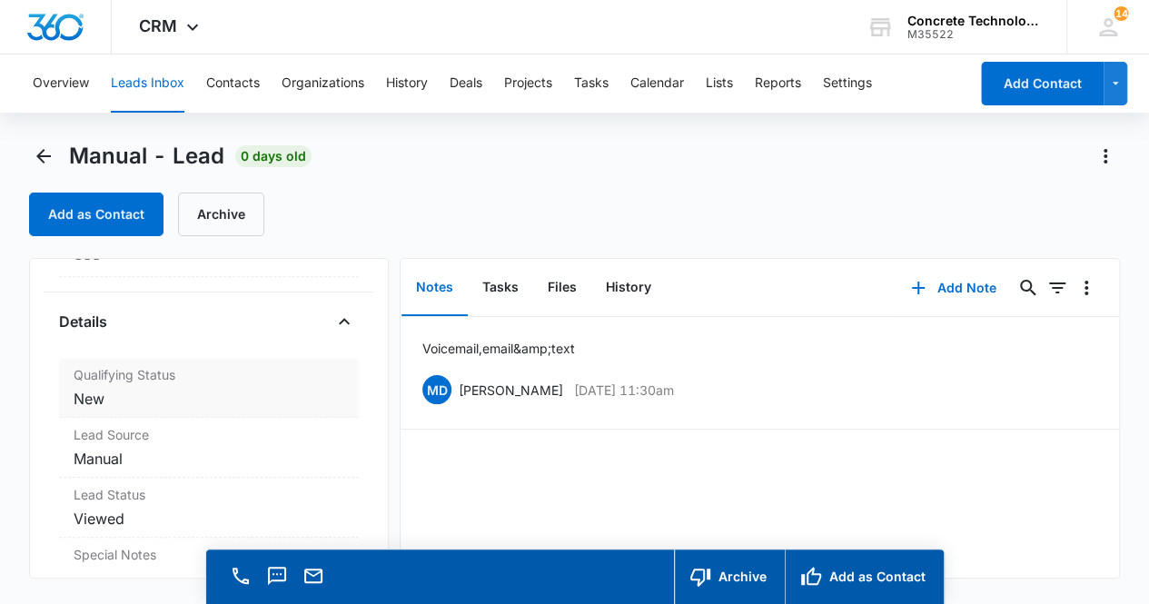
click at [165, 388] on dd "Cancel Save Changes New" at bounding box center [210, 399] width 272 height 22
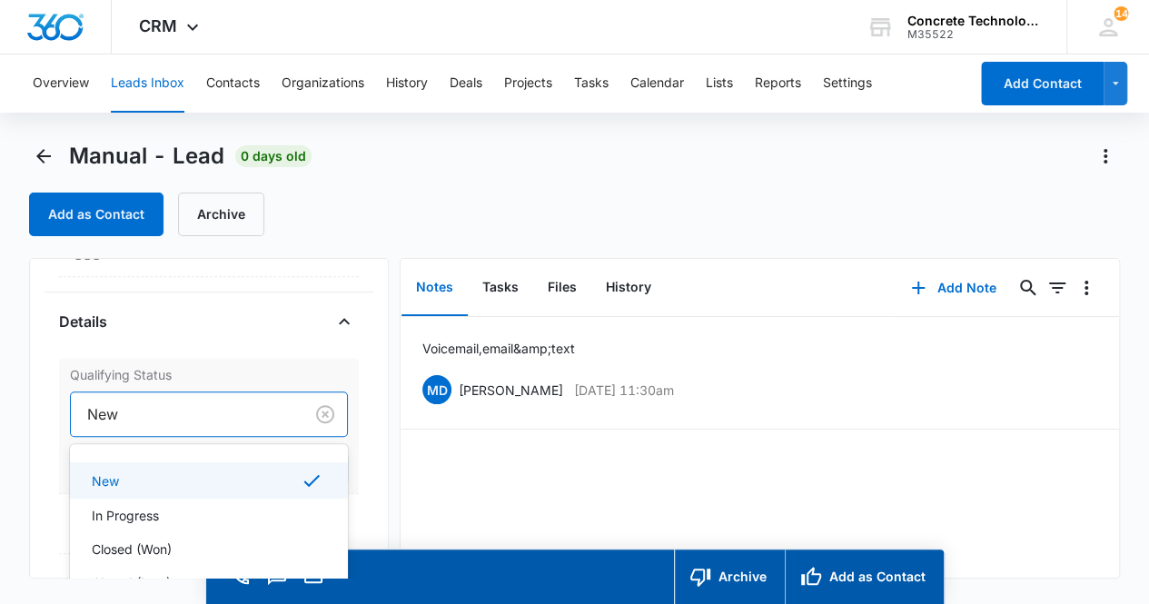
click at [165, 401] on div at bounding box center [183, 413] width 193 height 25
click at [182, 506] on div "In Progress" at bounding box center [208, 515] width 232 height 19
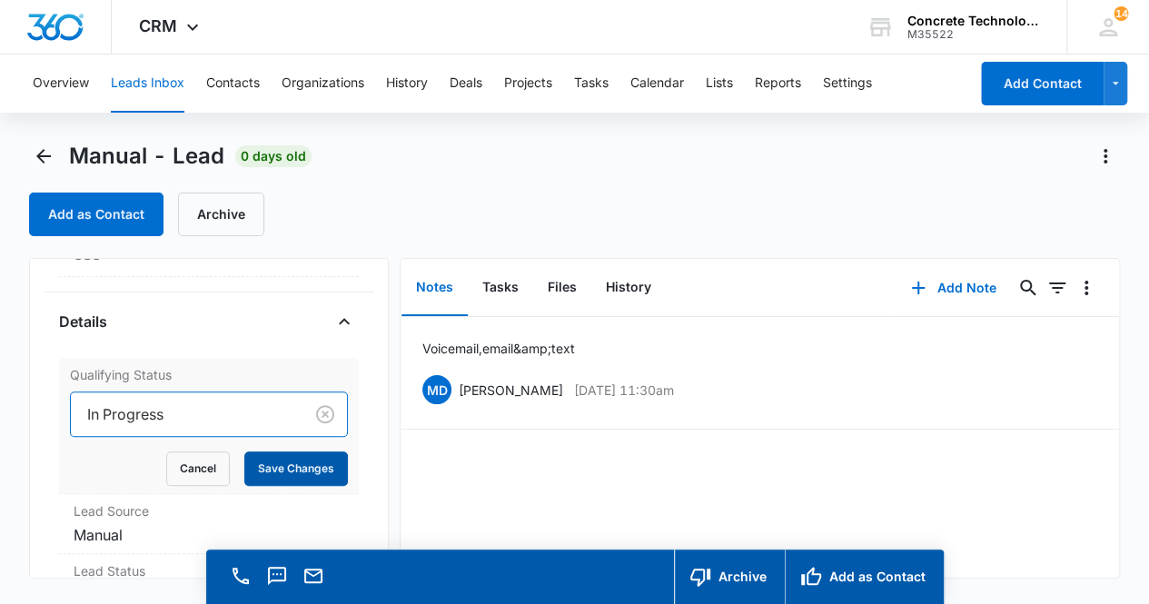
click at [273, 453] on button "Save Changes" at bounding box center [296, 468] width 104 height 35
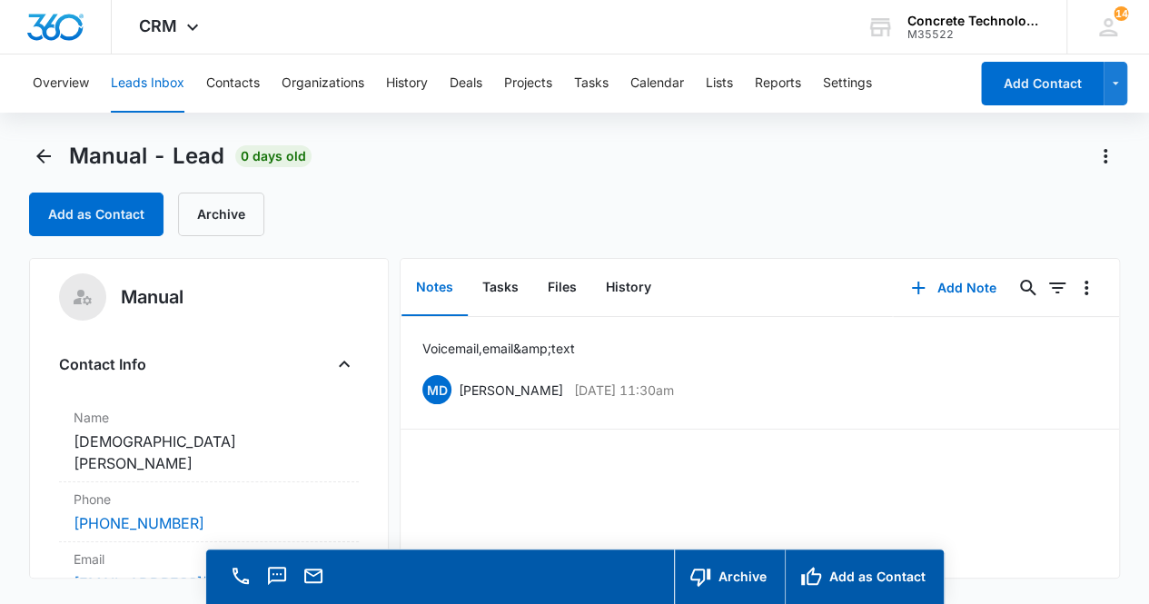
scroll to position [0, 0]
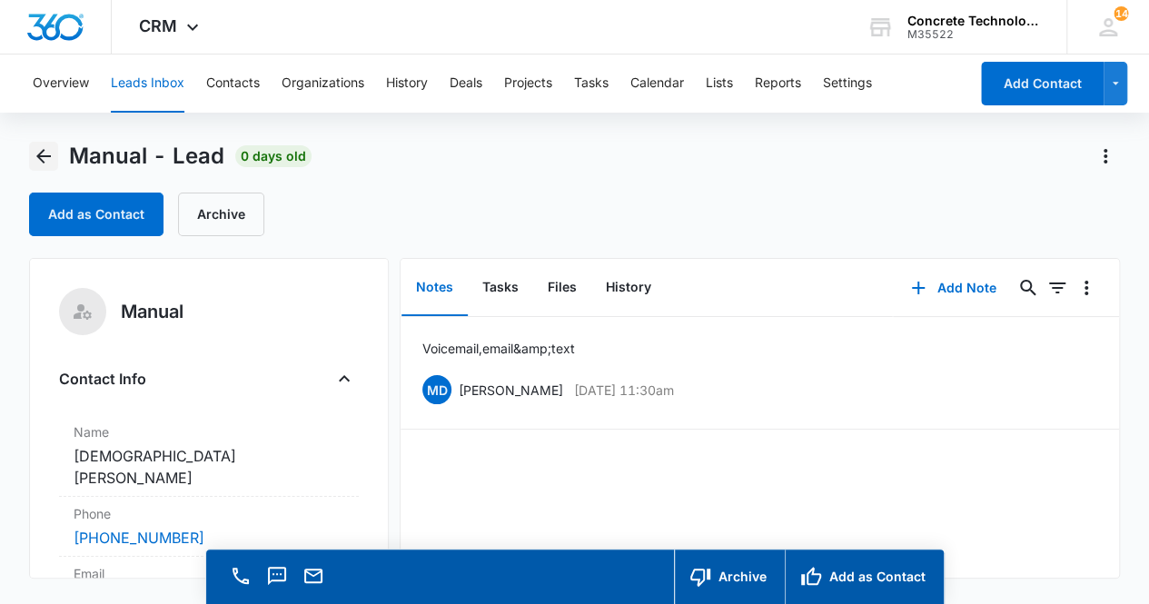
click at [47, 152] on icon "Back" at bounding box center [44, 156] width 22 height 22
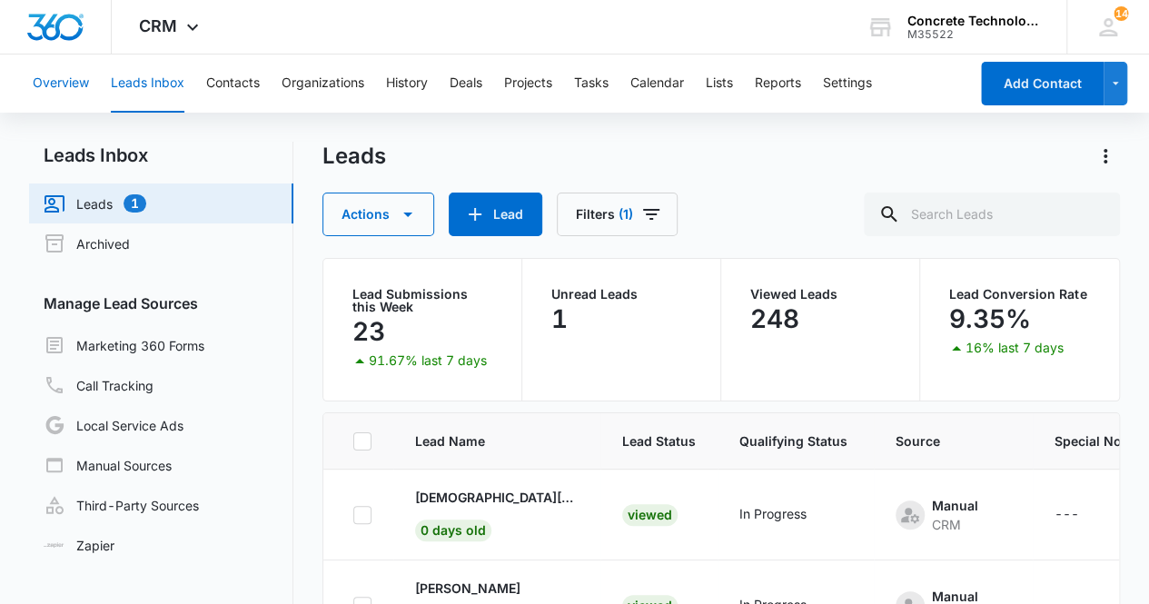
click at [64, 83] on button "Overview" at bounding box center [61, 84] width 56 height 58
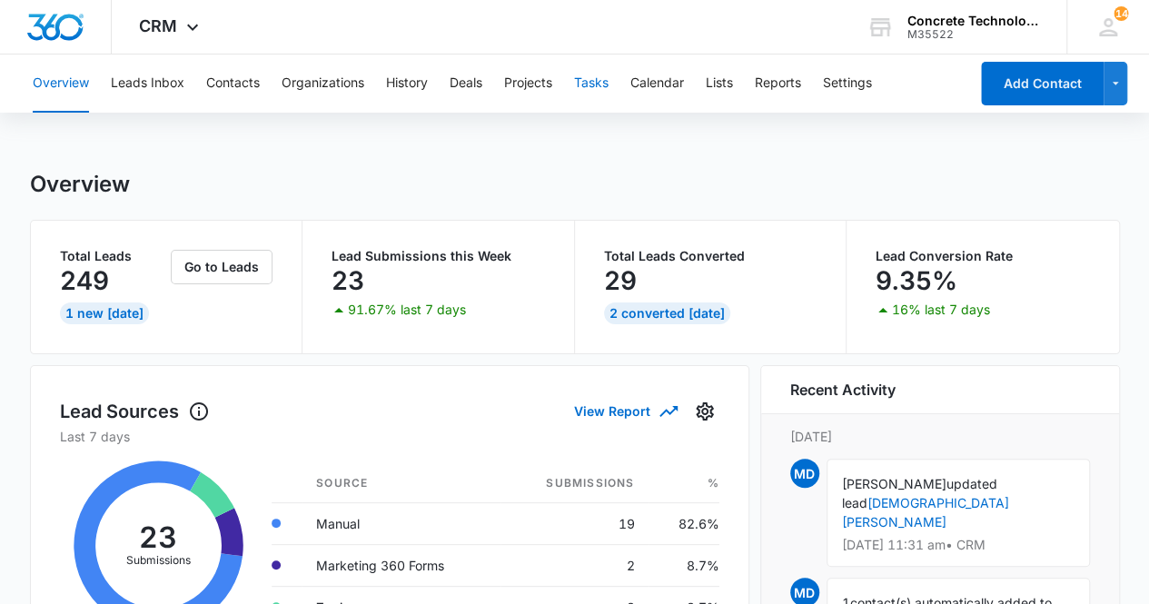
click at [595, 86] on button "Tasks" at bounding box center [591, 84] width 35 height 58
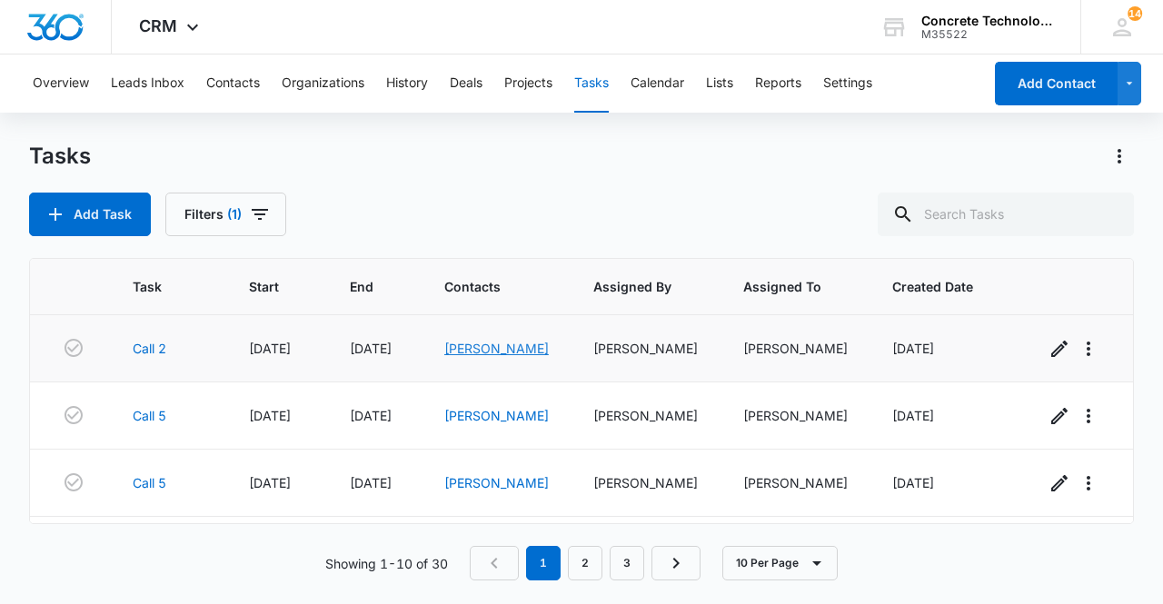
click at [479, 352] on link "[PERSON_NAME]" at bounding box center [496, 348] width 104 height 15
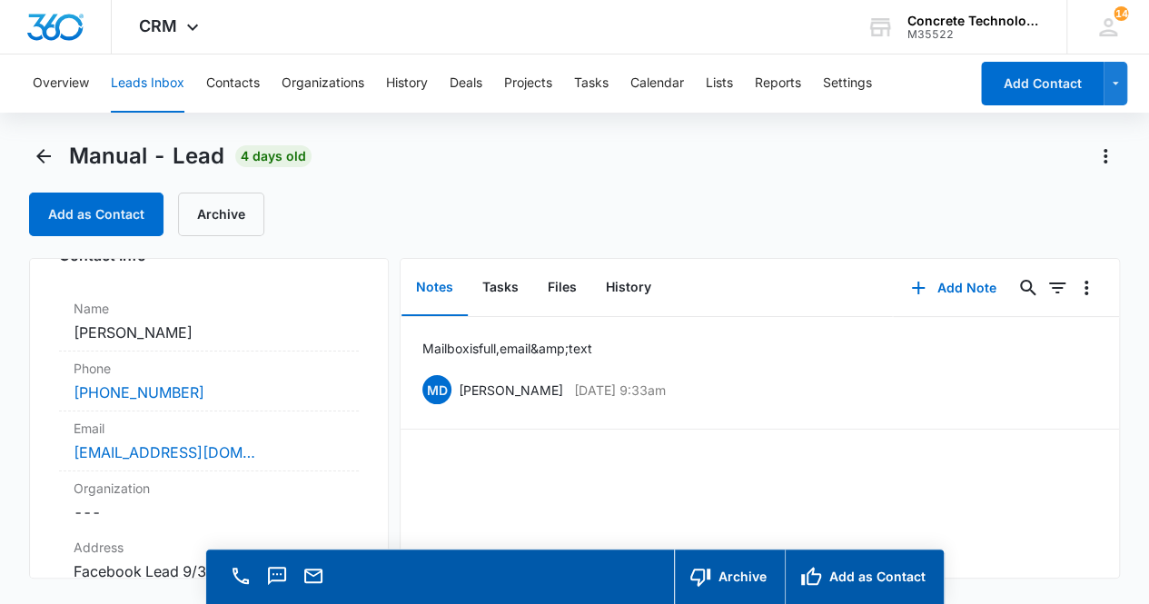
scroll to position [130, 0]
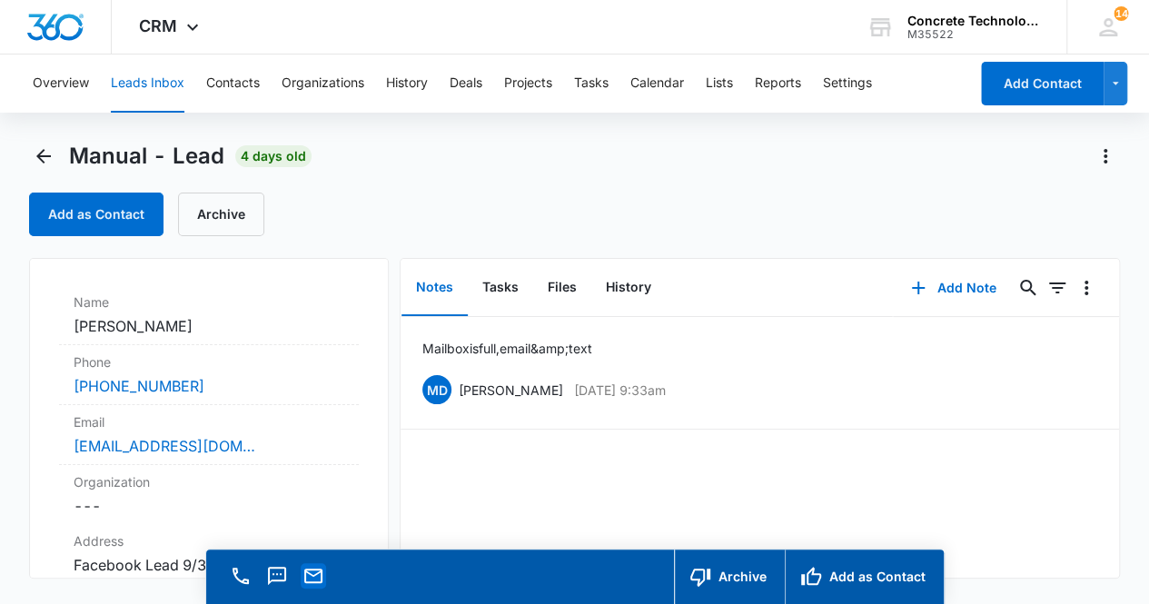
click at [322, 571] on icon "Email" at bounding box center [313, 576] width 22 height 22
drag, startPoint x: 1025, startPoint y: 508, endPoint x: 1020, endPoint y: 498, distance: 11.0
click at [1025, 505] on div "Mailbox is full, email &amp; text MD [PERSON_NAME] [DATE] 9:33am Delete Edit" at bounding box center [760, 447] width 718 height 261
click at [939, 287] on button "Add Note" at bounding box center [953, 288] width 121 height 44
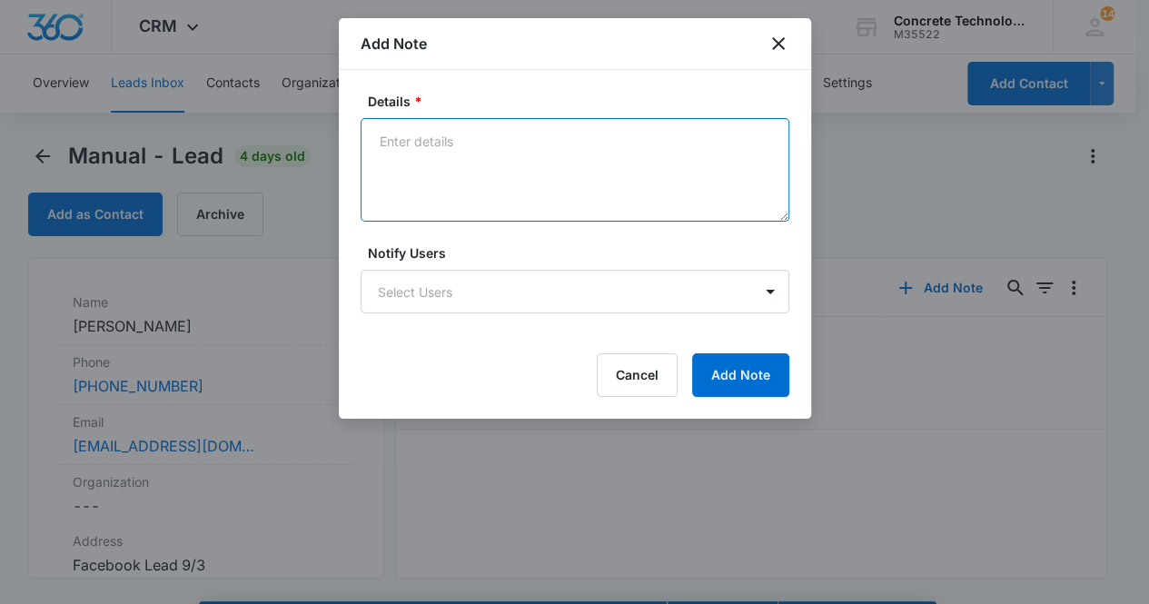
drag, startPoint x: 415, startPoint y: 152, endPoint x: 405, endPoint y: 140, distance: 15.5
click at [409, 144] on textarea "Details *" at bounding box center [575, 170] width 429 height 104
type textarea "Mailbox is full, email & text"
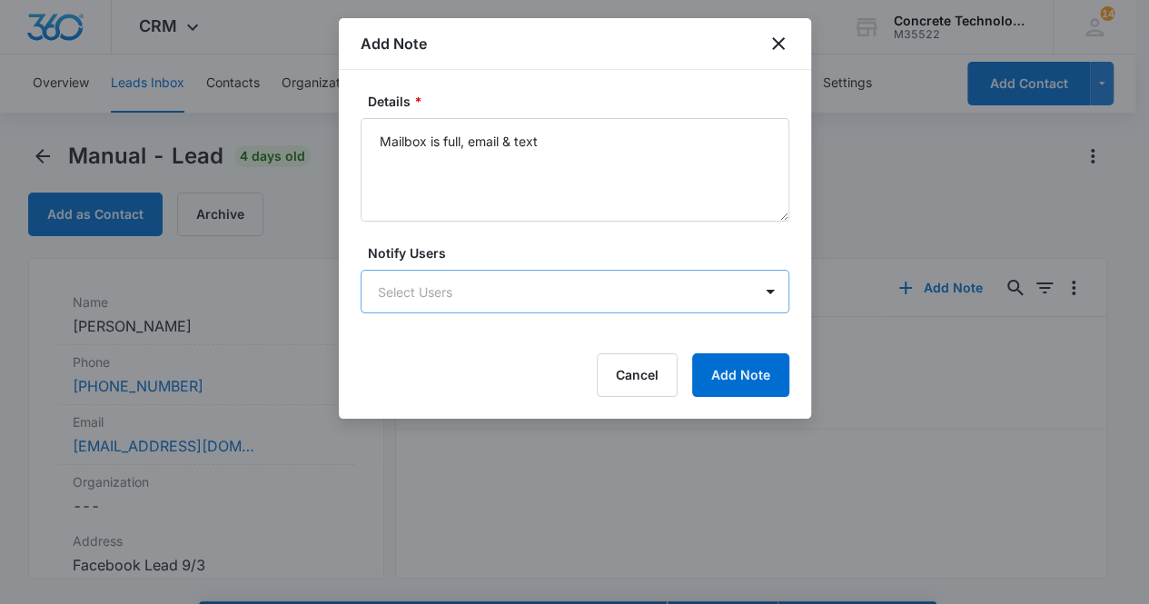
click at [539, 286] on body "CRM Apps Reputation Websites Forms CRM Email Social Content Ads Intelligence Fi…" at bounding box center [574, 328] width 1149 height 656
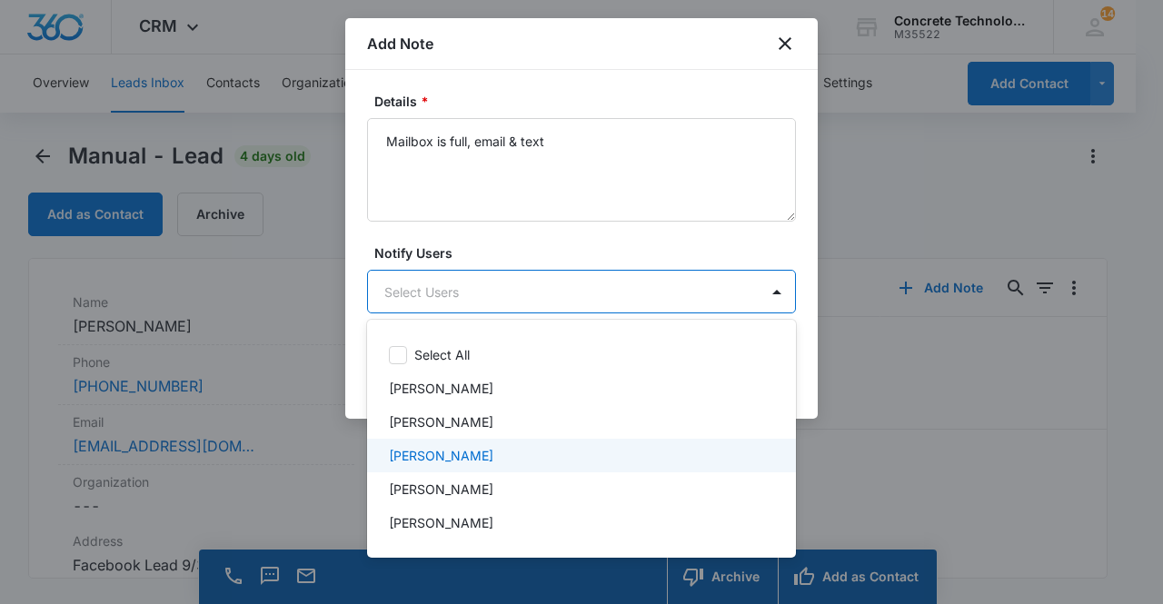
click at [464, 450] on p "[PERSON_NAME]" at bounding box center [441, 455] width 104 height 19
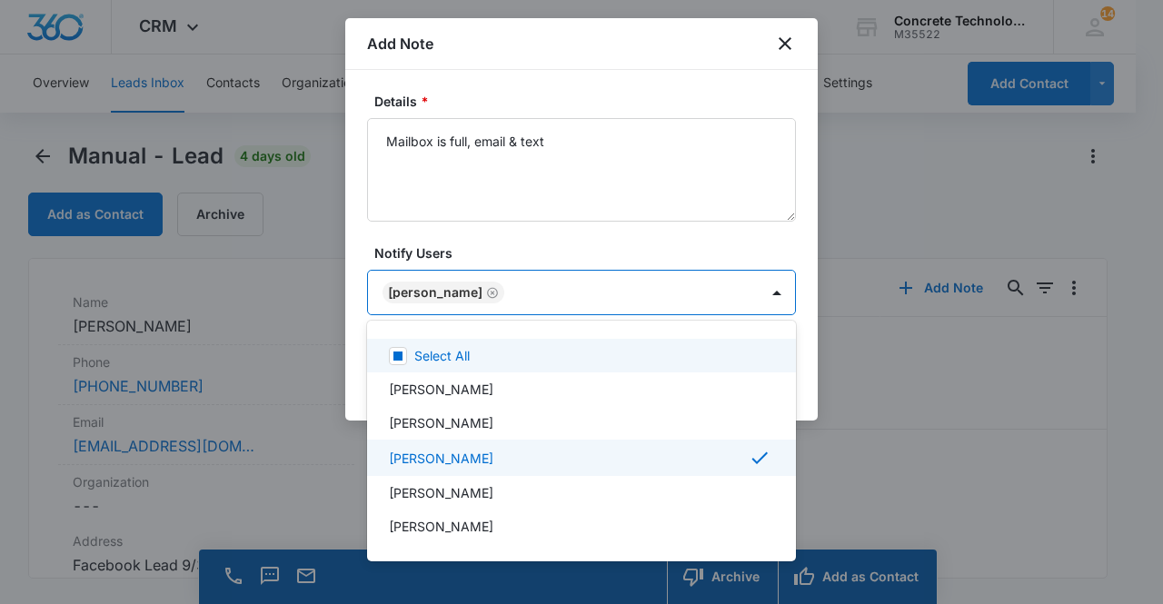
click at [444, 295] on div at bounding box center [581, 302] width 1163 height 604
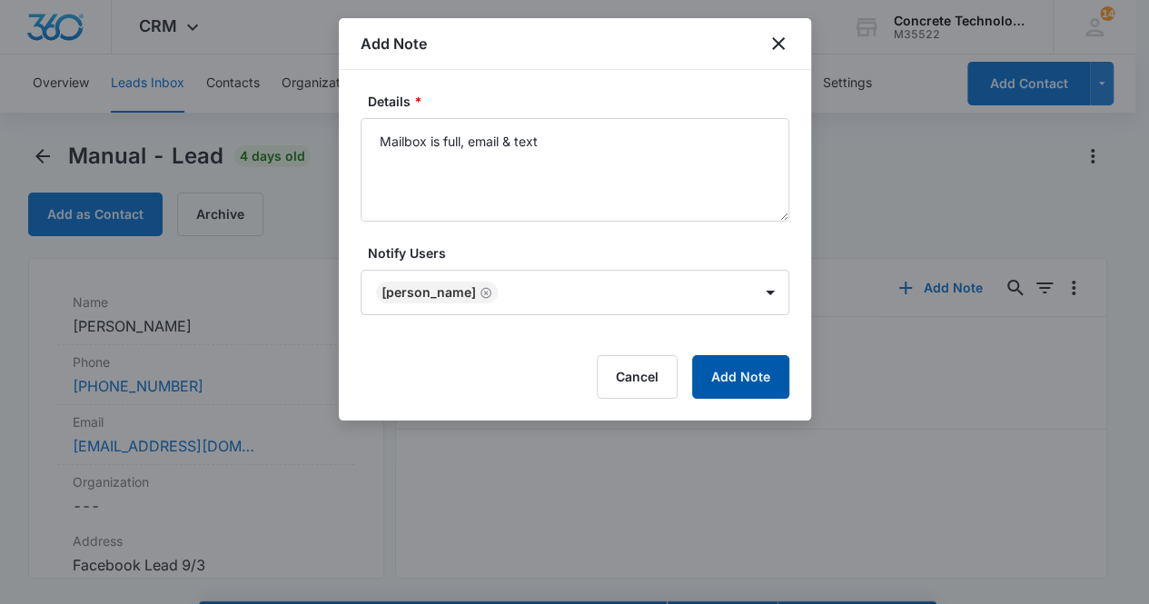
click at [754, 365] on button "Add Note" at bounding box center [740, 377] width 97 height 44
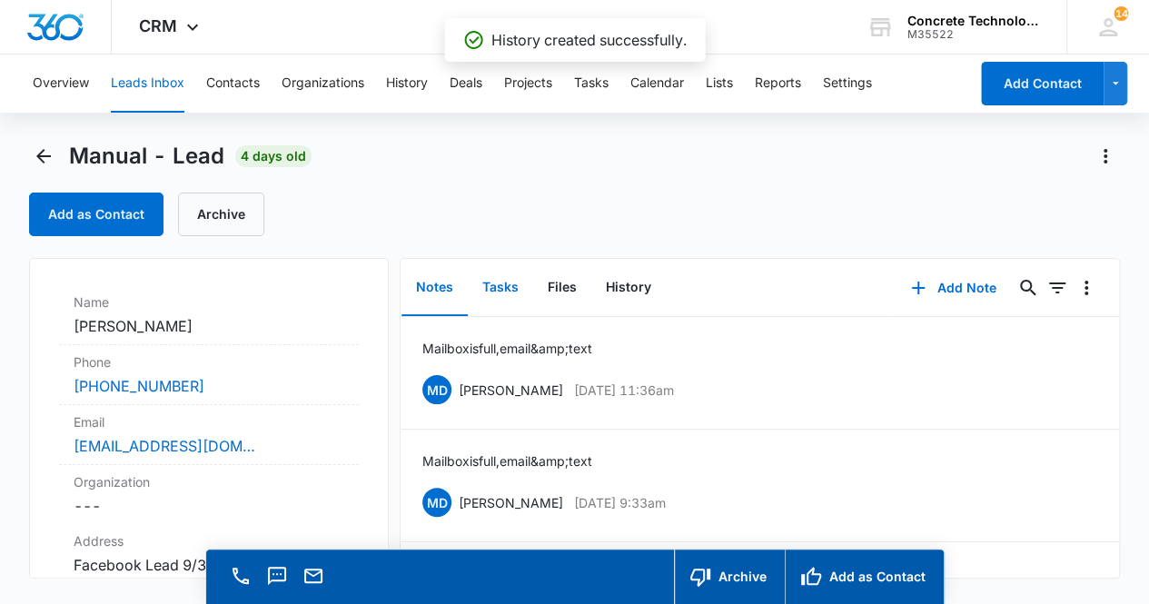
click at [501, 290] on button "Tasks" at bounding box center [500, 288] width 65 height 56
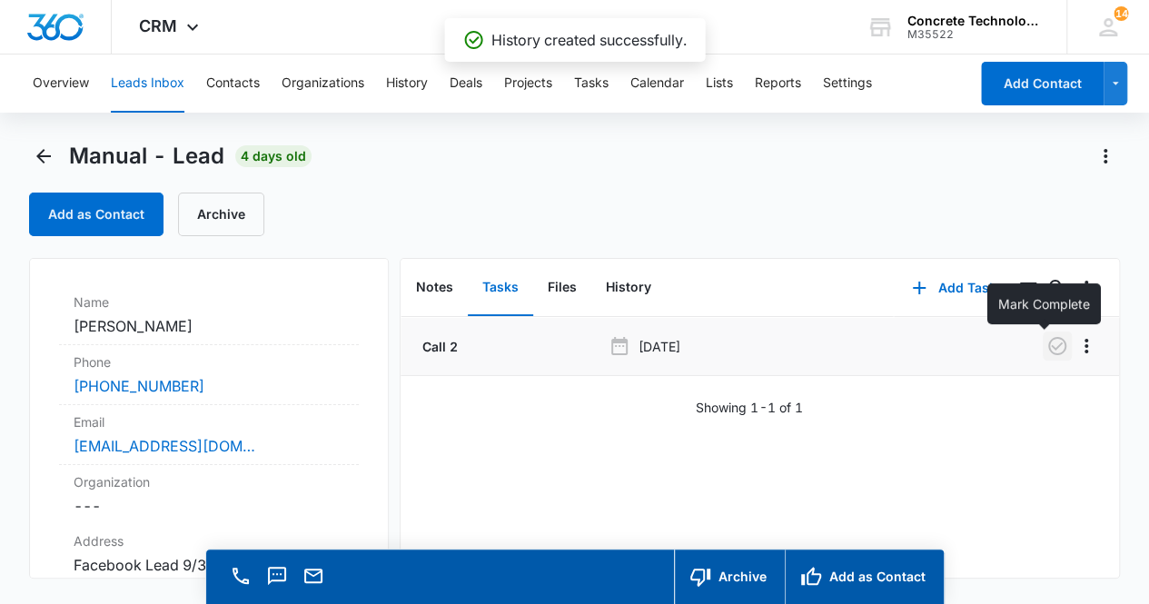
click at [1048, 354] on icon "button" at bounding box center [1057, 346] width 18 height 18
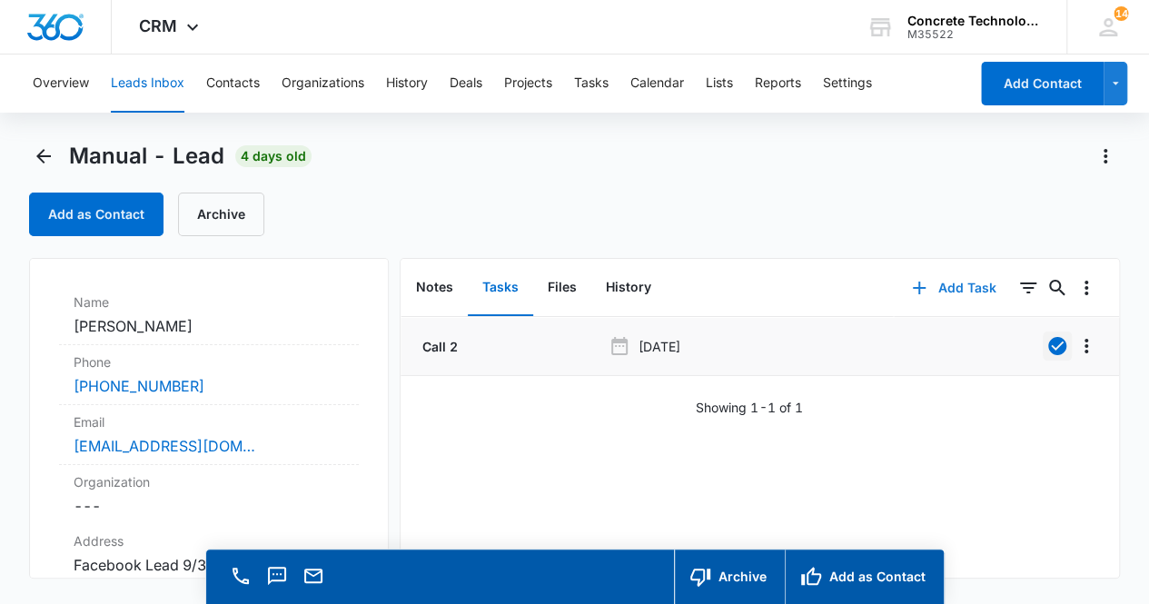
click at [956, 288] on button "Add Task" at bounding box center [954, 288] width 120 height 44
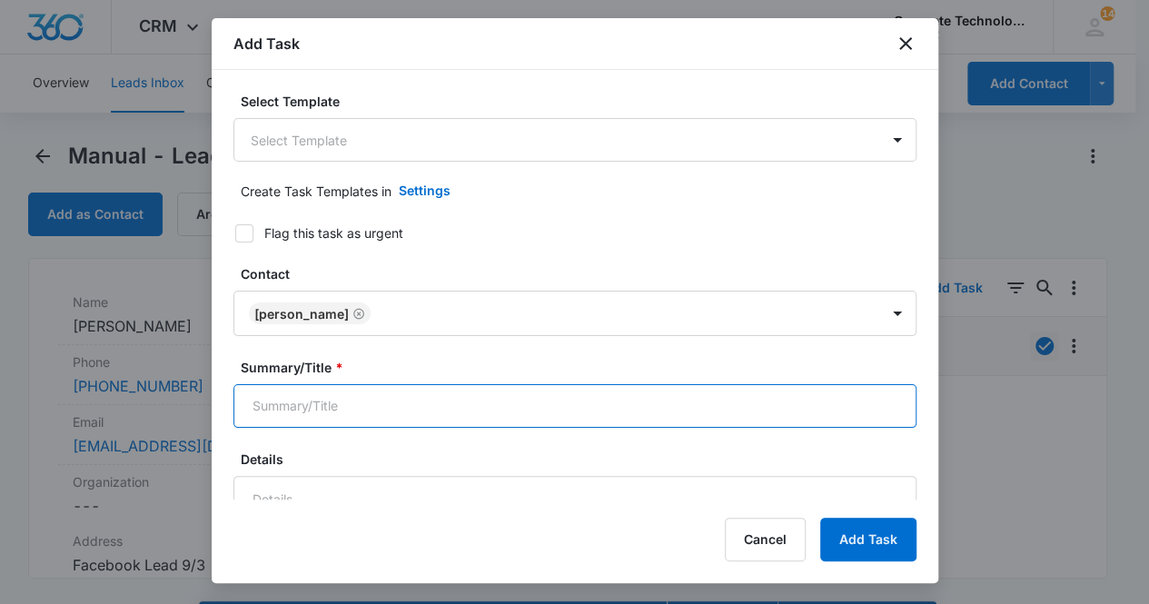
drag, startPoint x: 361, startPoint y: 395, endPoint x: 370, endPoint y: 380, distance: 17.9
click at [362, 393] on input "Summary/Title *" at bounding box center [574, 406] width 683 height 44
type input "Call 3"
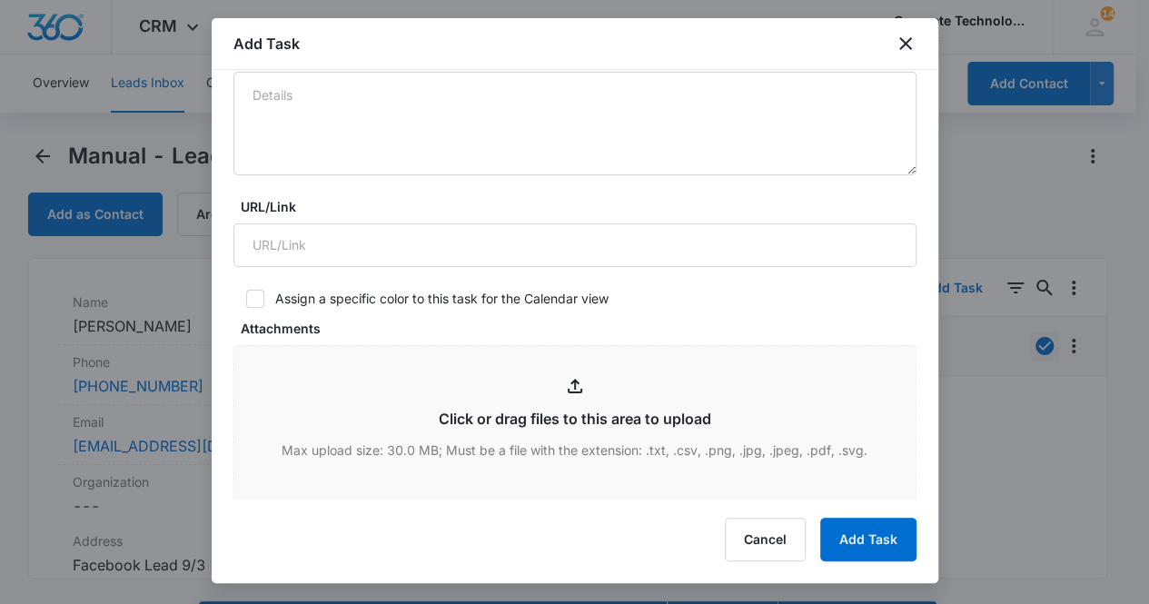
scroll to position [689, 0]
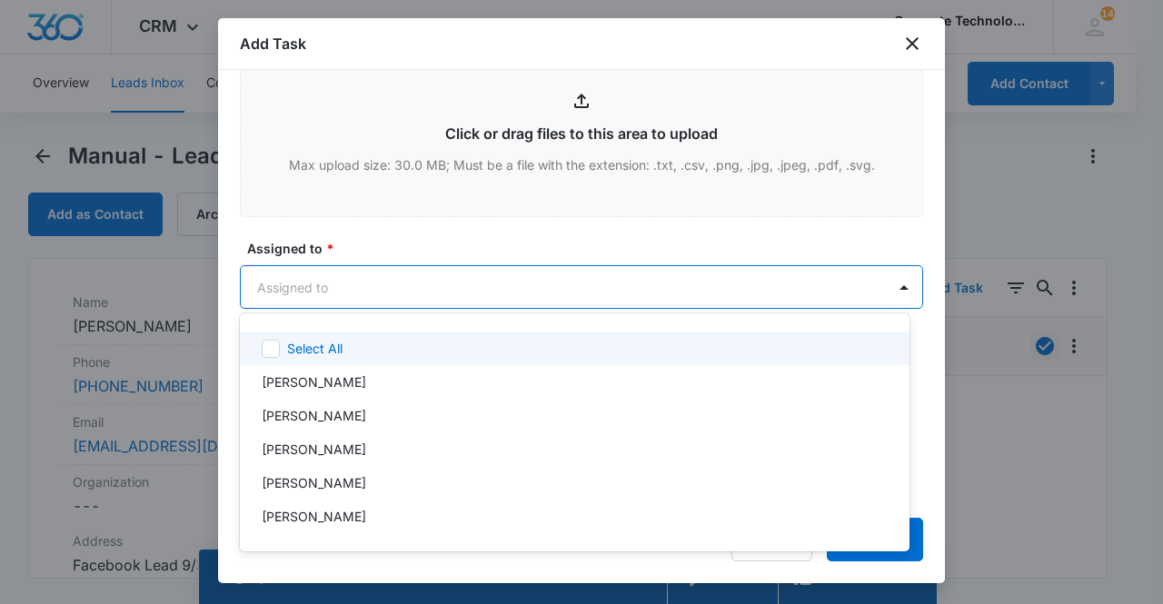
click at [309, 276] on body "CRM Apps Reputation Websites Forms CRM Email Social Content Ads Intelligence Fi…" at bounding box center [581, 302] width 1163 height 604
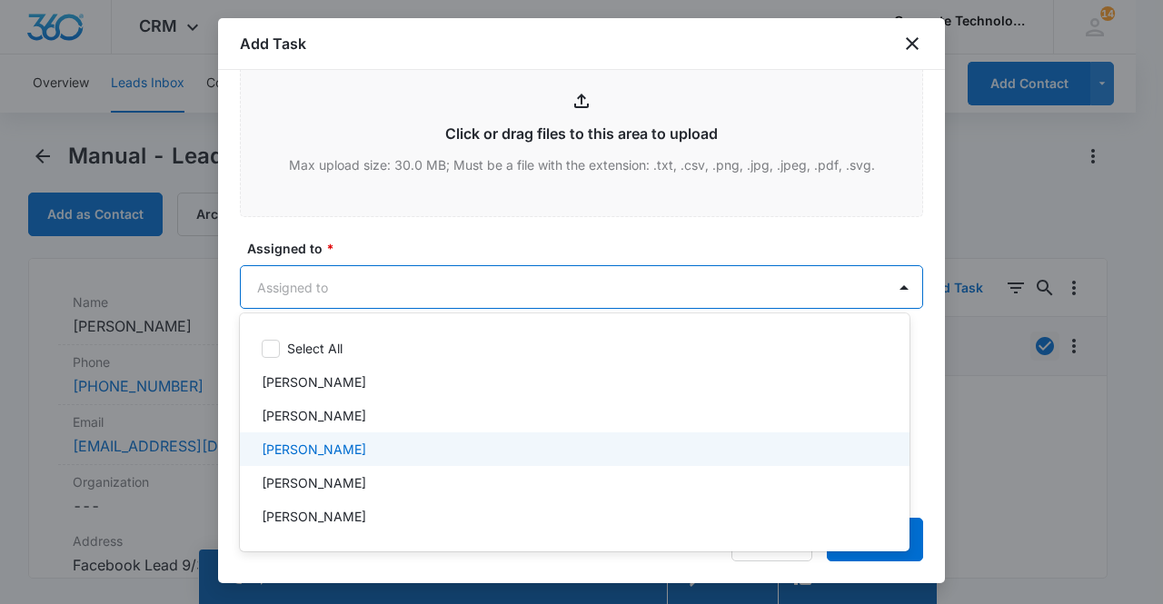
click at [345, 455] on div "[PERSON_NAME]" at bounding box center [573, 449] width 622 height 19
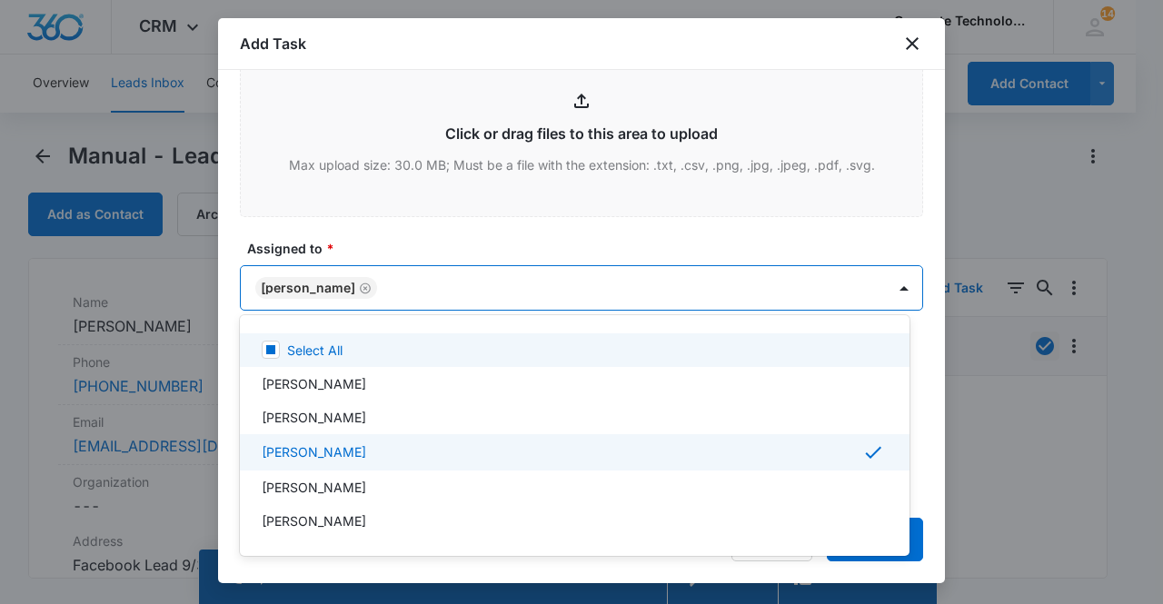
click at [310, 286] on div at bounding box center [581, 302] width 1163 height 604
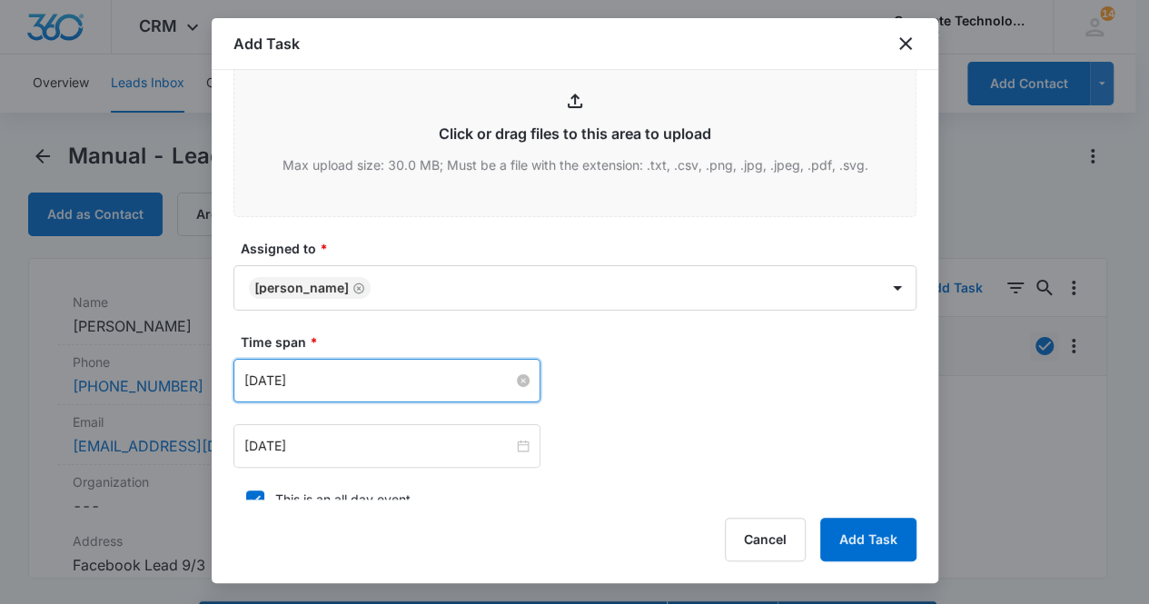
click at [329, 385] on input "[DATE]" at bounding box center [378, 381] width 269 height 20
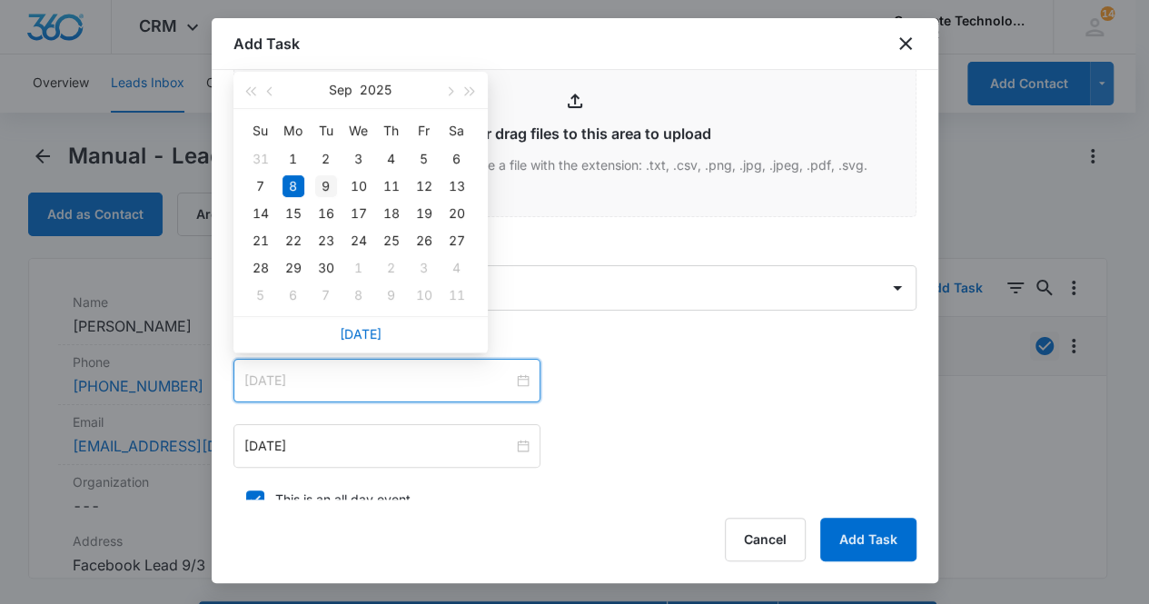
type input "[DATE]"
click at [326, 186] on div "9" at bounding box center [326, 186] width 22 height 22
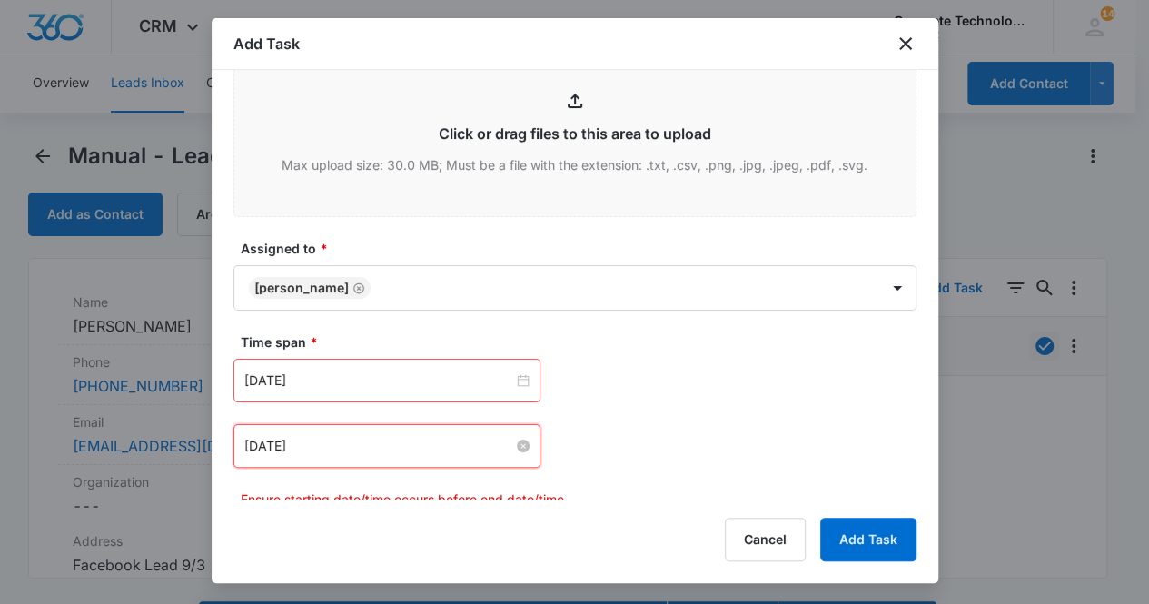
click at [343, 436] on input "[DATE]" at bounding box center [378, 446] width 269 height 20
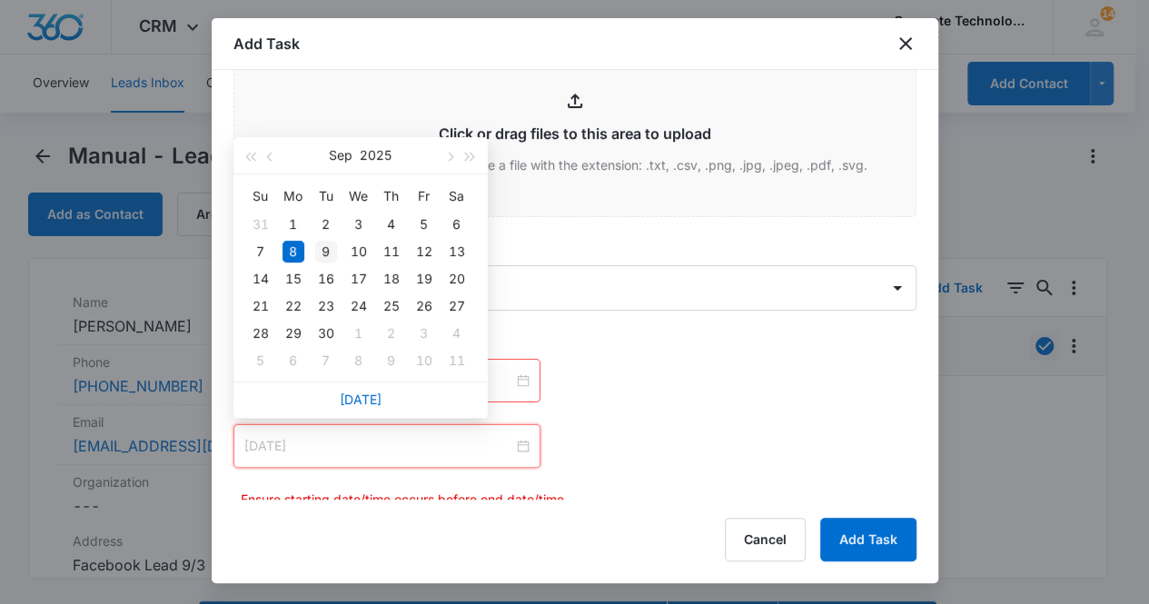
type input "[DATE]"
click at [325, 248] on div "9" at bounding box center [326, 252] width 22 height 22
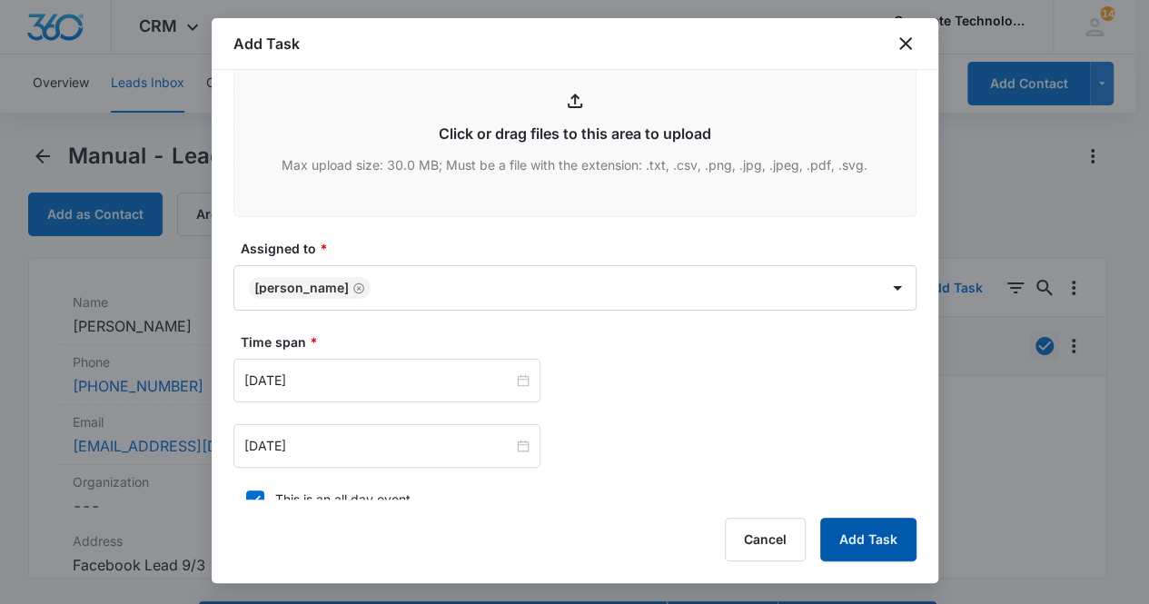
click at [857, 541] on button "Add Task" at bounding box center [868, 540] width 96 height 44
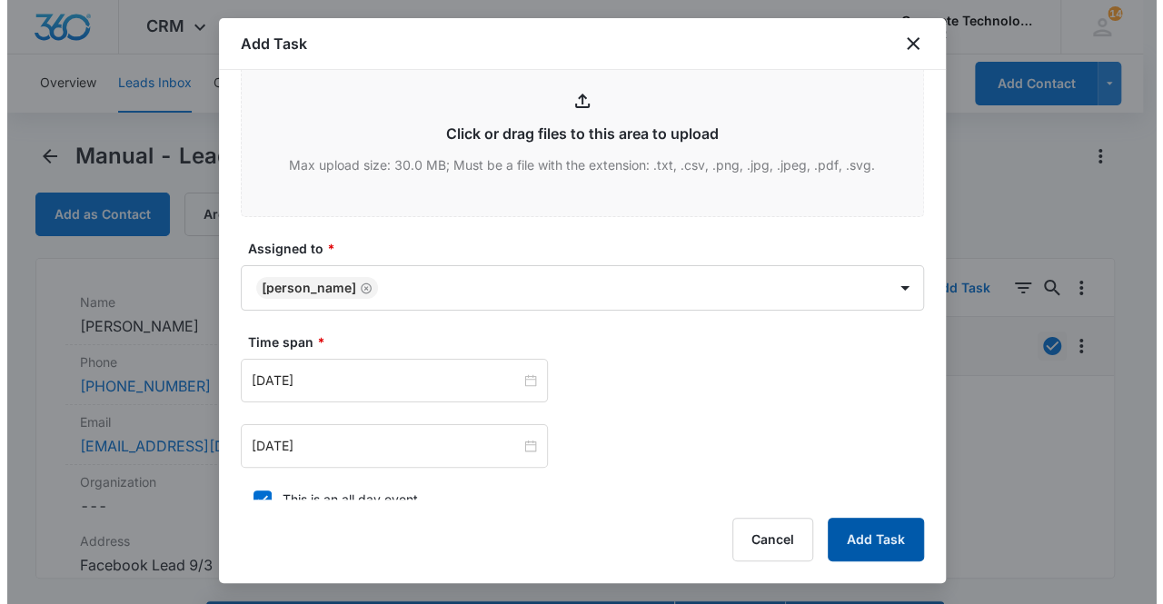
scroll to position [0, 0]
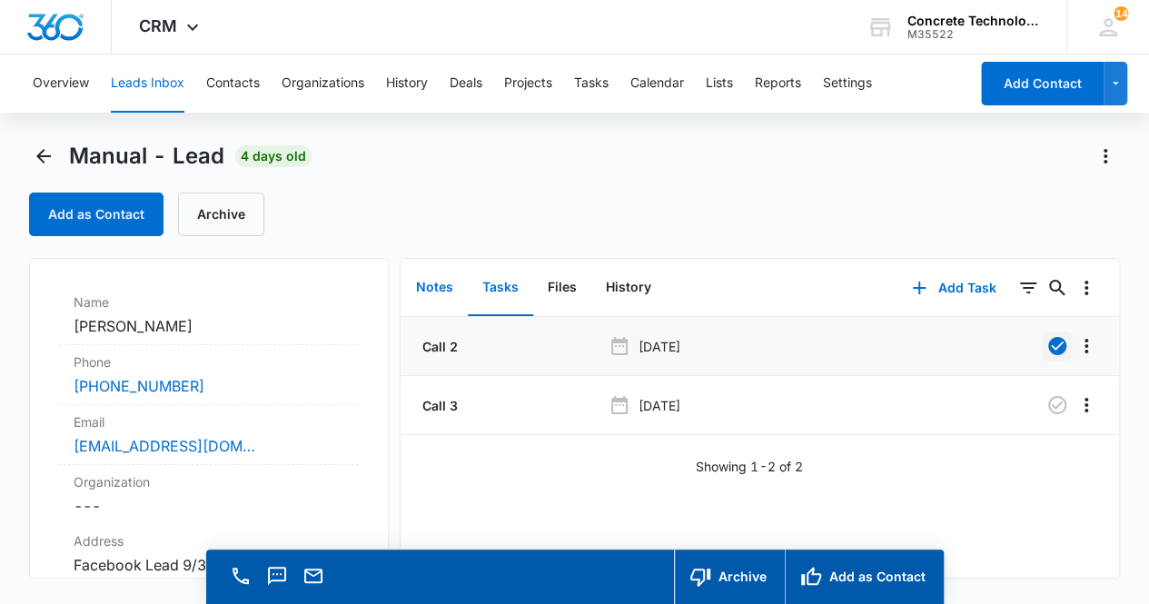
click at [425, 288] on button "Notes" at bounding box center [434, 288] width 66 height 56
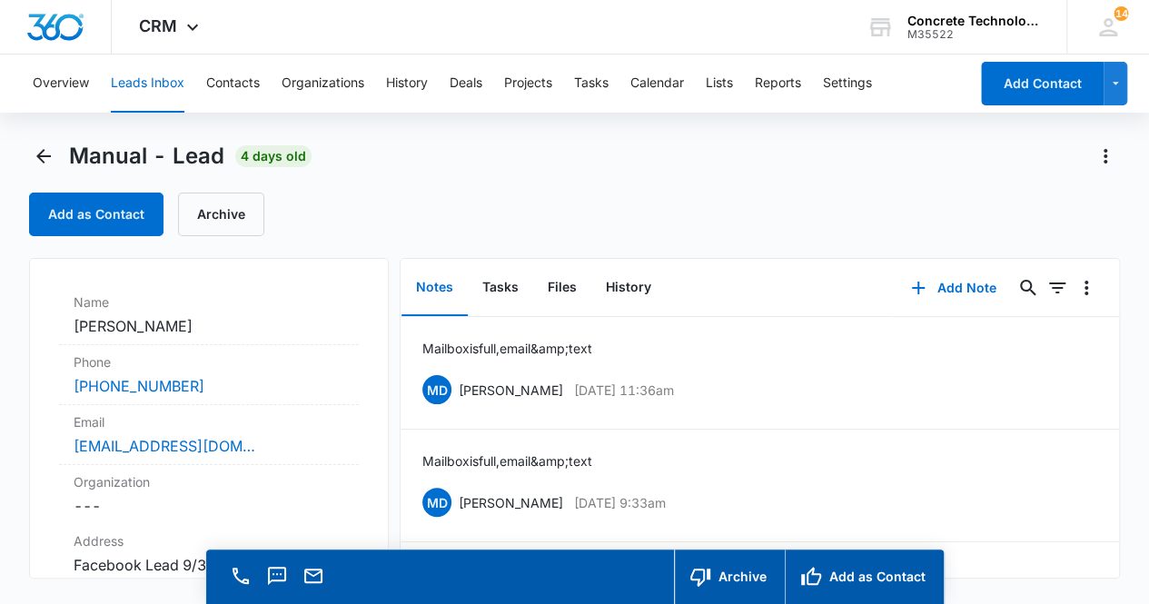
click at [443, 282] on button "Notes" at bounding box center [434, 288] width 66 height 56
click at [47, 152] on icon "Back" at bounding box center [44, 156] width 22 height 22
